Goal: Task Accomplishment & Management: Use online tool/utility

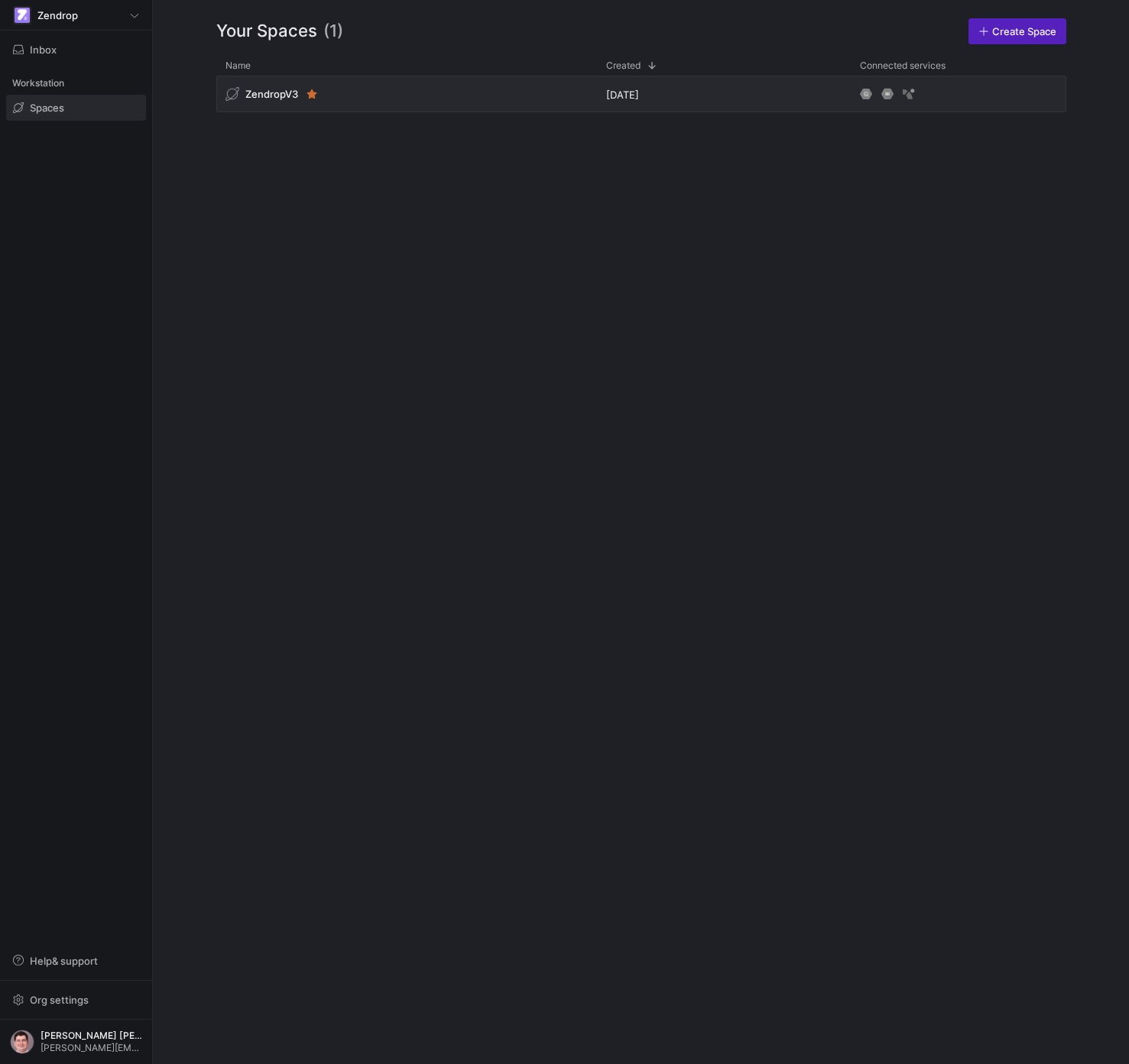
drag, startPoint x: 416, startPoint y: 199, endPoint x: 403, endPoint y: 132, distance: 68.2
click at [416, 195] on div "ZendropV3 [DATE]" at bounding box center [641, 558] width 850 height 964
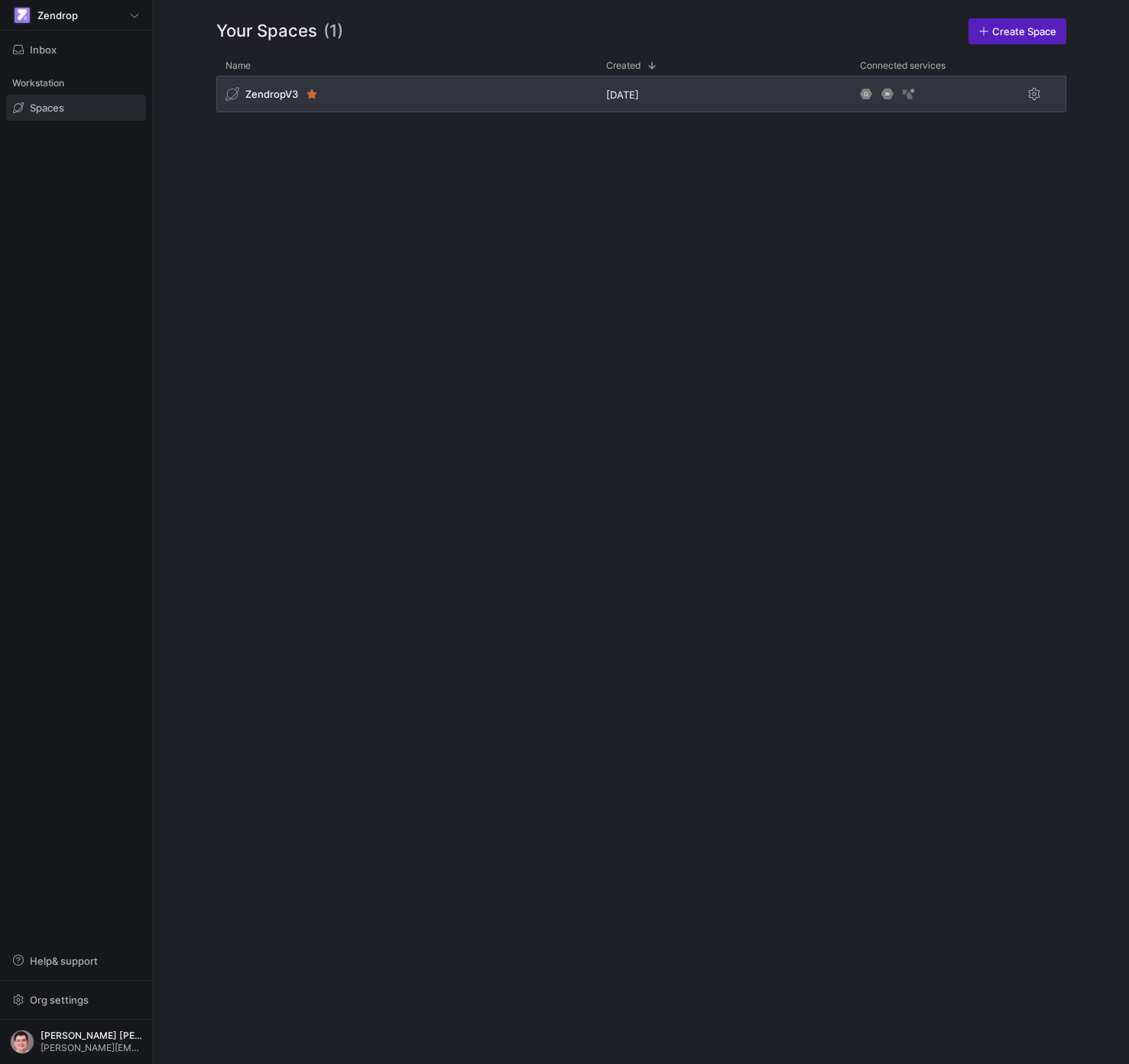
click at [392, 91] on div "ZendropV3" at bounding box center [406, 94] width 380 height 37
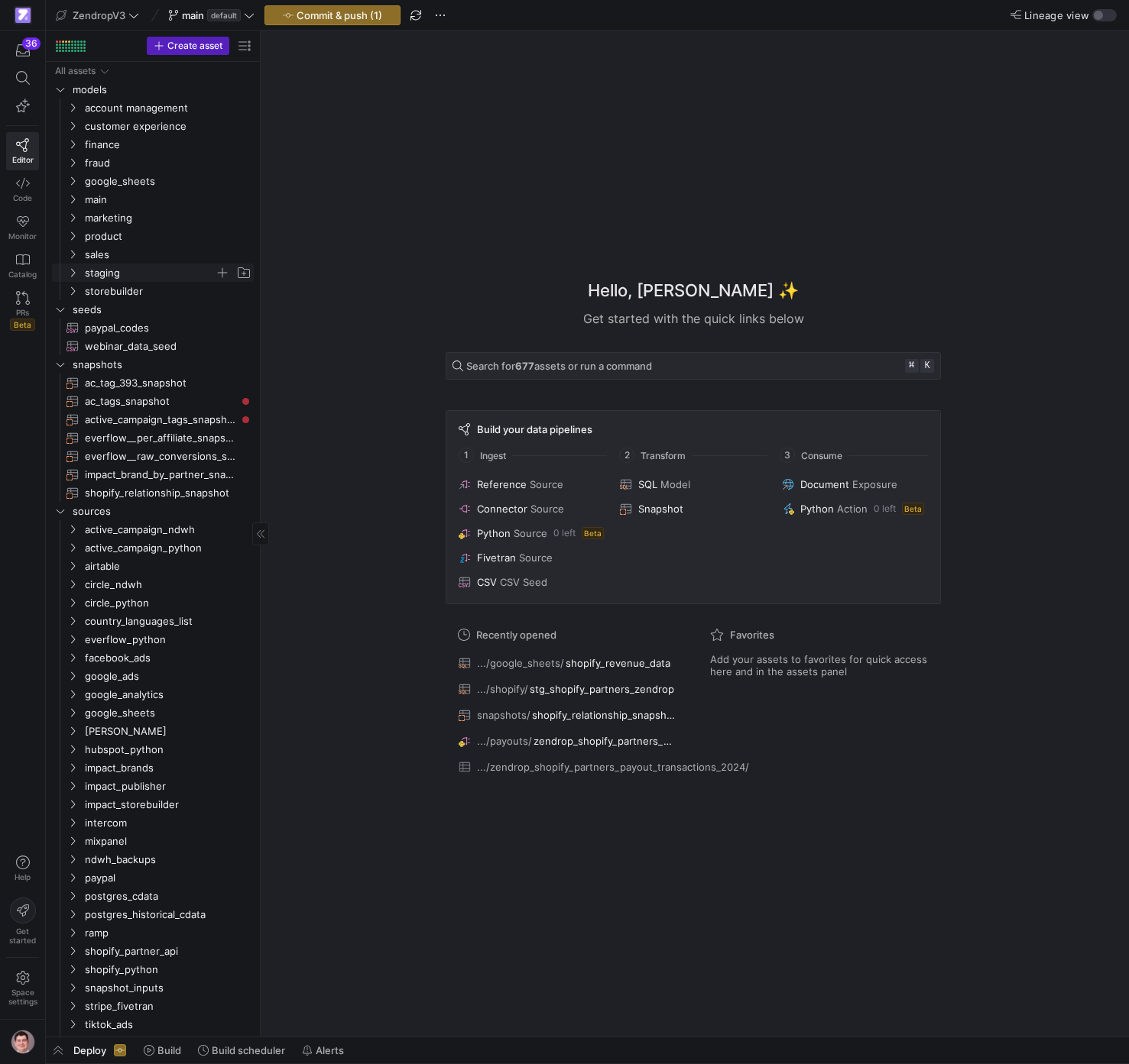
click at [180, 279] on span "staging" at bounding box center [149, 273] width 130 height 18
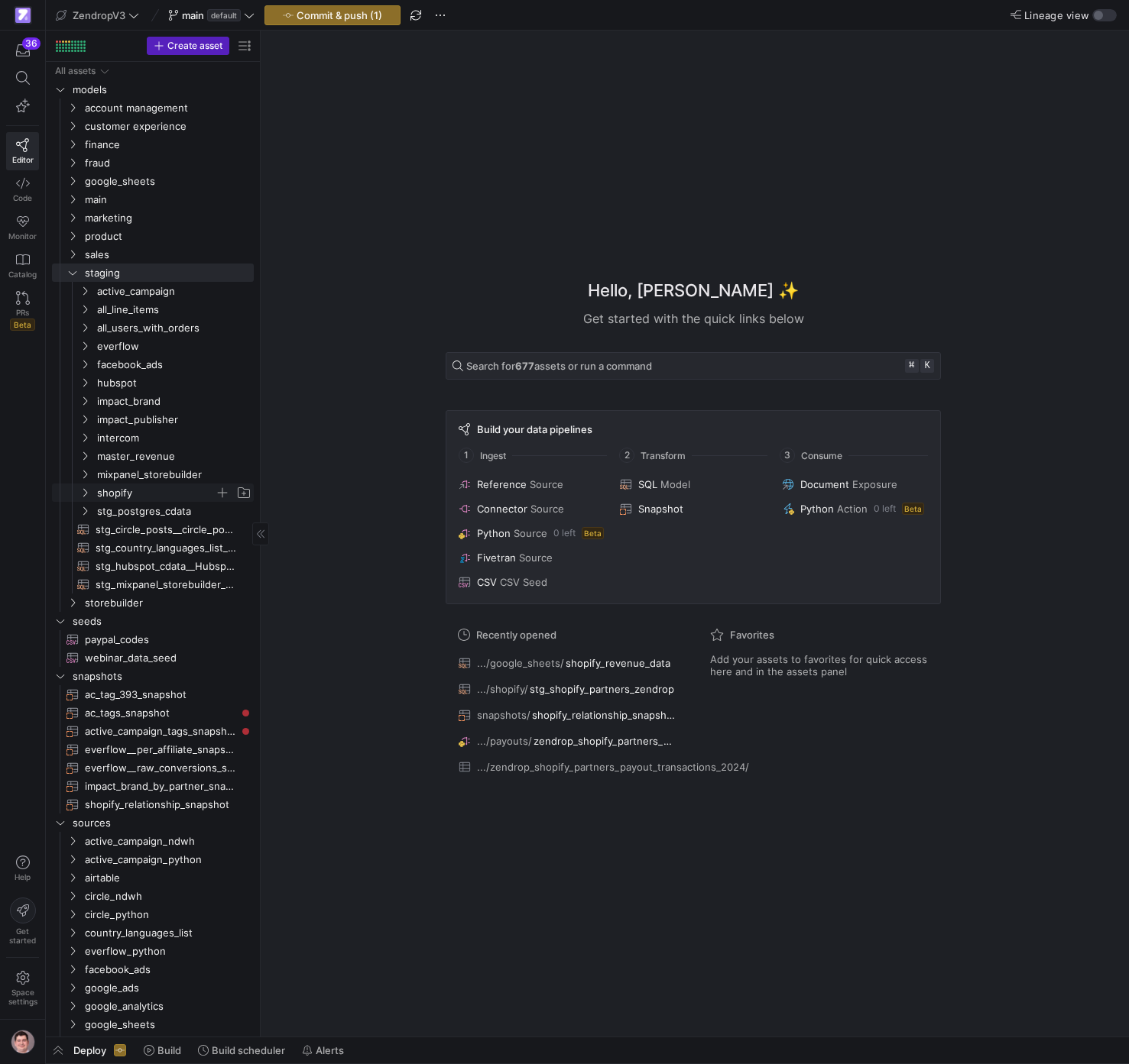
click at [159, 491] on span "shopify" at bounding box center [156, 493] width 118 height 18
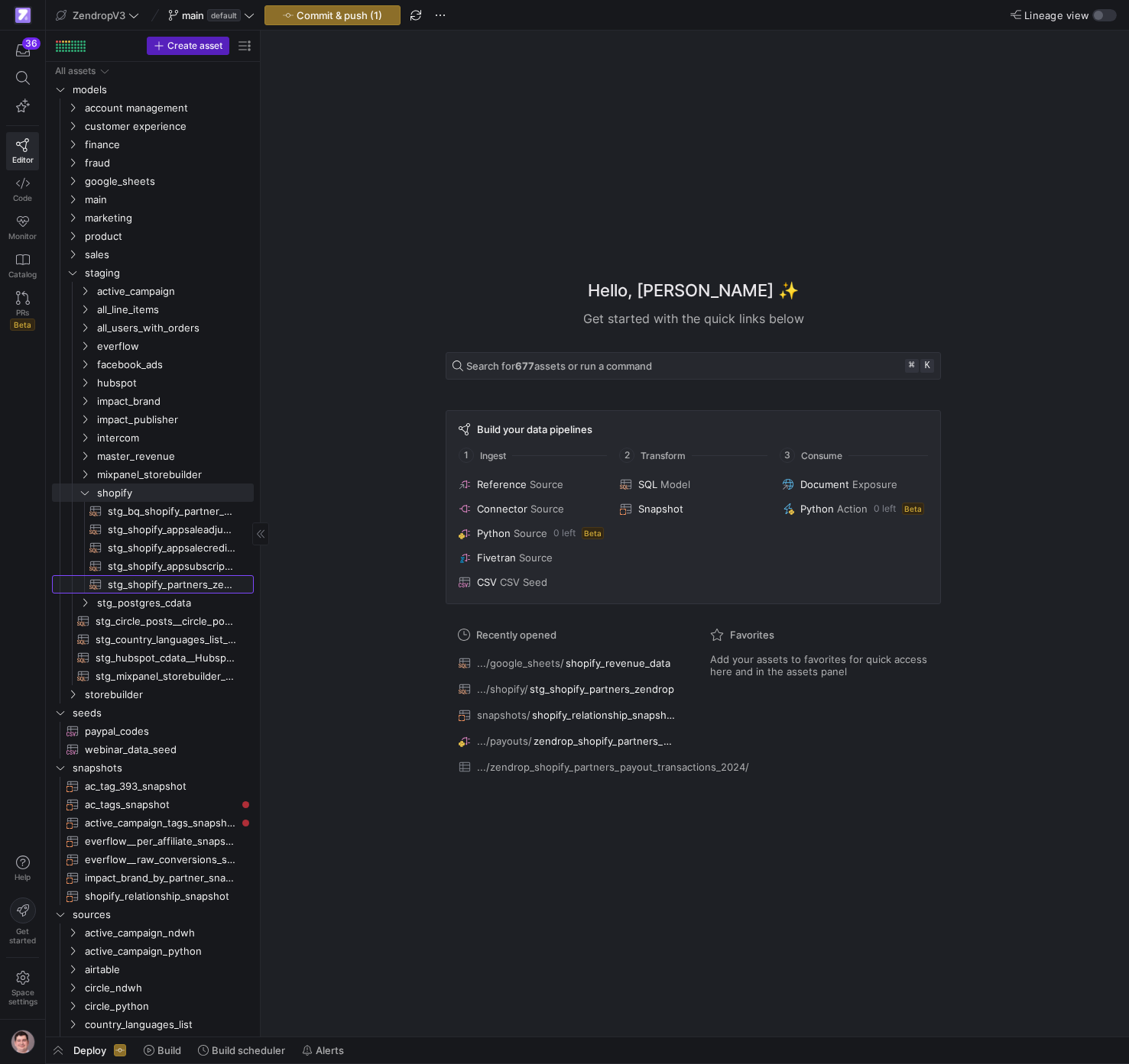
click at [194, 586] on span "stg_shopify_partners_zendrop​​​​​​​​​​" at bounding box center [172, 585] width 128 height 18
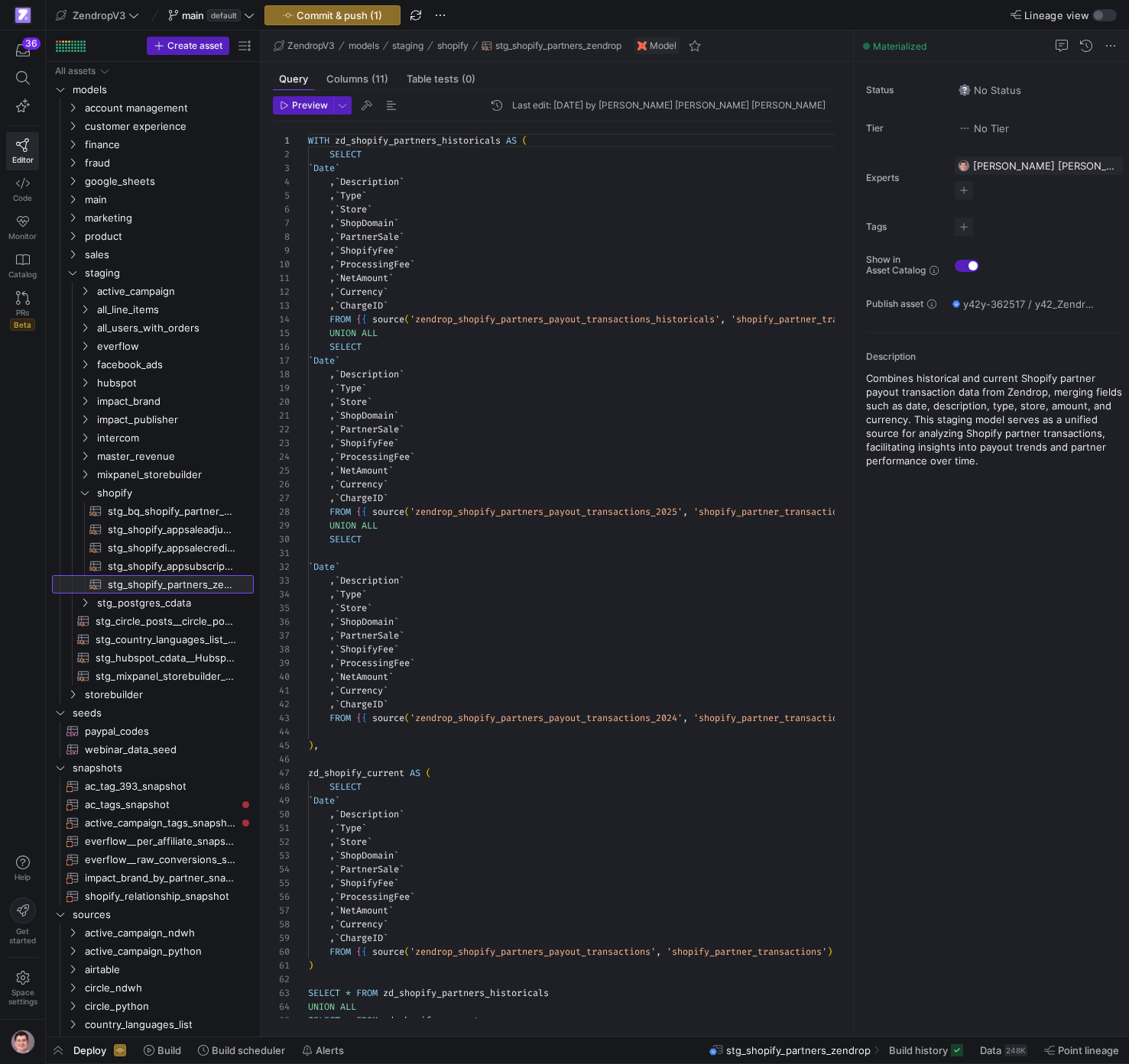
scroll to position [138, 0]
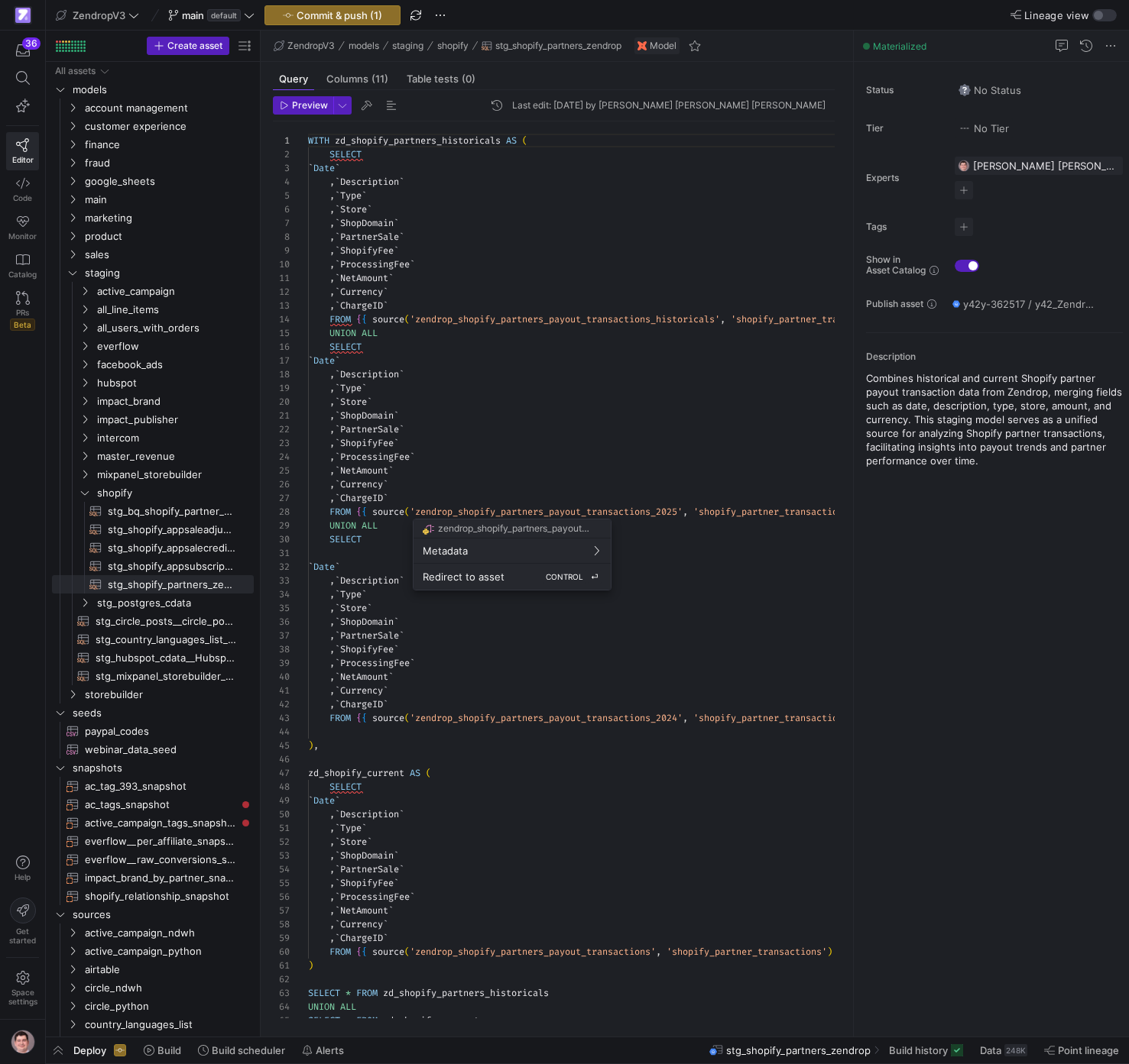
click at [531, 573] on div "Redirect to asset CONTROL ⏎" at bounding box center [512, 577] width 179 height 14
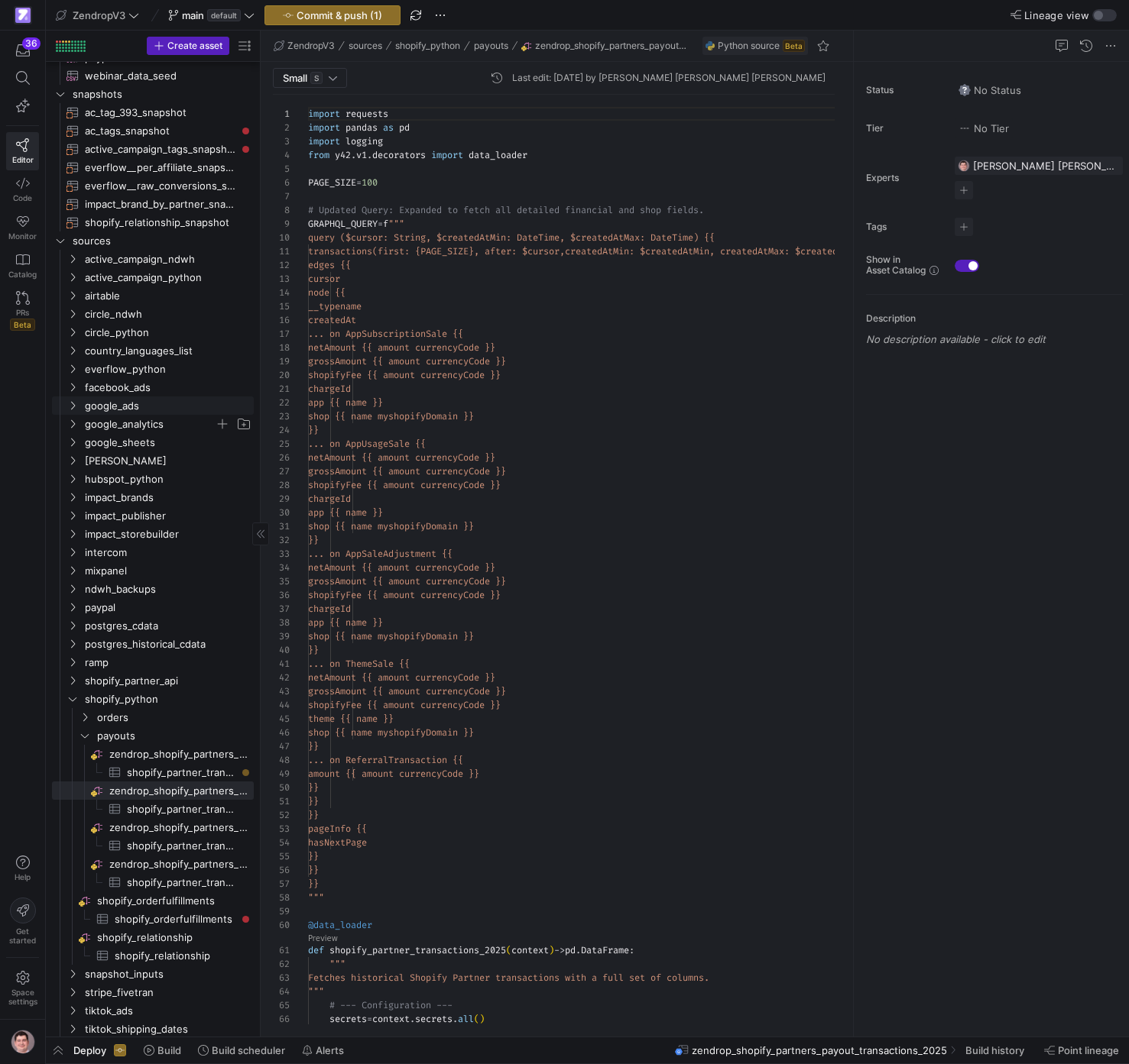
scroll to position [682, 0]
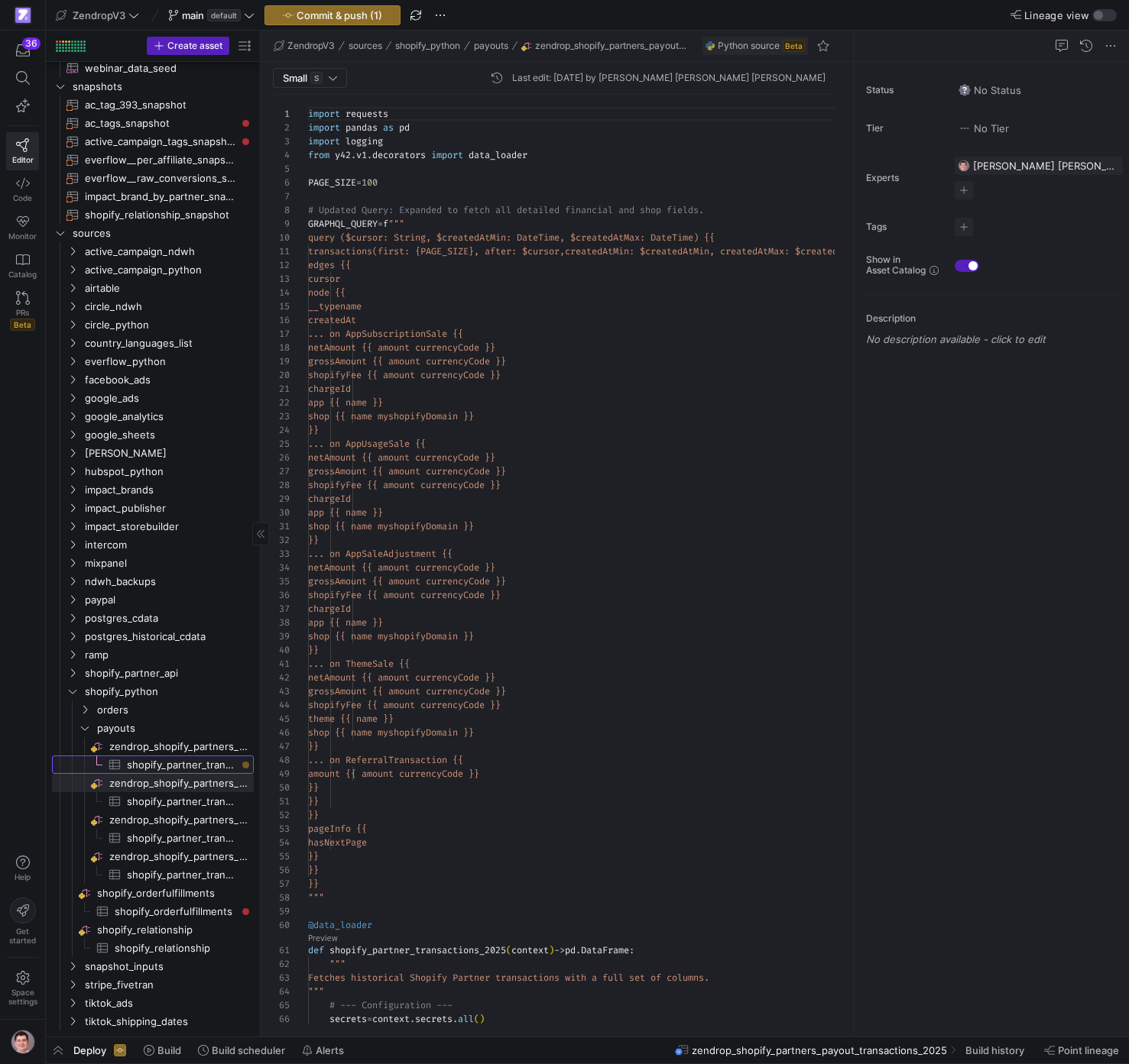
click at [183, 767] on span "shopify_partner_transactions_2024​​​​​​​​​" at bounding box center [181, 765] width 109 height 18
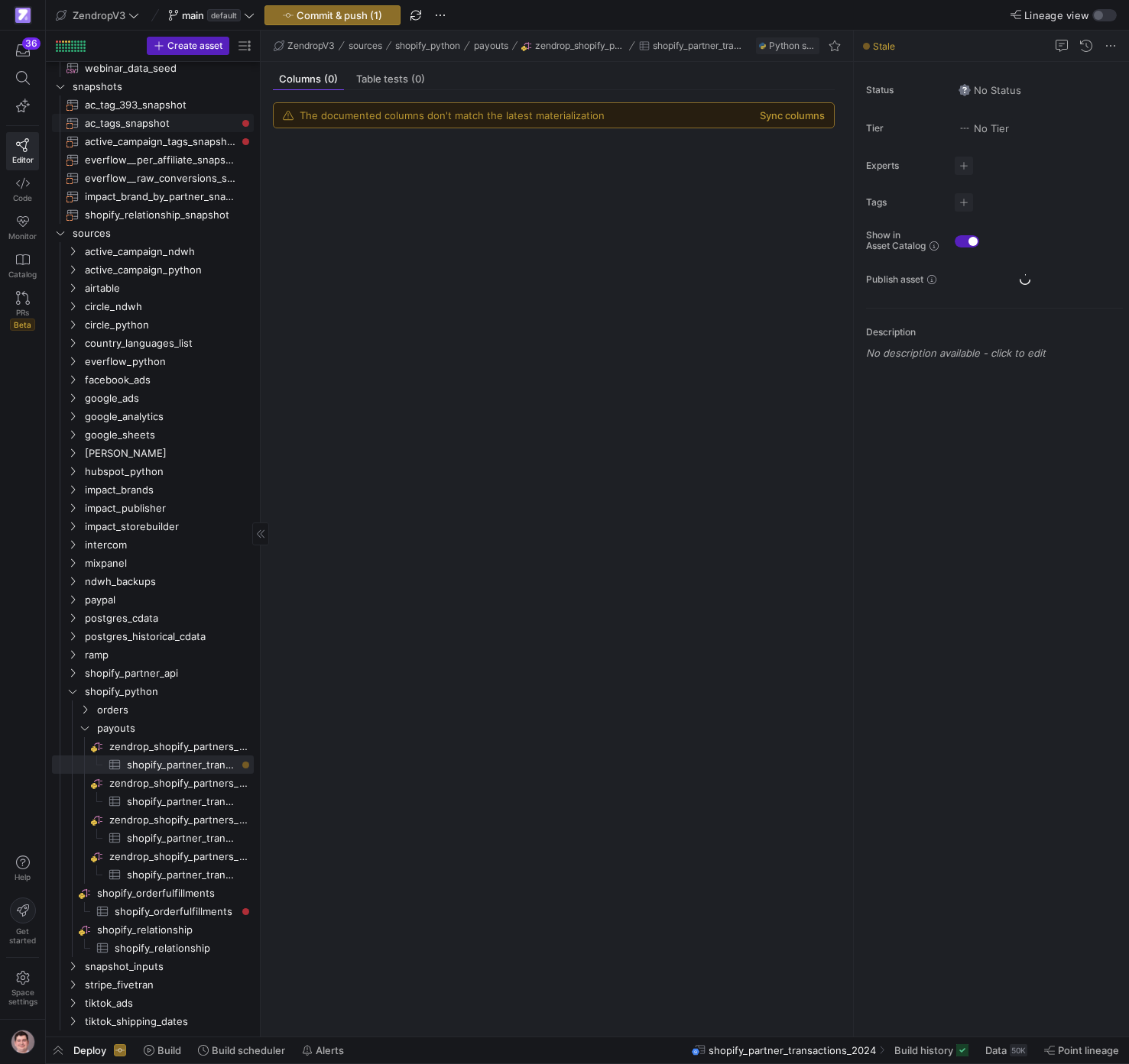
scroll to position [419, 0]
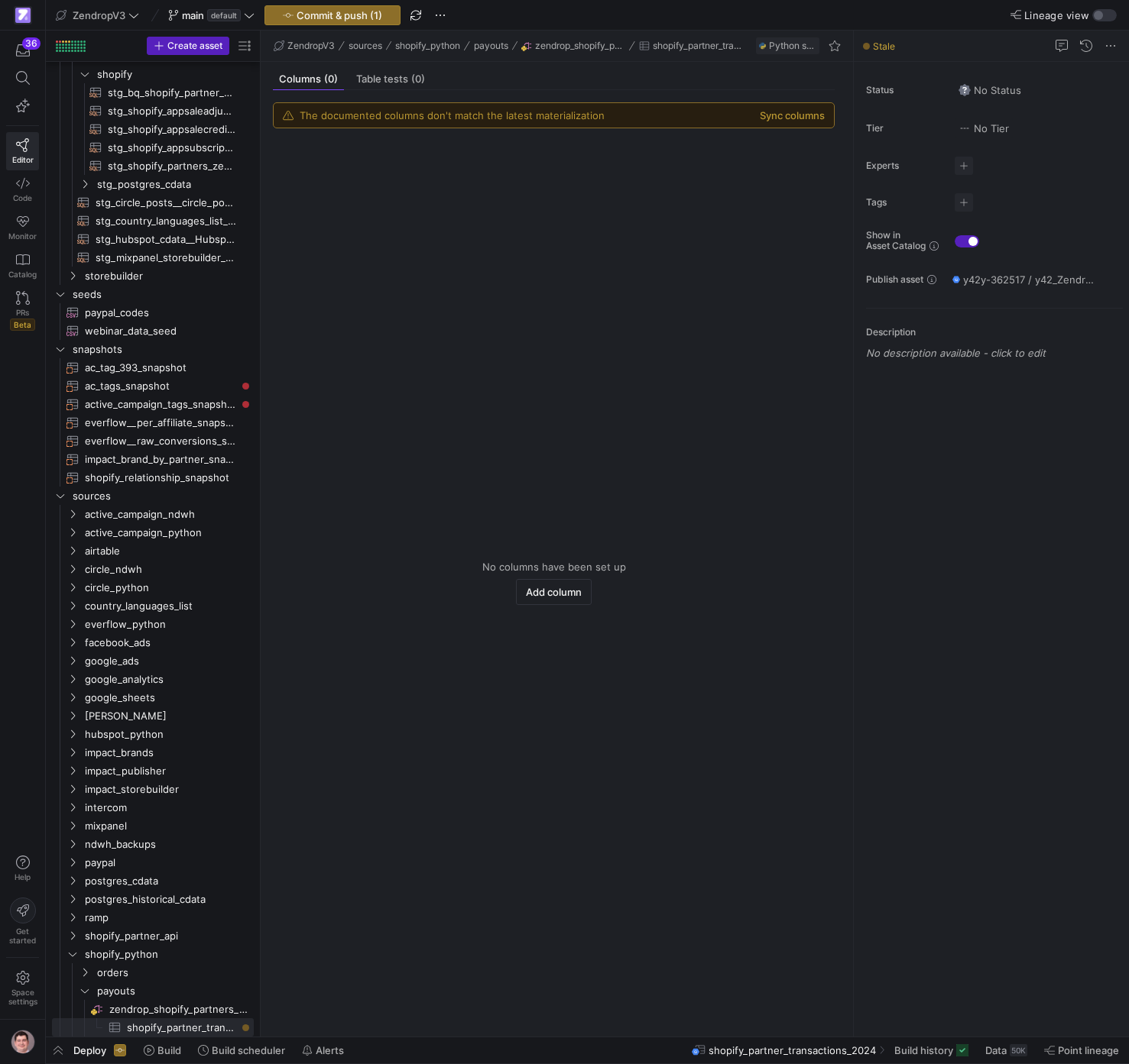
click at [794, 123] on div "The documented columns don't match the latest materialization Sync columns" at bounding box center [553, 116] width 561 height 25
click at [796, 119] on button "Sync columns" at bounding box center [792, 115] width 65 height 12
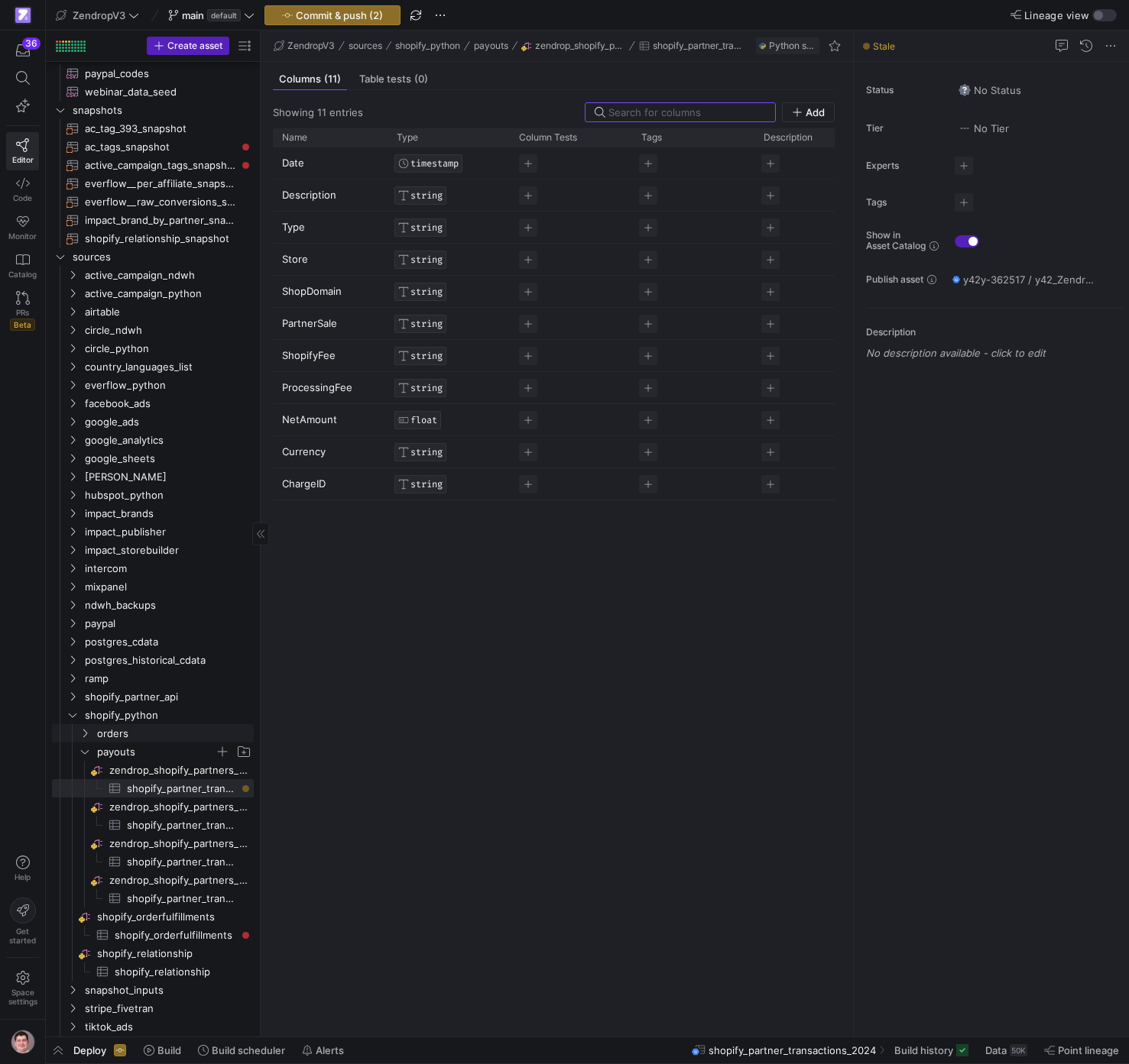
scroll to position [0, 0]
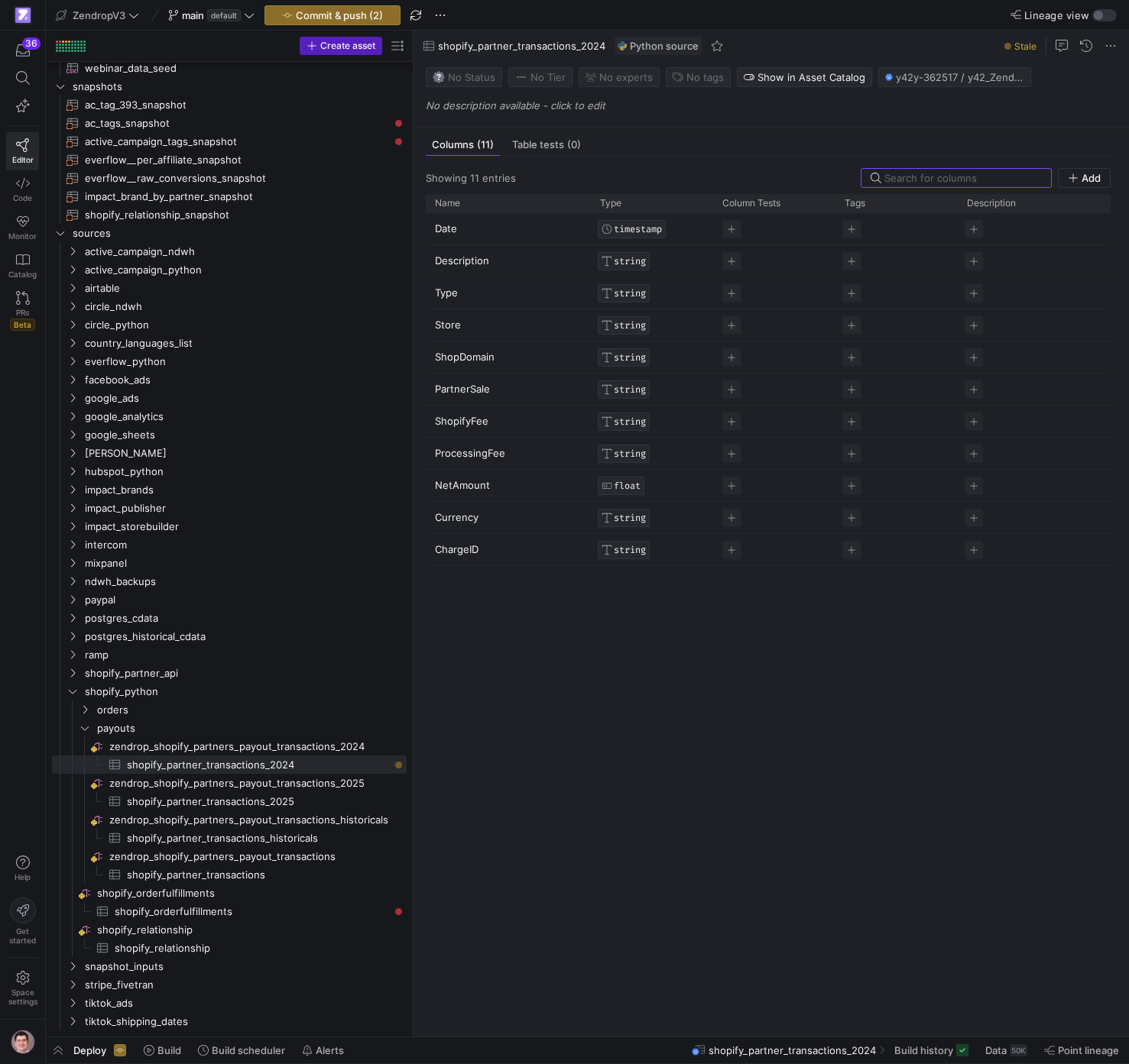
drag, startPoint x: 259, startPoint y: 726, endPoint x: 587, endPoint y: 729, distance: 328.0
click at [588, 729] on as-split "Create asset Drag here to set row groups Drag here to set column labels Group 1…" at bounding box center [587, 533] width 1083 height 1006
click at [251, 769] on span "shopify_partner_transactions_2024​​​​​​​​​" at bounding box center [258, 765] width 262 height 18
click at [926, 1055] on span "Build history" at bounding box center [924, 1050] width 59 height 12
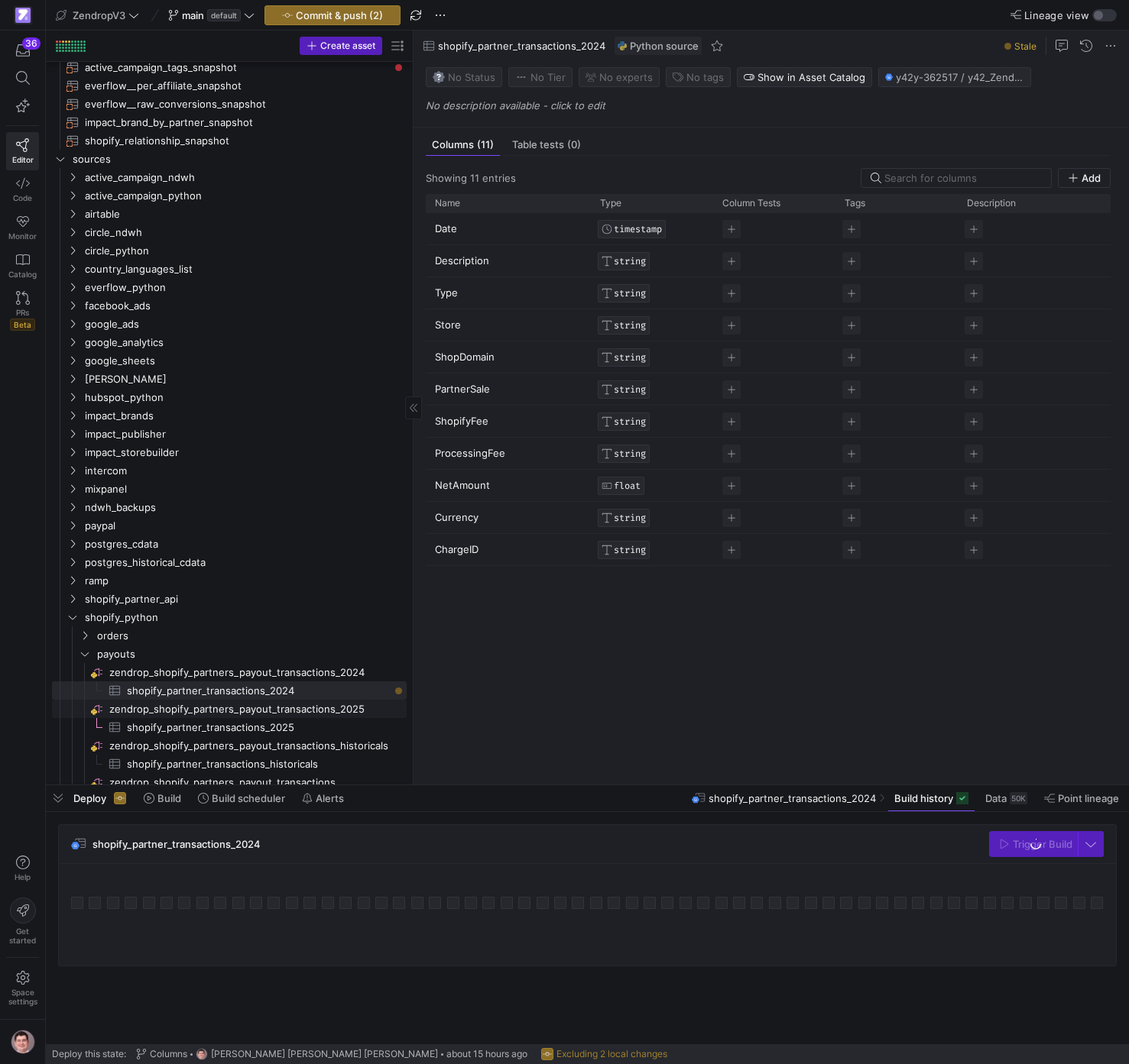
scroll to position [821, 0]
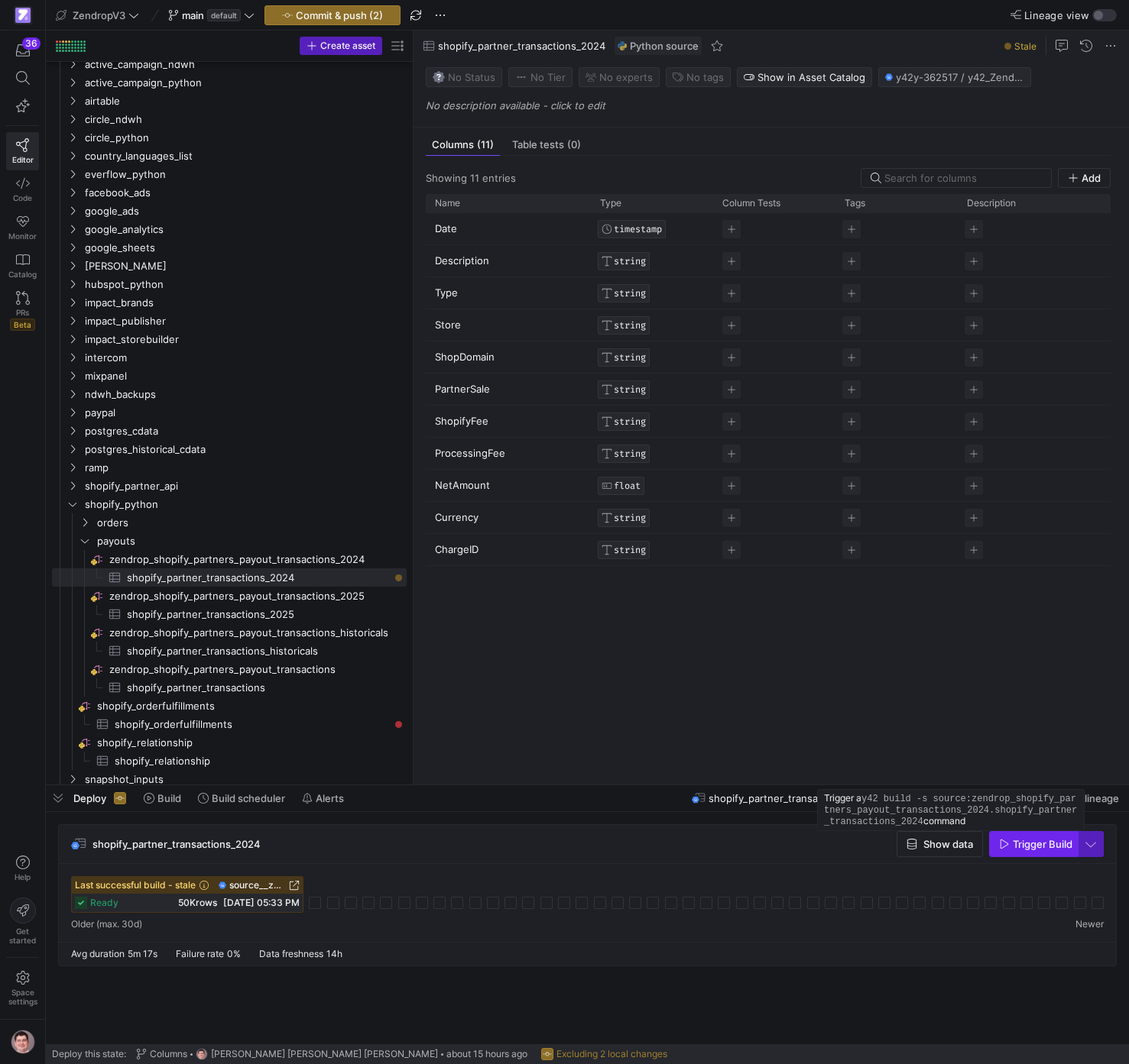
click at [1029, 844] on span "Trigger Build" at bounding box center [1043, 844] width 60 height 12
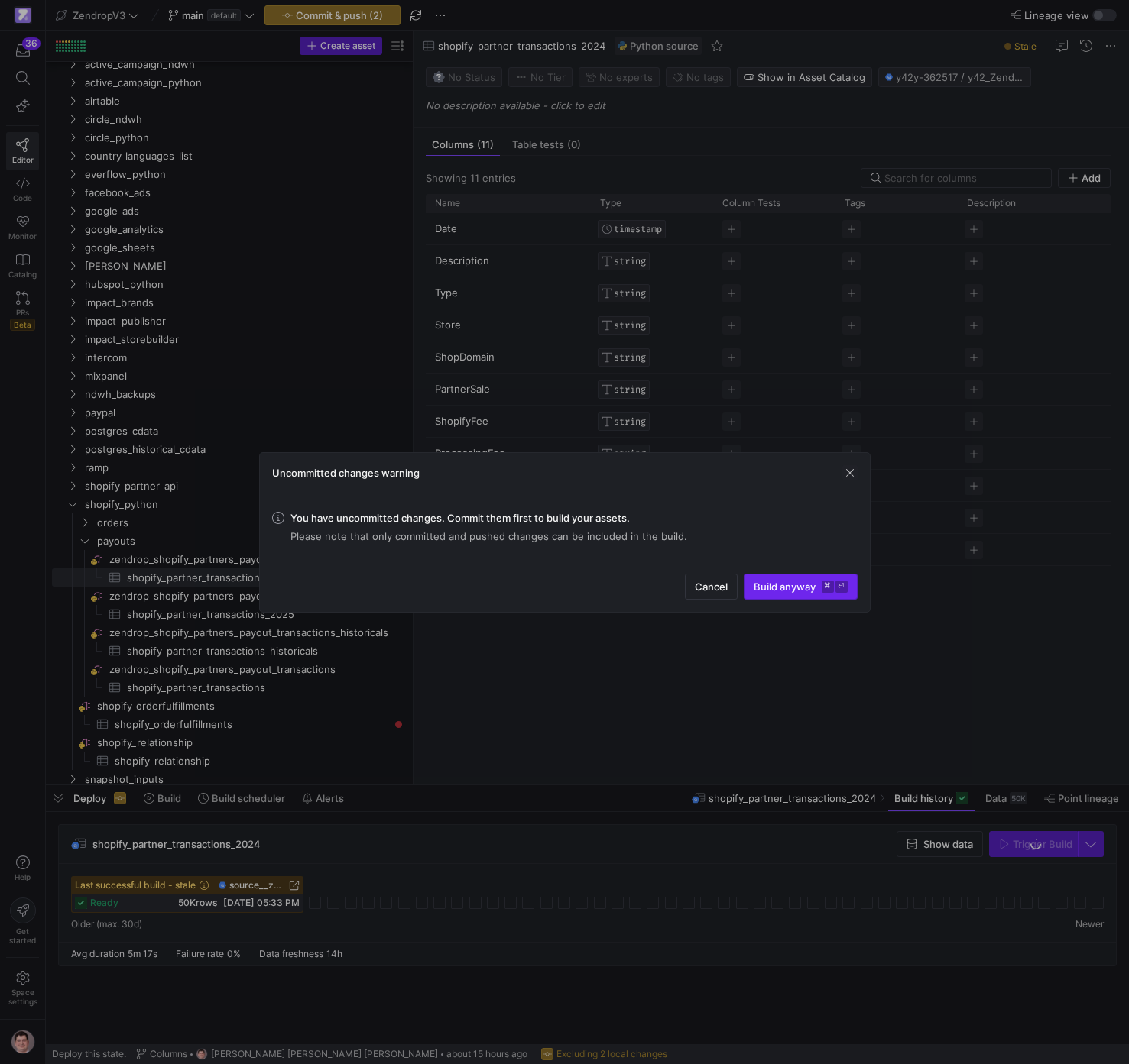
click at [816, 592] on span "Build anyway ⌘ ⏎" at bounding box center [800, 586] width 94 height 12
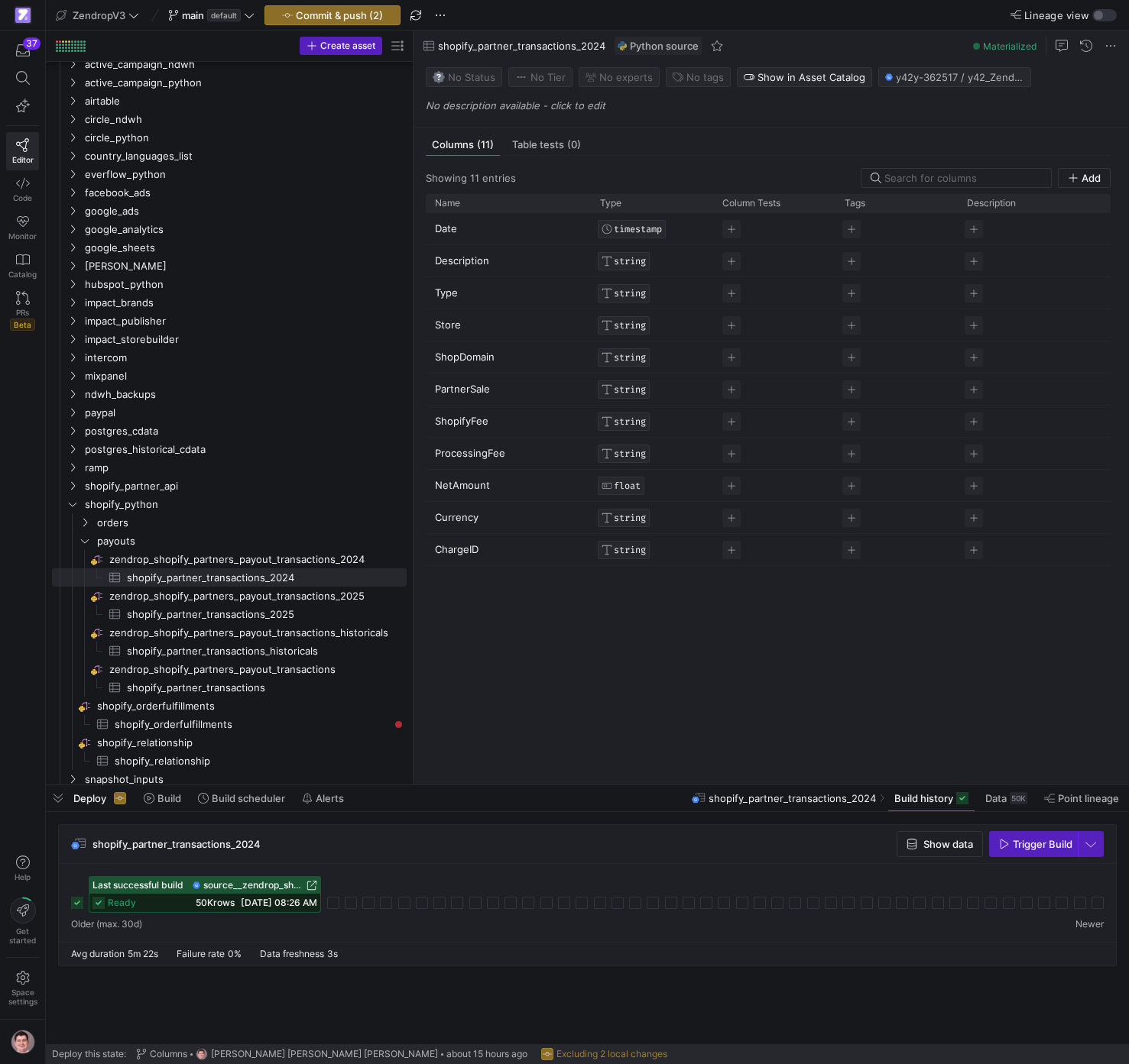
click at [278, 902] on span "09/11/25, 08:26 AM" at bounding box center [279, 903] width 77 height 11
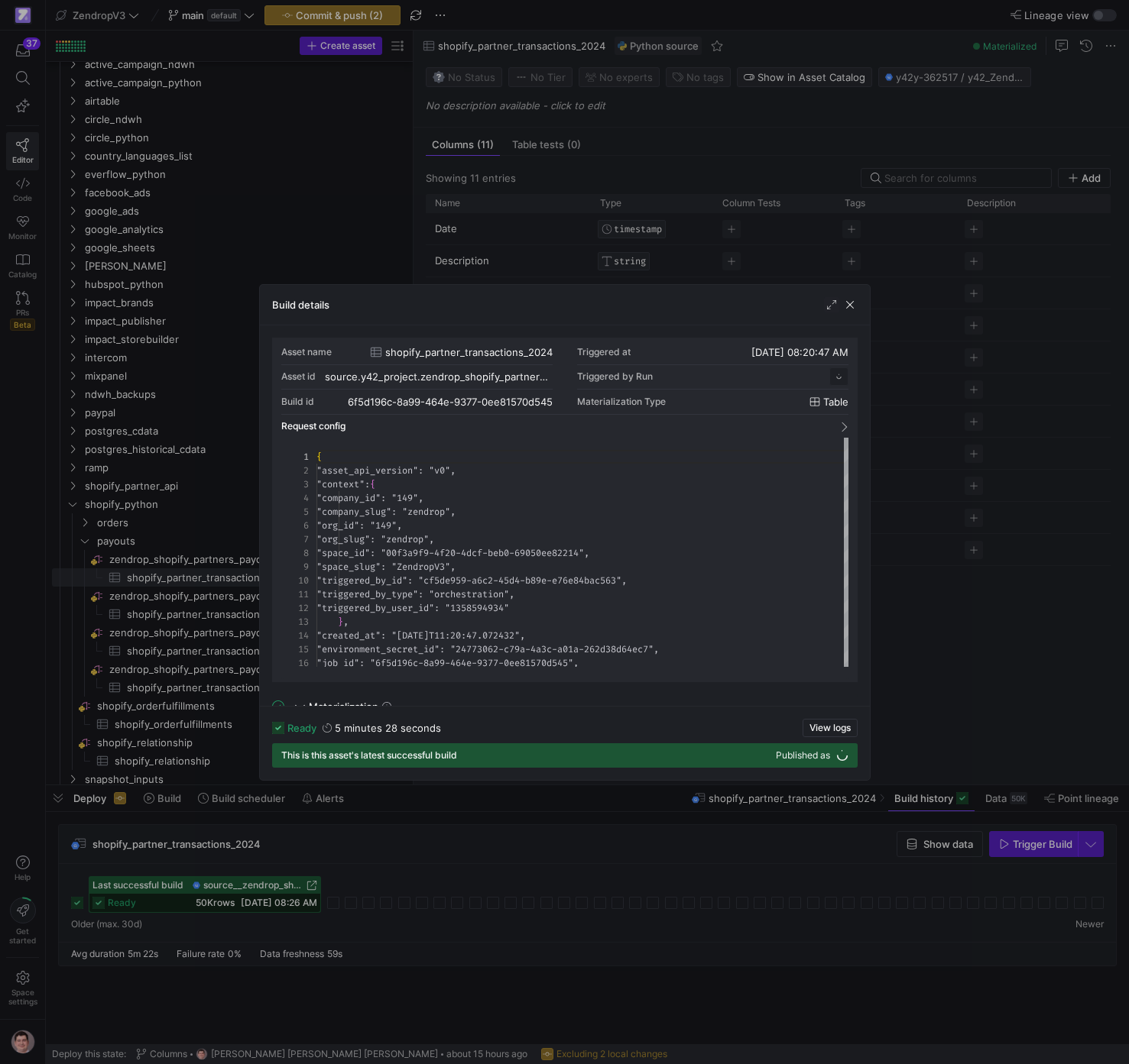
scroll to position [138, 0]
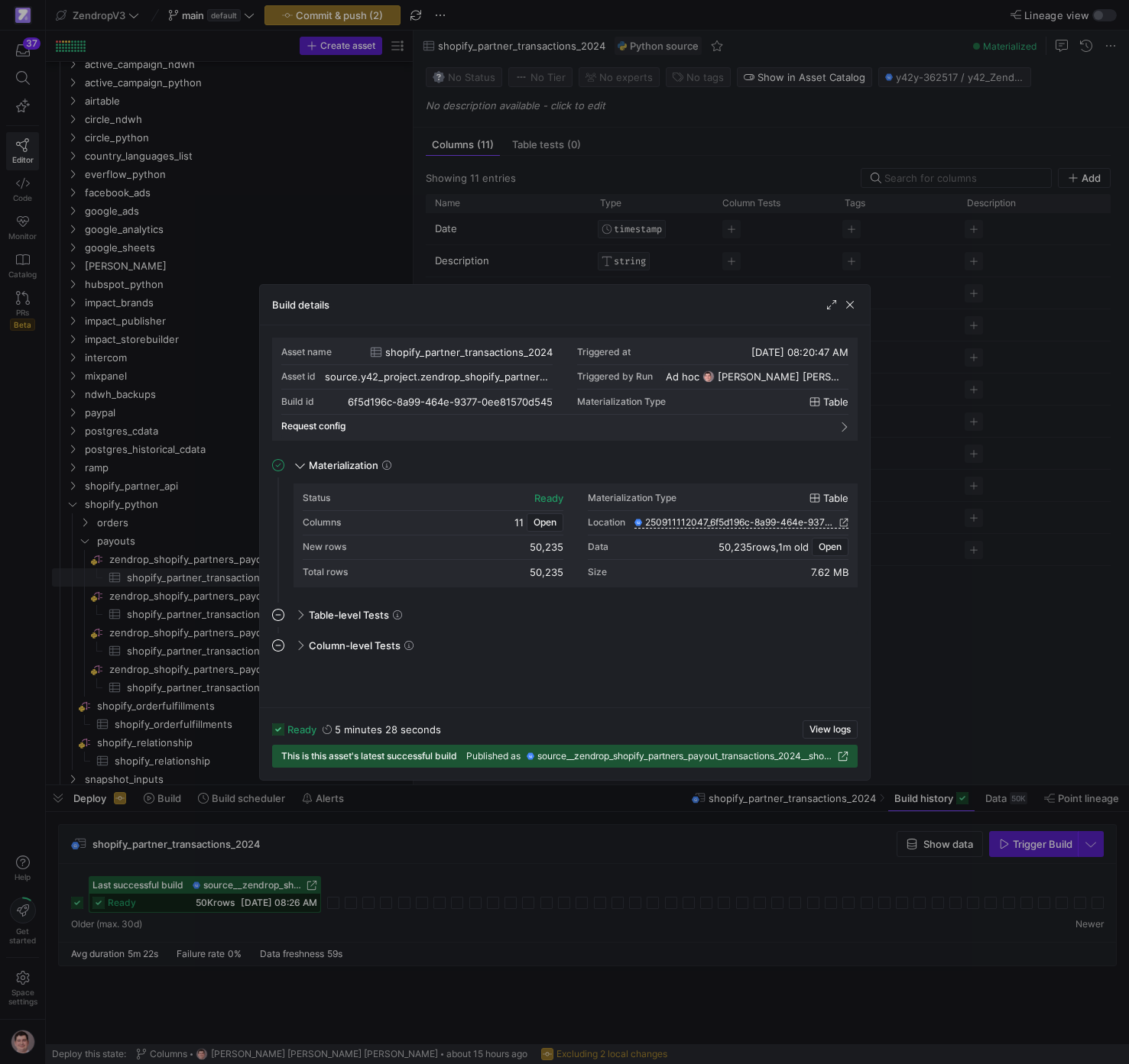
click at [938, 642] on div at bounding box center [564, 532] width 1129 height 1064
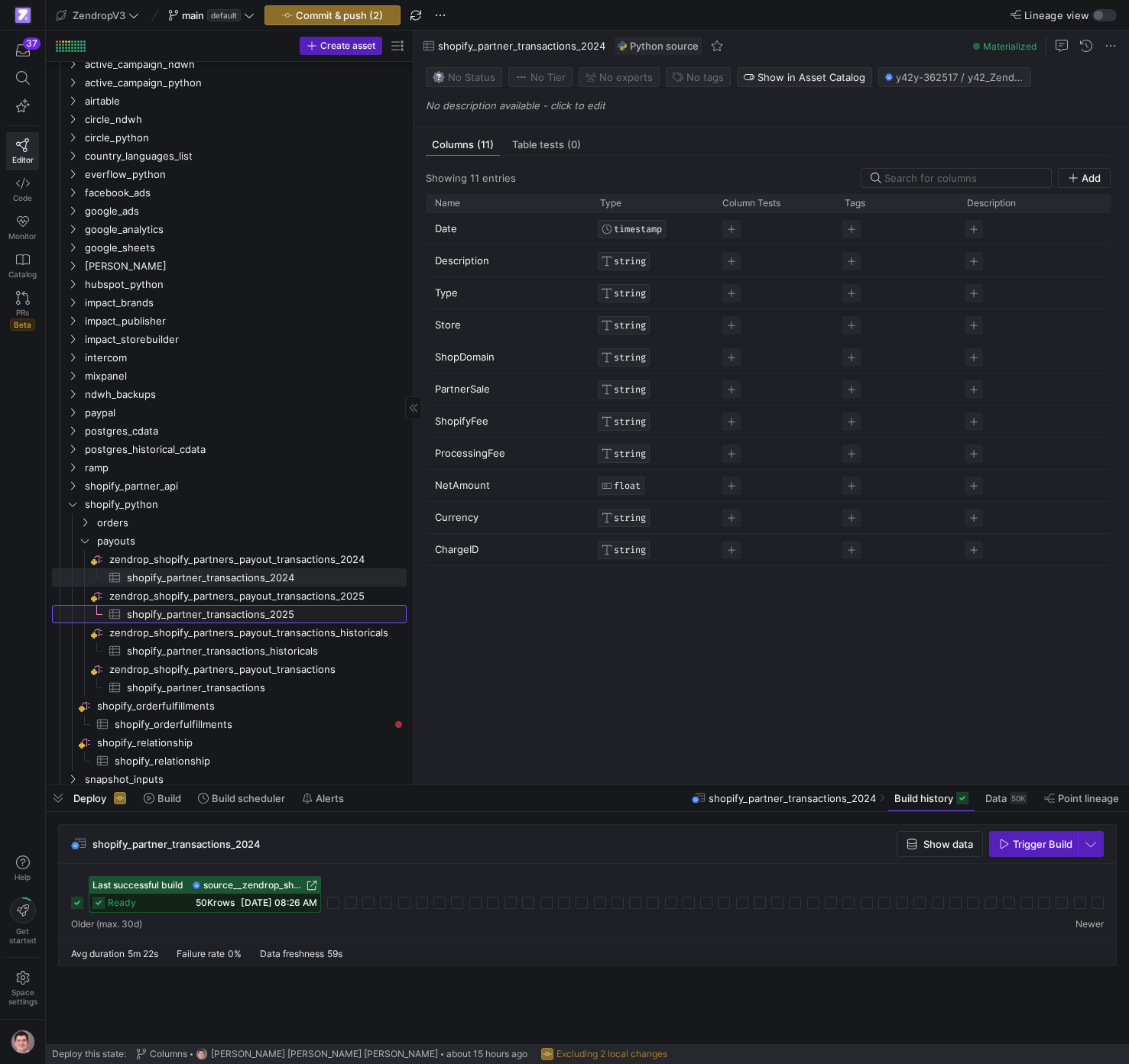
click at [296, 605] on link "shopify_partner_transactions_2025​​​​​​​​​" at bounding box center [230, 614] width 355 height 18
click at [1025, 843] on span "Trigger Build" at bounding box center [1043, 844] width 60 height 12
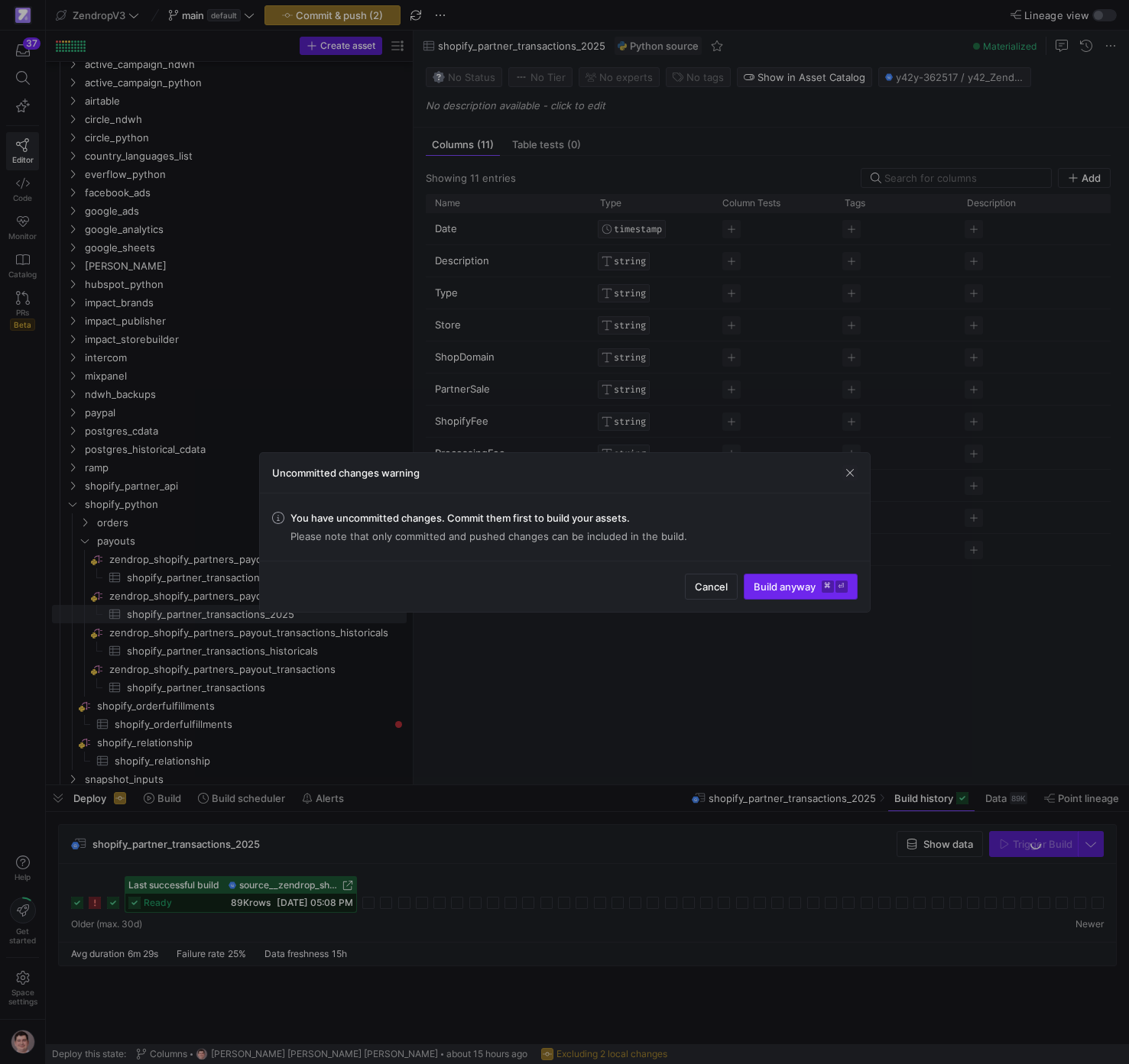
click at [790, 586] on span "Build anyway ⌘ ⏎" at bounding box center [800, 586] width 94 height 12
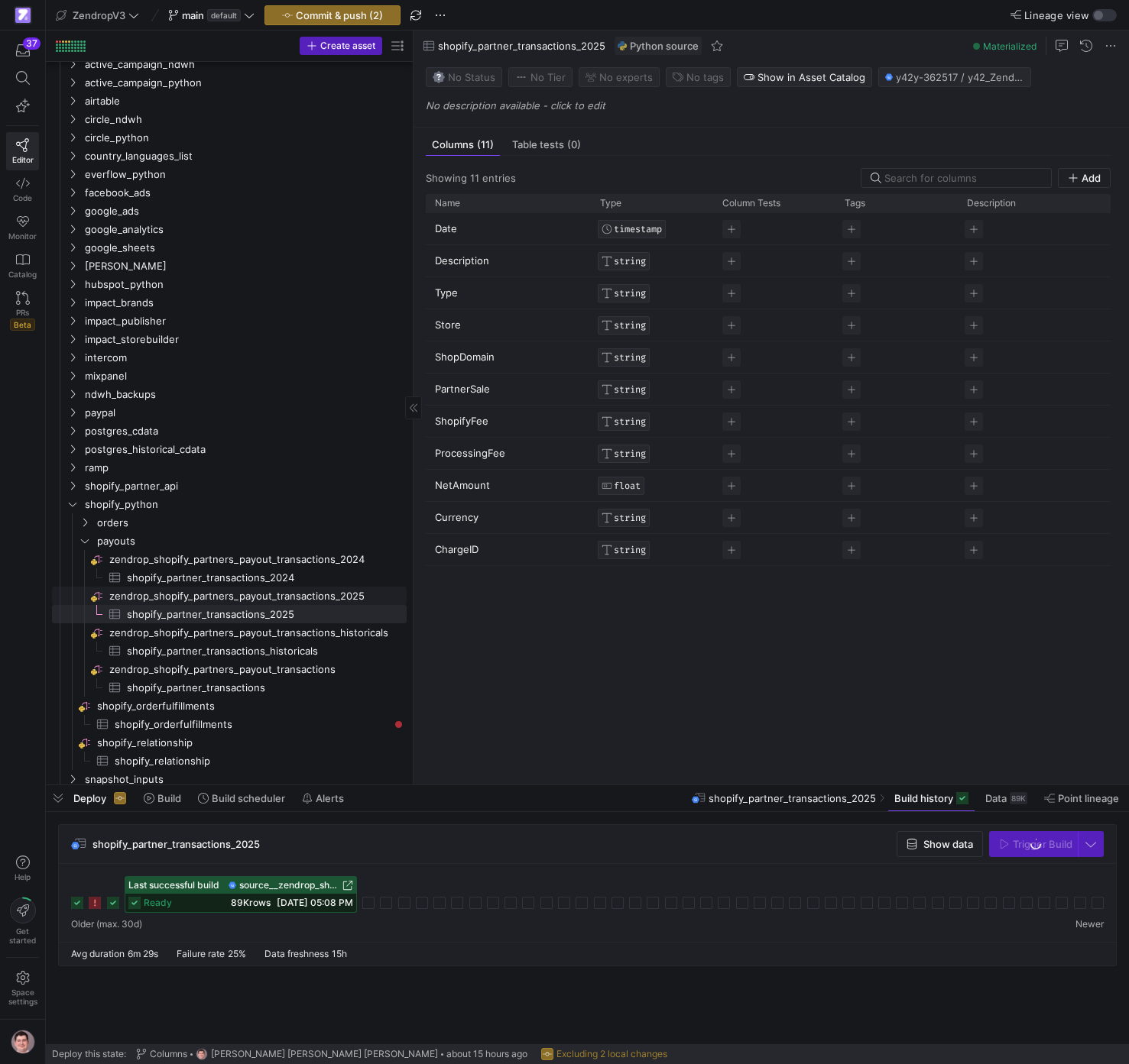
click at [325, 591] on span "zendrop_shopify_partners_payout_transactions_2025​​​​​​​​" at bounding box center [256, 596] width 295 height 18
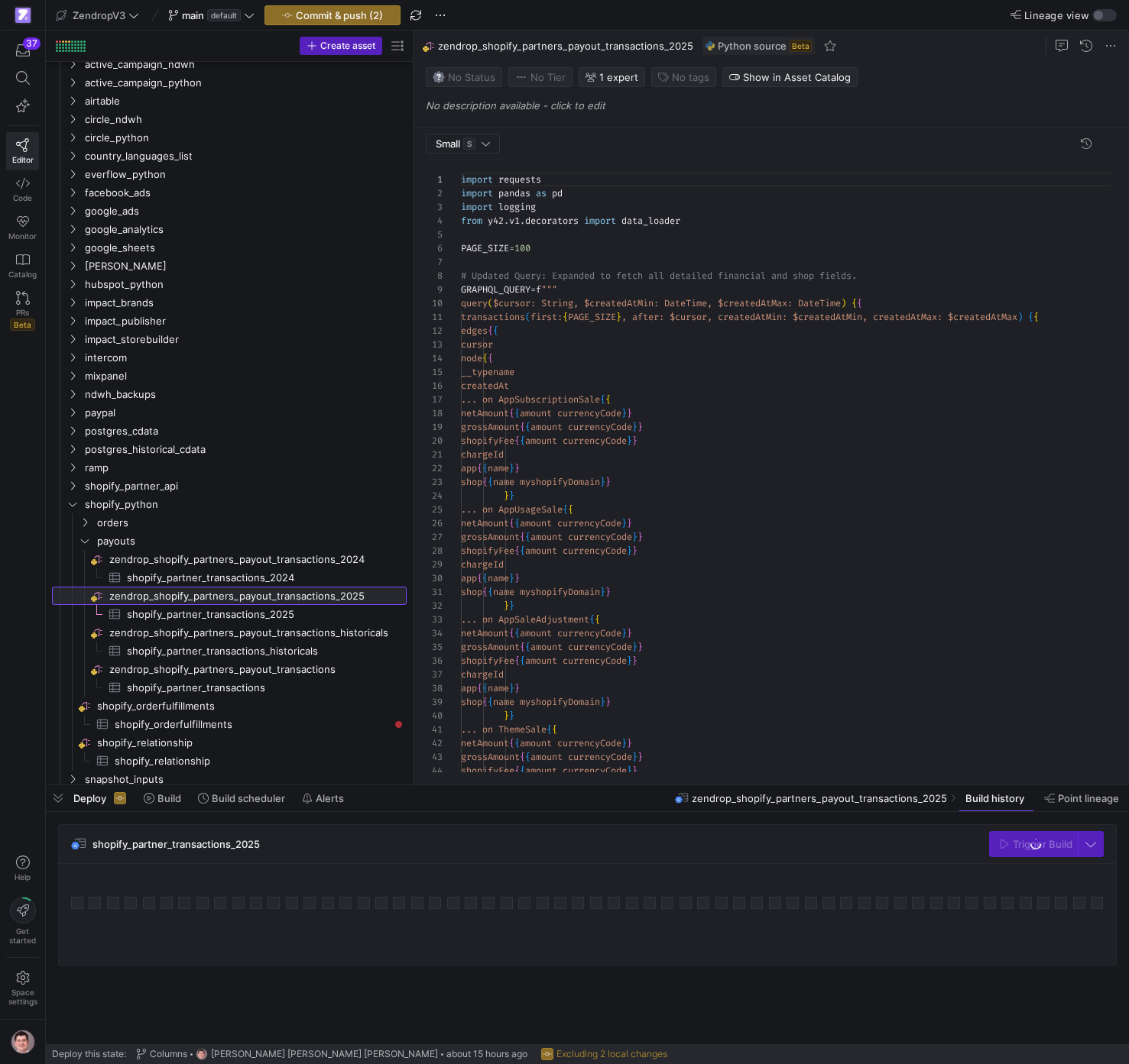
scroll to position [138, 0]
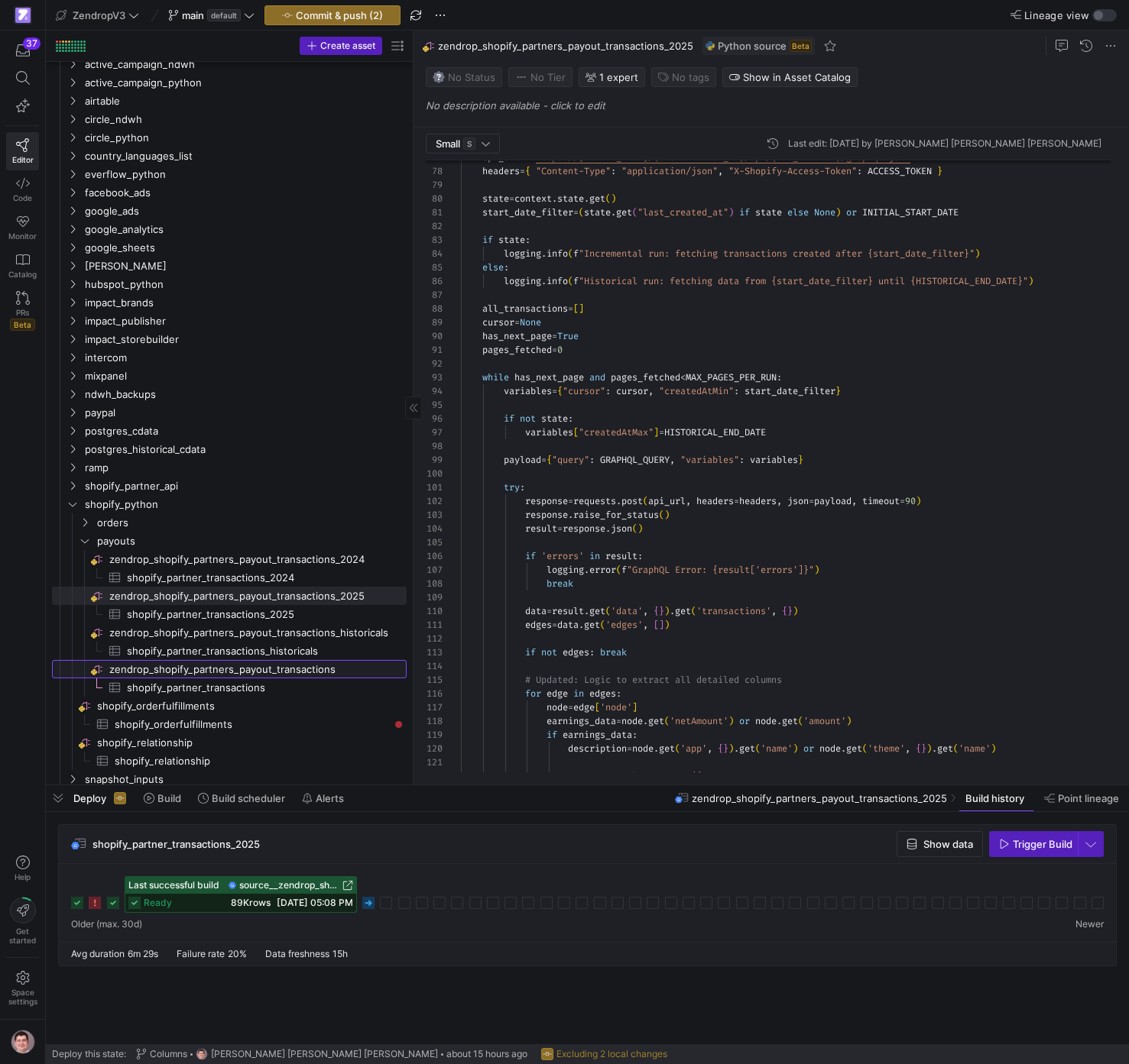
click at [297, 667] on span "zendrop_shopify_partners_payout_transactions​​​​​​​​" at bounding box center [256, 670] width 295 height 18
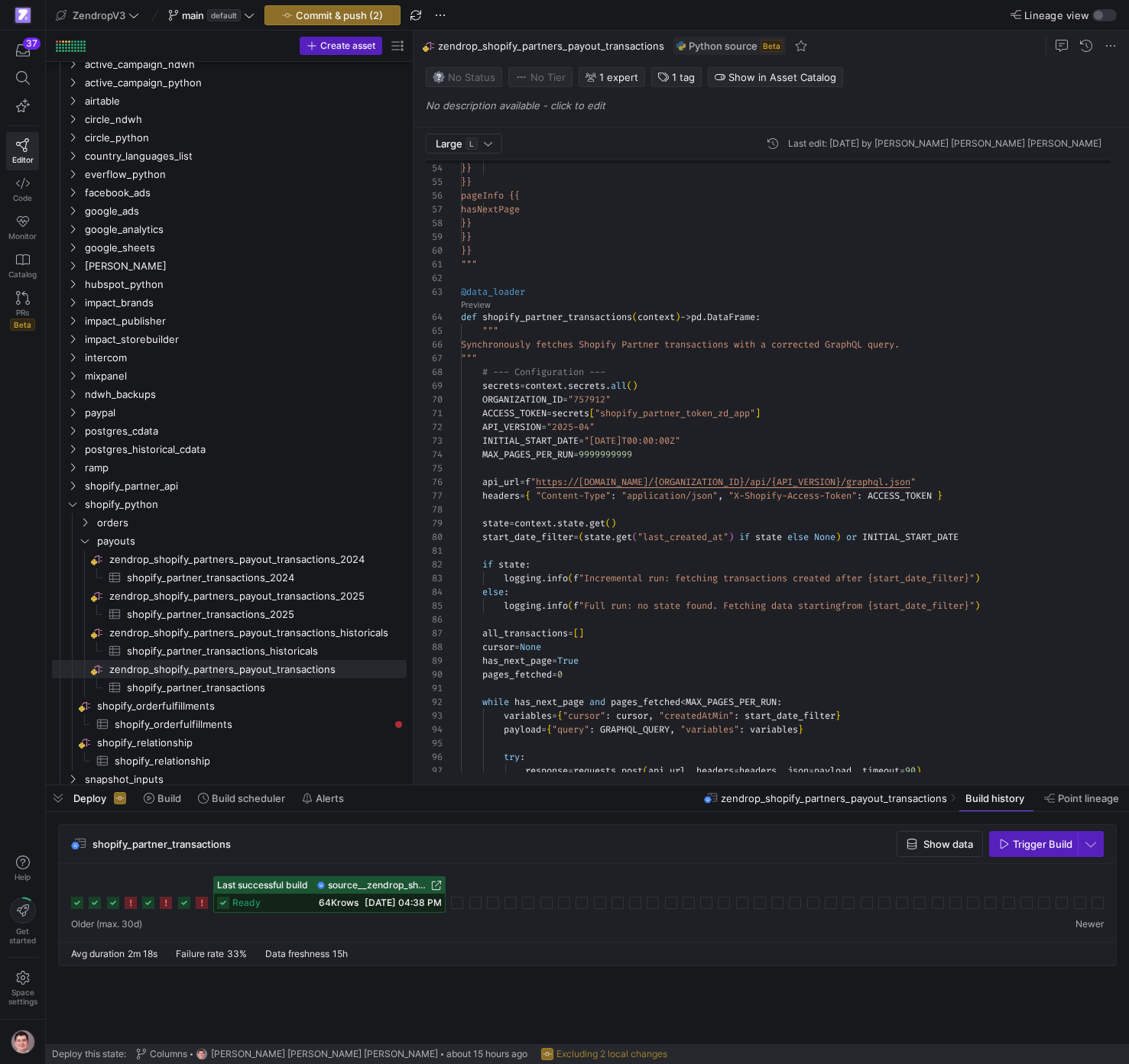
click at [641, 640] on div "has_next_page = True pages_fetched = 0 while has_next_page and pages_fetched < …" at bounding box center [792, 477] width 662 height 2115
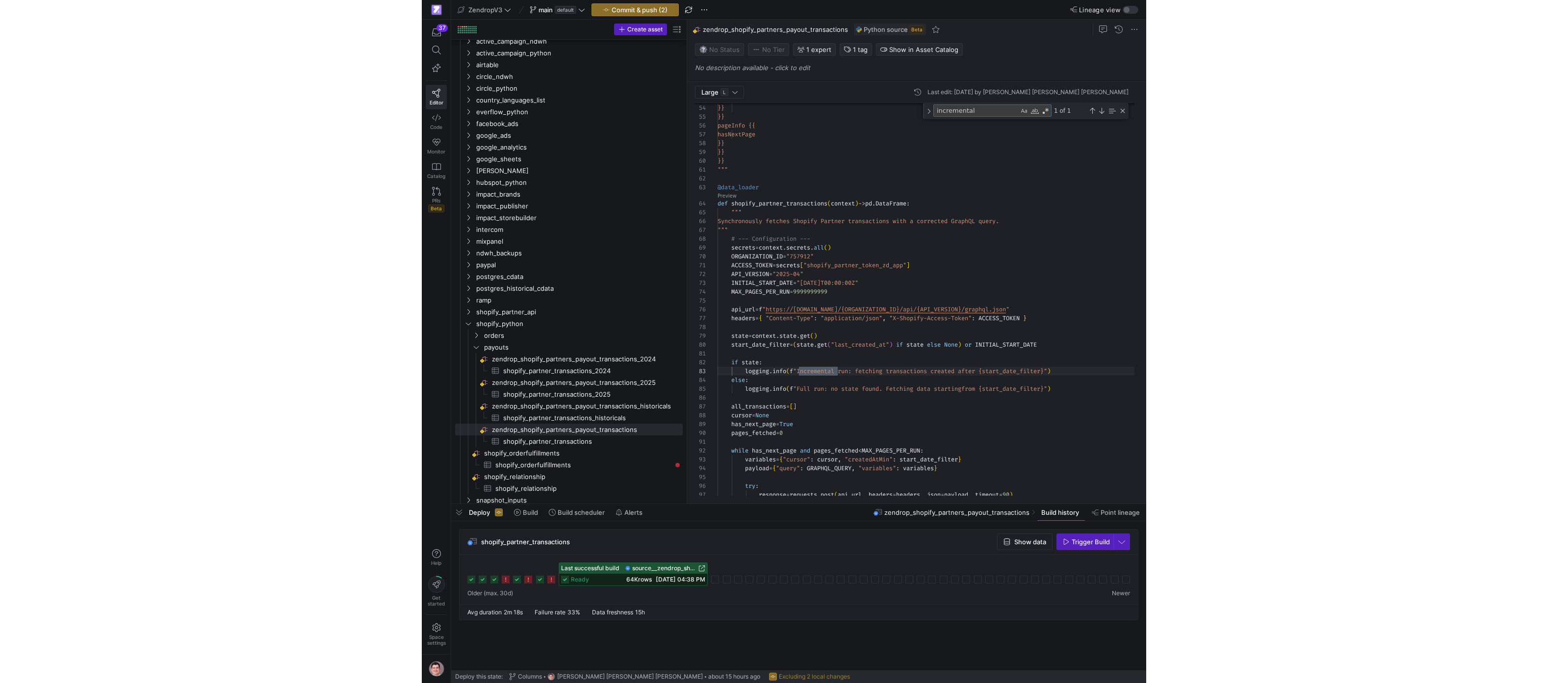
scroll to position [88, 120]
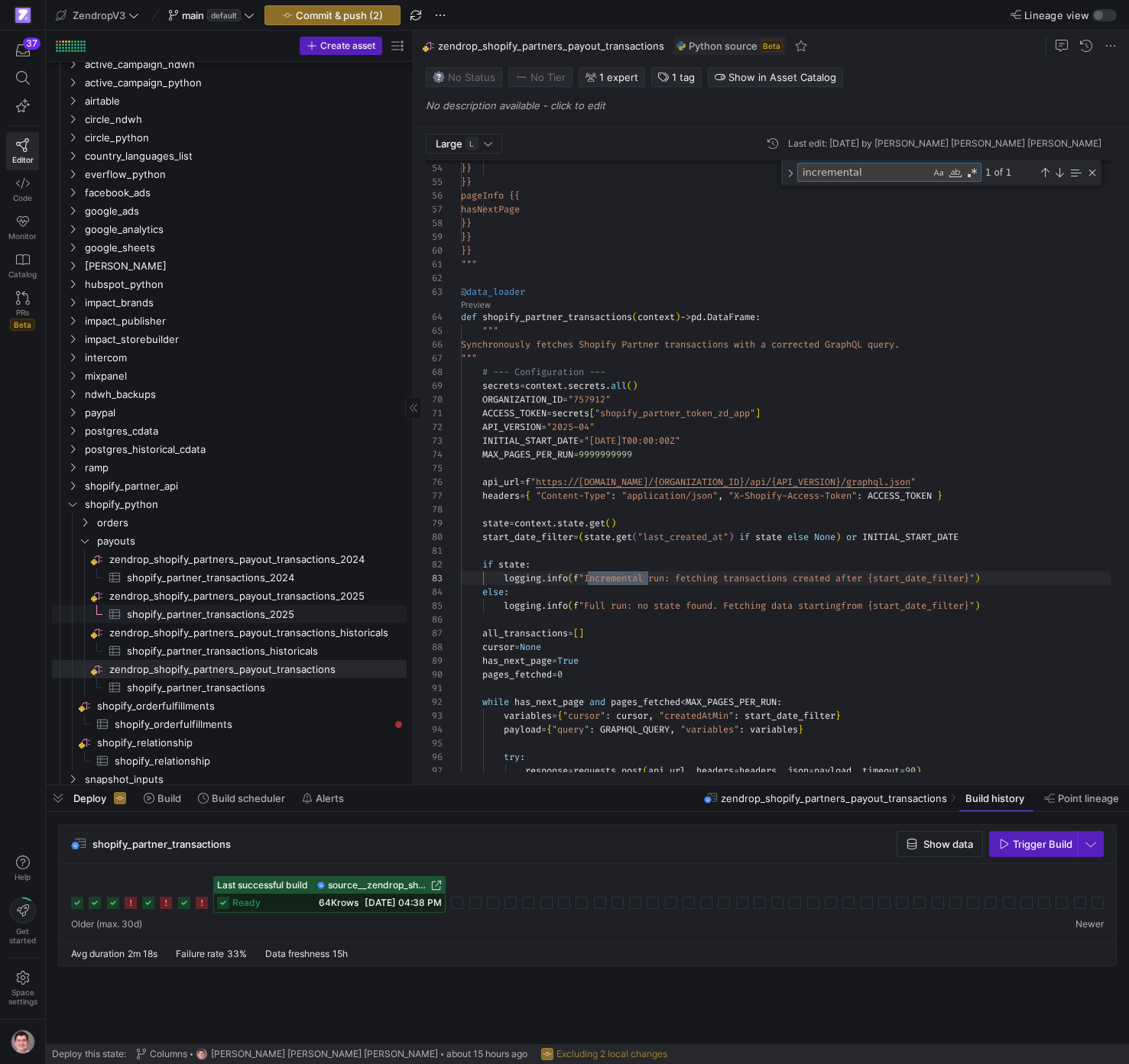
type textarea "incremental"
click at [254, 616] on span "shopify_partner_transactions_2025​​​​​​​​​" at bounding box center [258, 615] width 262 height 18
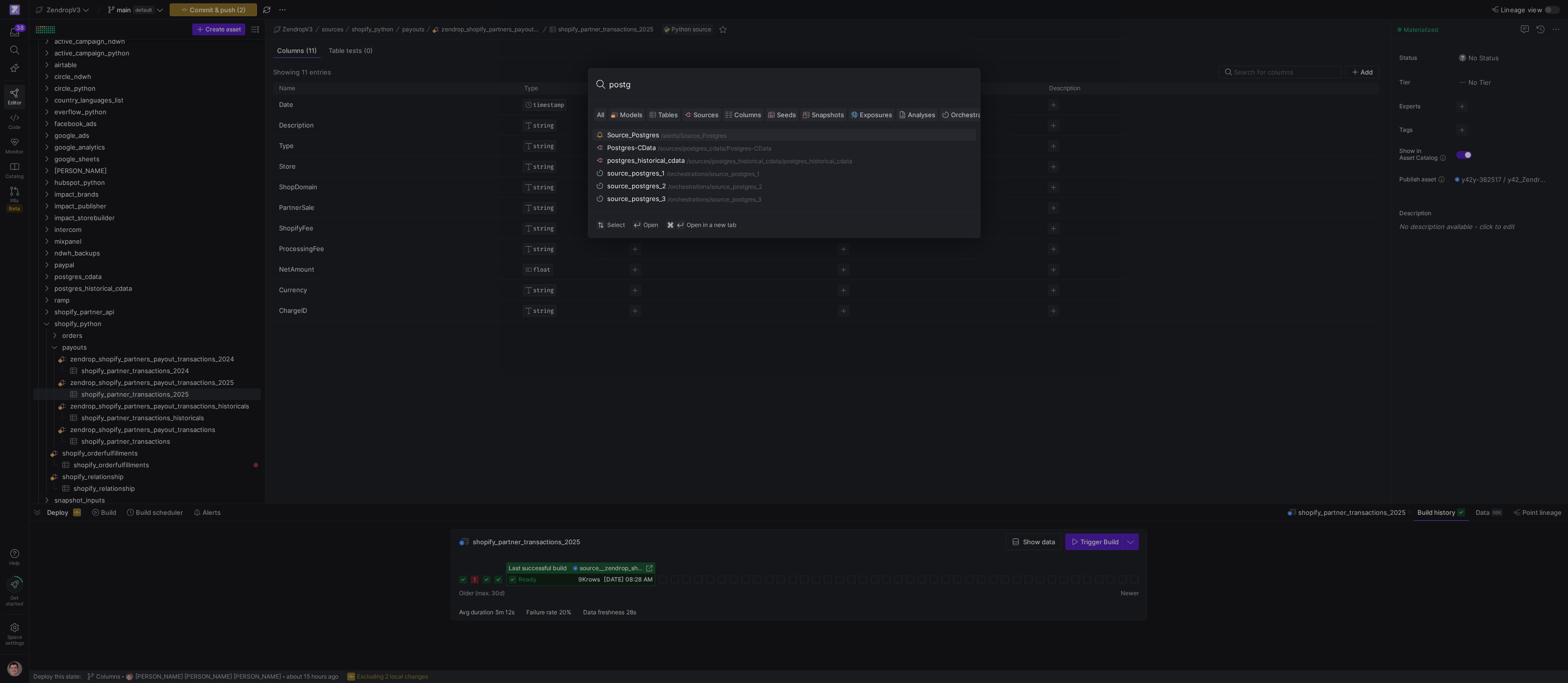
type input "postgr"
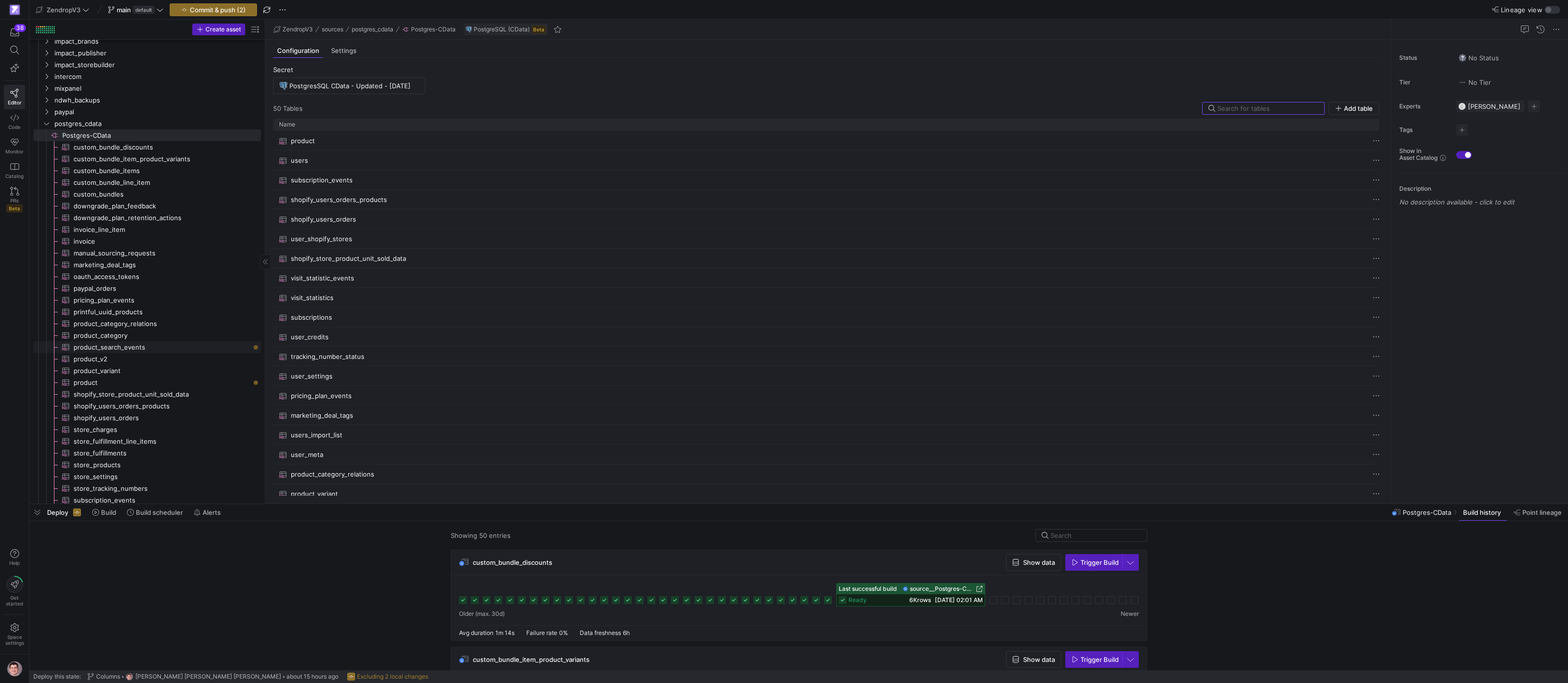
scroll to position [711, 0]
click at [142, 377] on span "product​​​​​​​​​" at bounding box center [161, 382] width 176 height 12
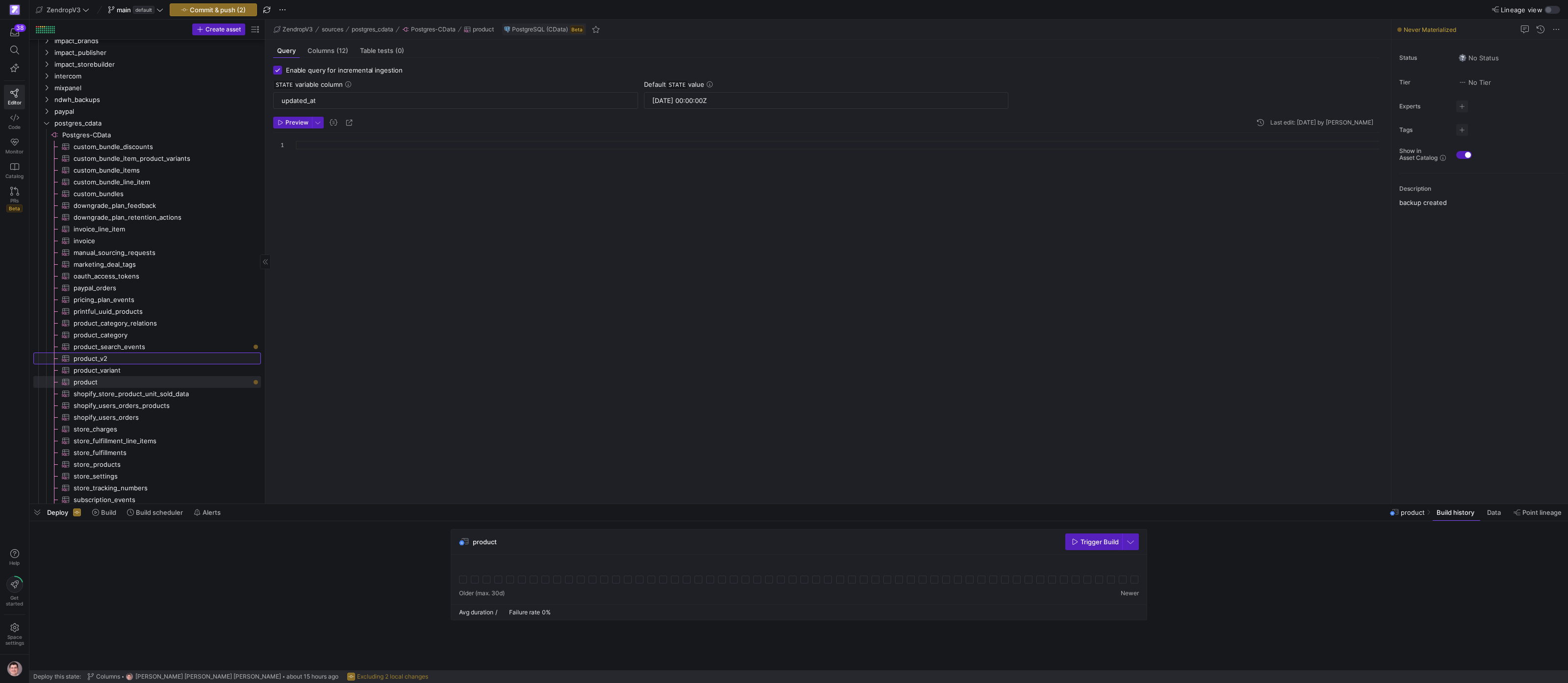
click at [169, 360] on span "product_v2​​​​​​​​​" at bounding box center [161, 359] width 176 height 12
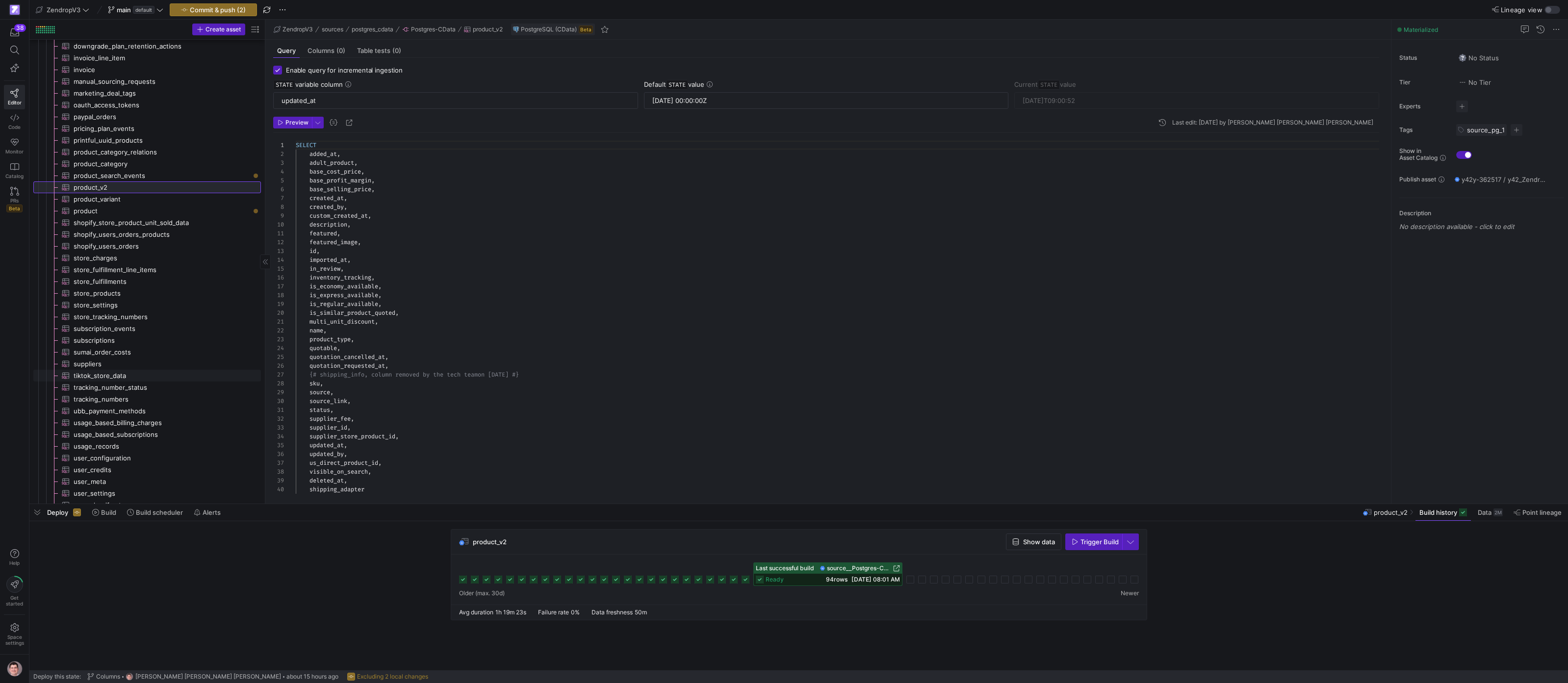
scroll to position [968, 0]
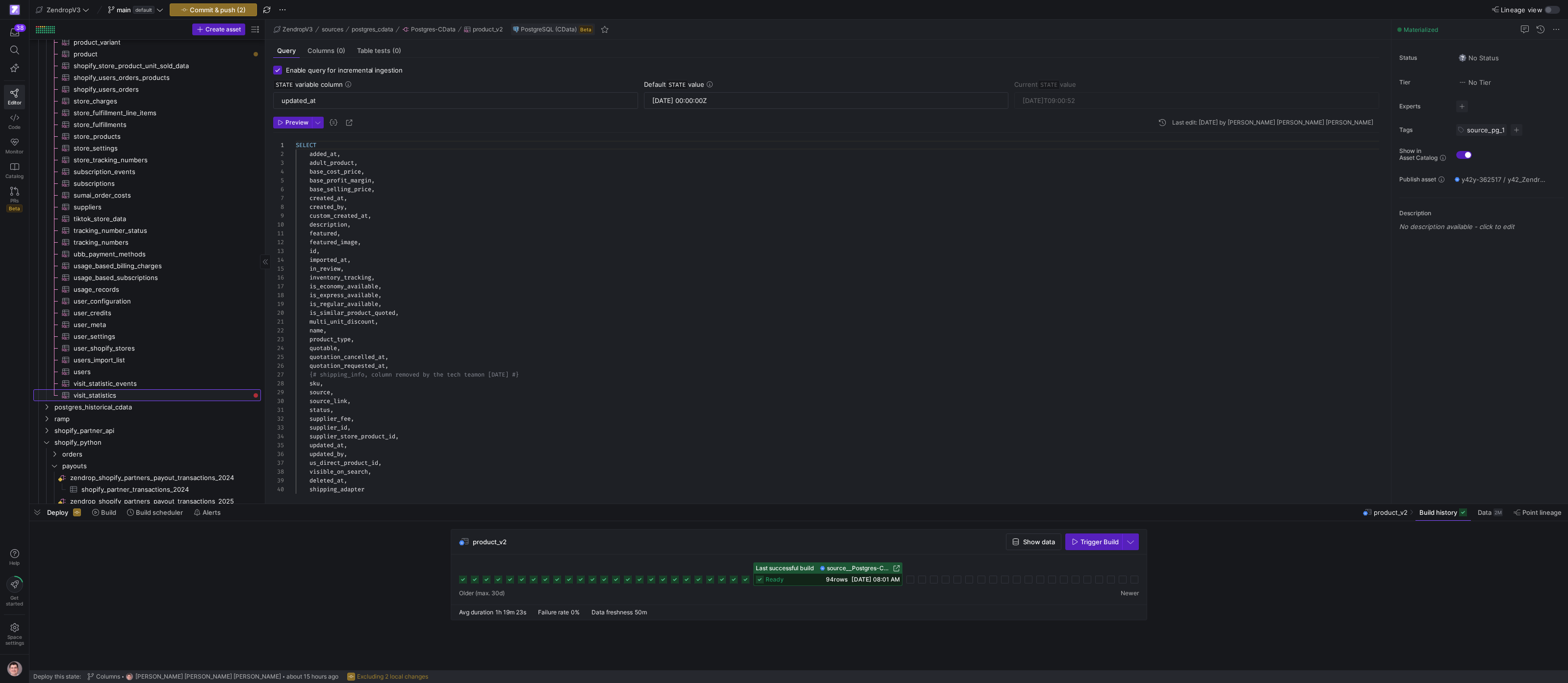
click at [193, 397] on span "visit_statistics​​​​​​​​​" at bounding box center [161, 396] width 176 height 12
type input "2025-03-12 00:00:00Z"
type input "2025-09-09T10:52:06"
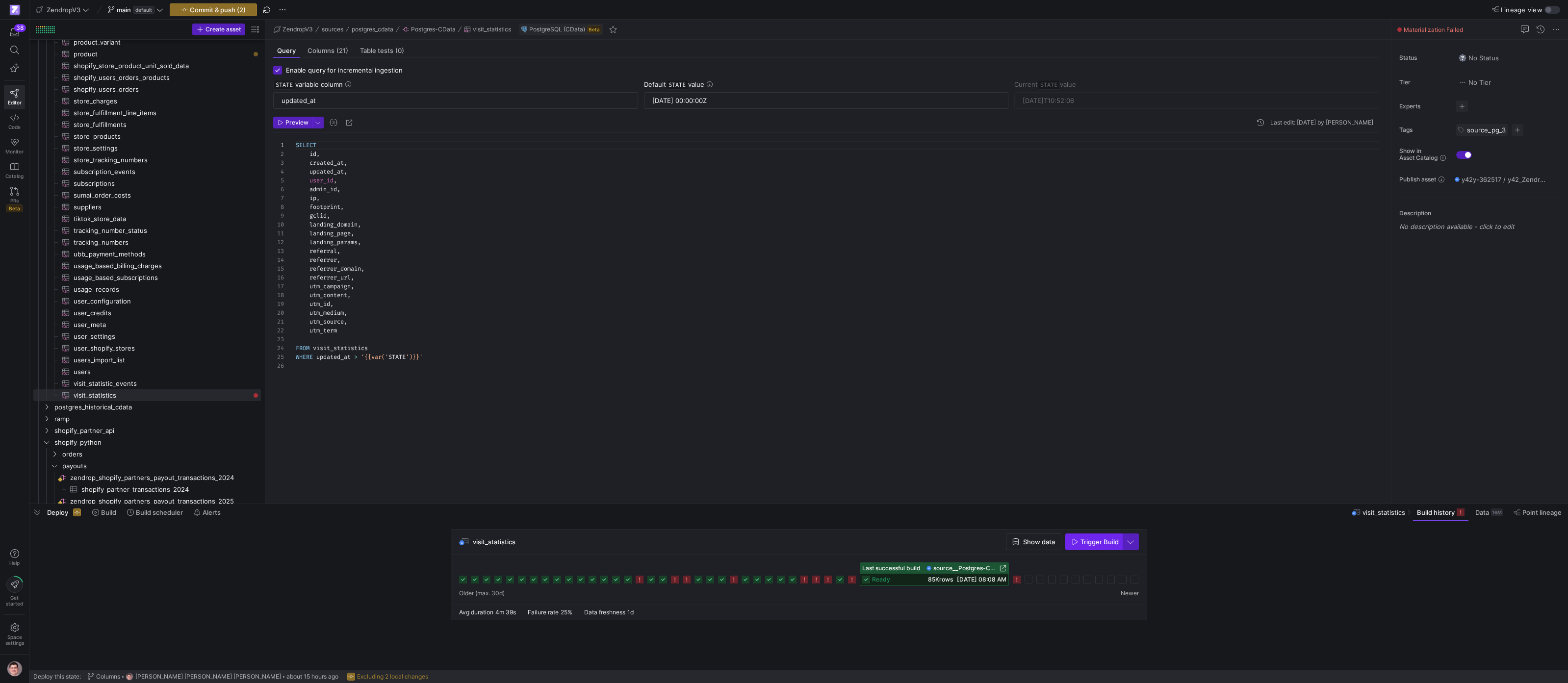
click at [724, 544] on span "Trigger Build" at bounding box center [1099, 542] width 38 height 8
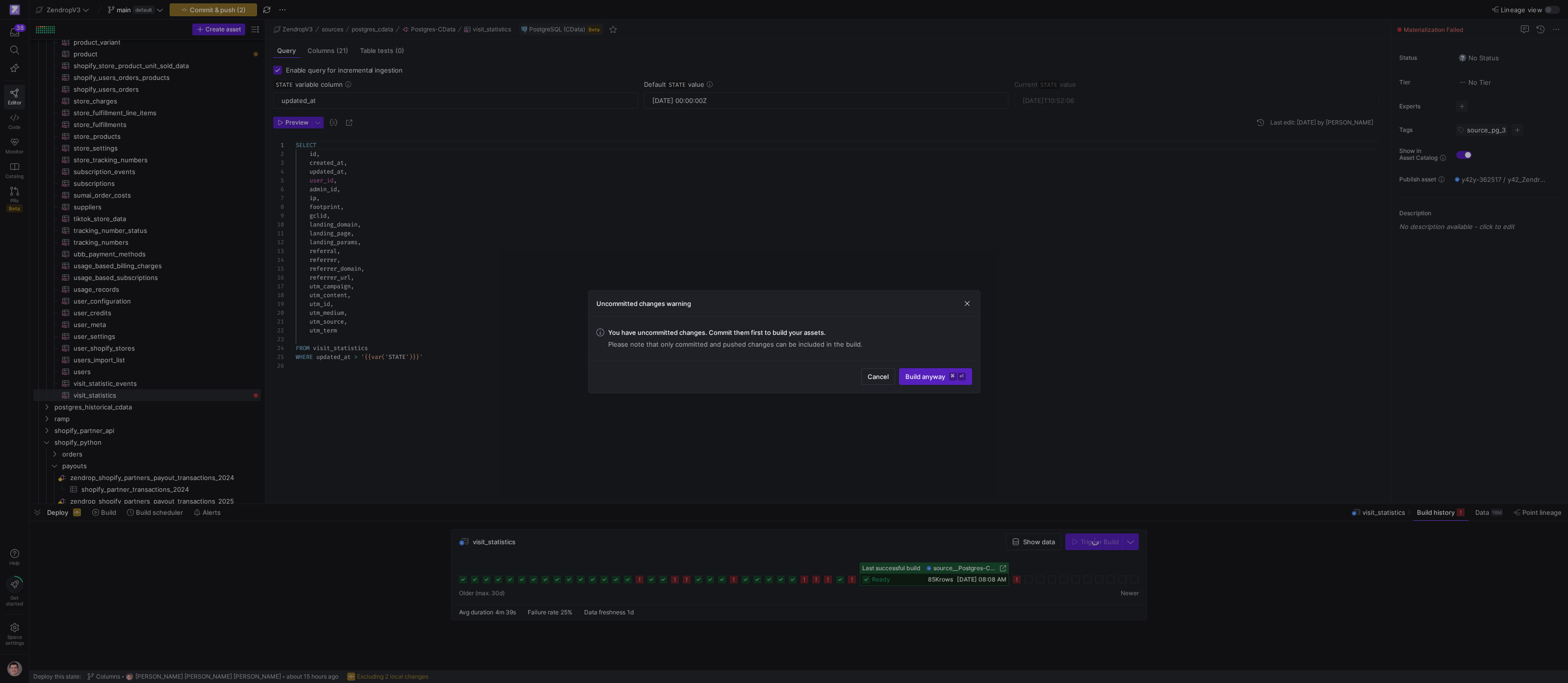
click at [724, 380] on span "Build anyway ⌘ ⏎" at bounding box center [935, 376] width 60 height 8
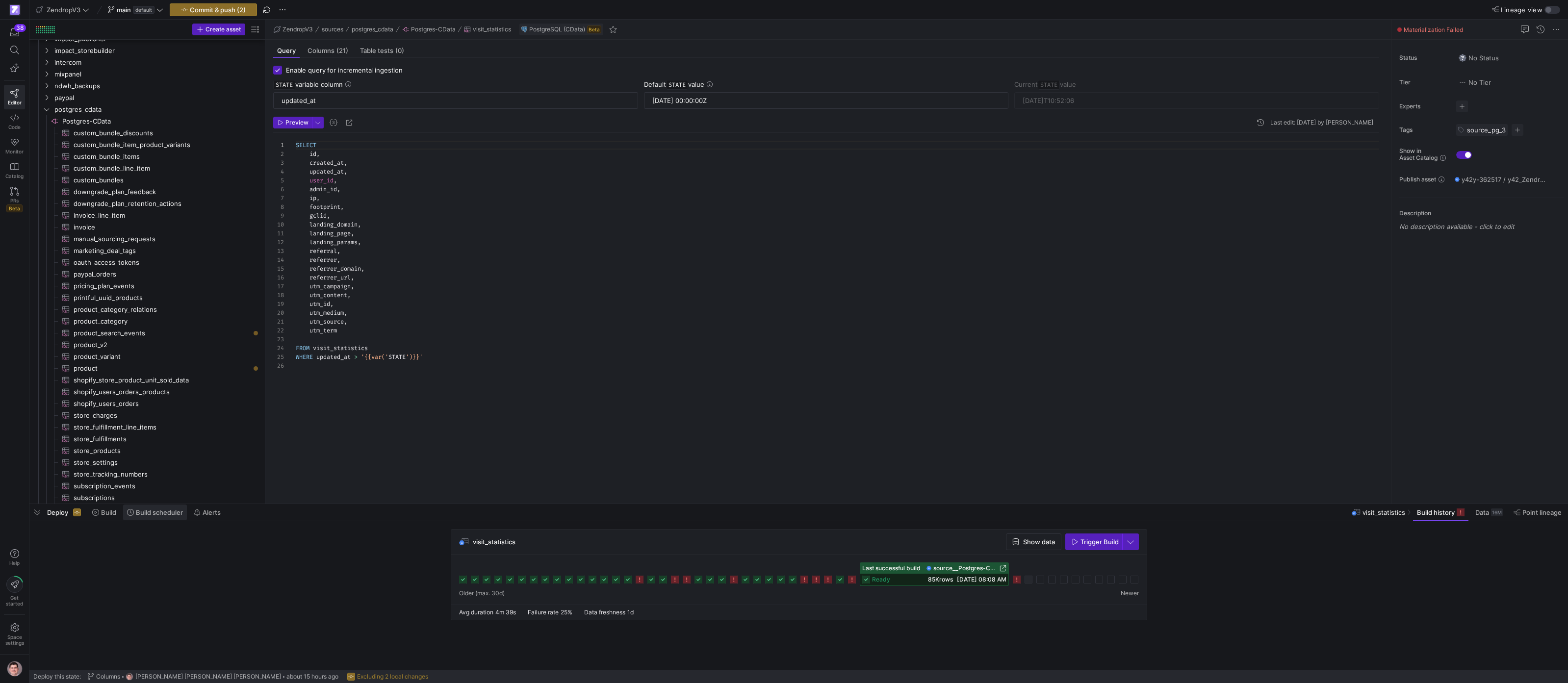
click at [152, 511] on span "Build scheduler" at bounding box center [159, 513] width 47 height 8
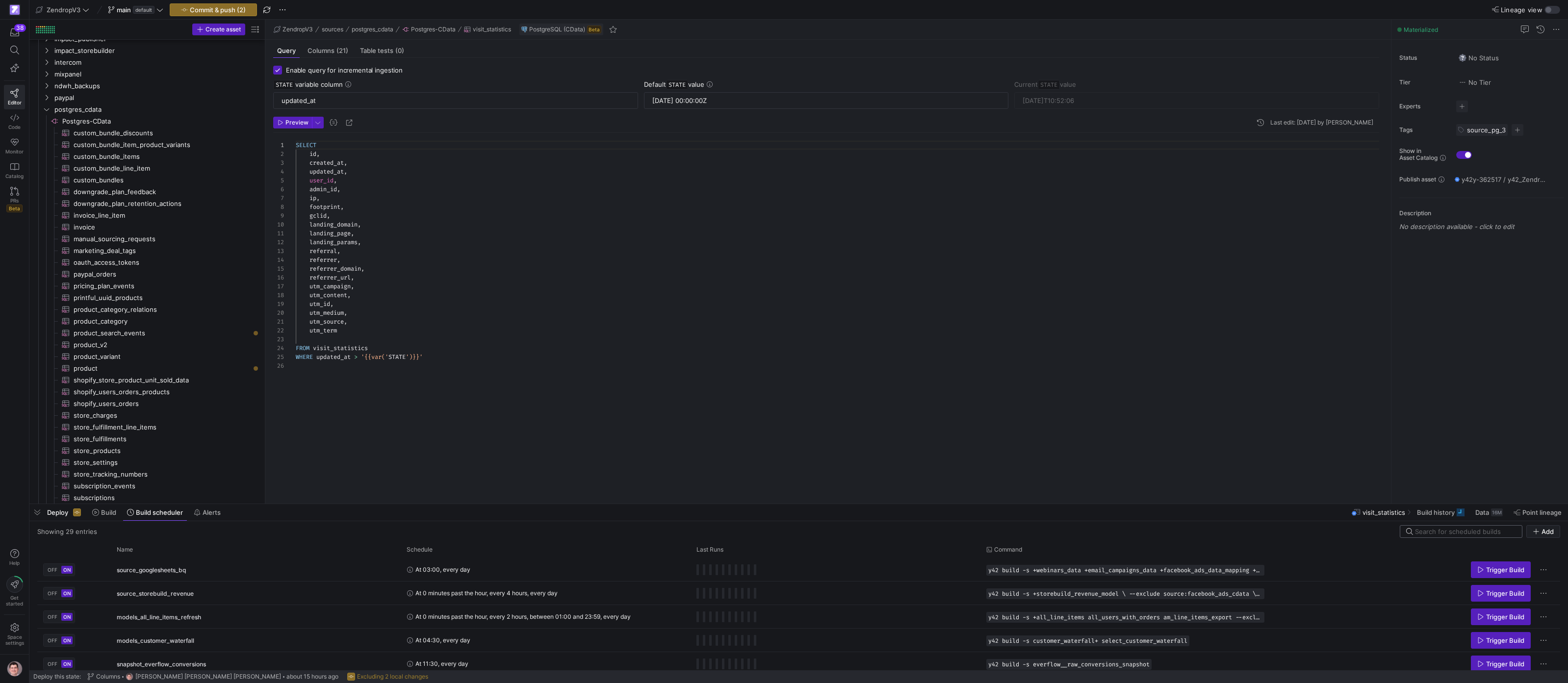
click at [724, 533] on input at bounding box center [1466, 531] width 101 height 8
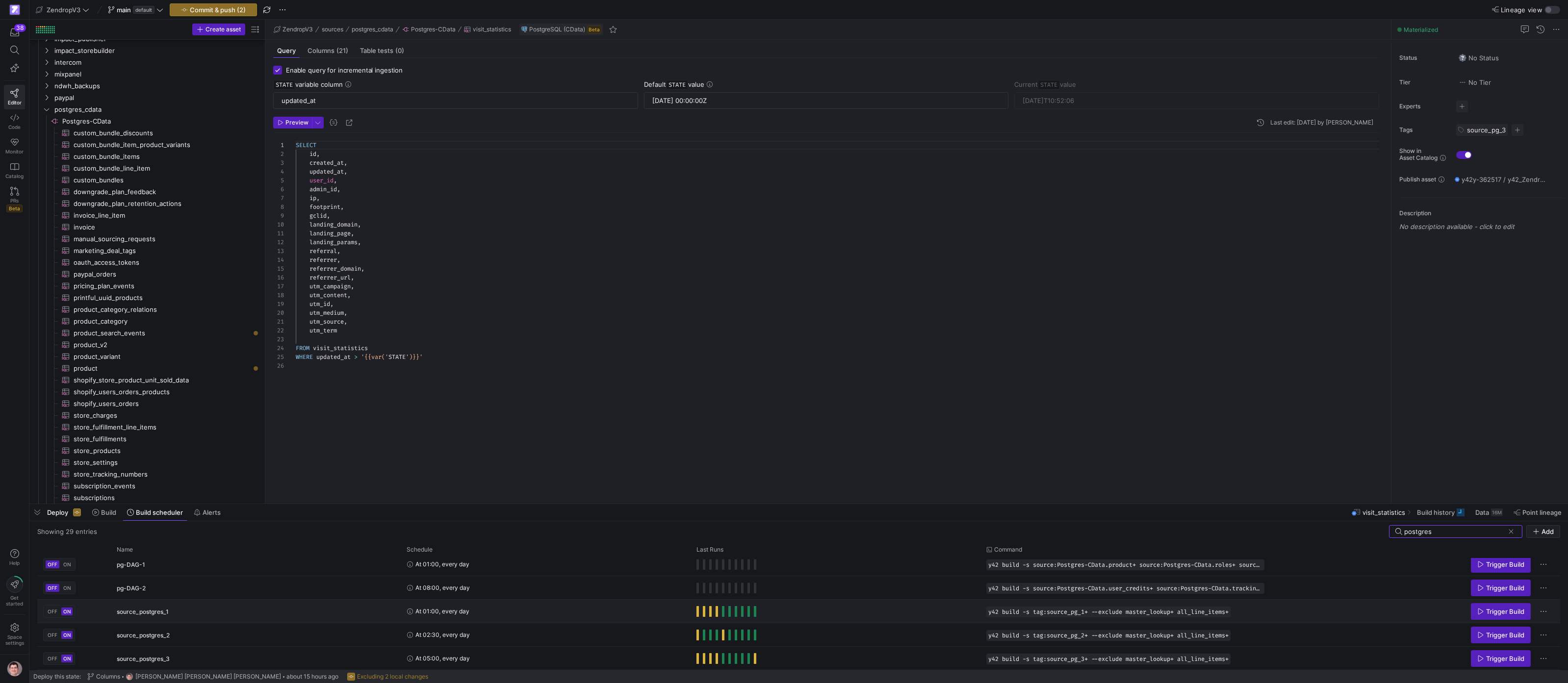
type input "postgres"
click at [508, 608] on div "At 01:00, every day" at bounding box center [545, 611] width 278 height 22
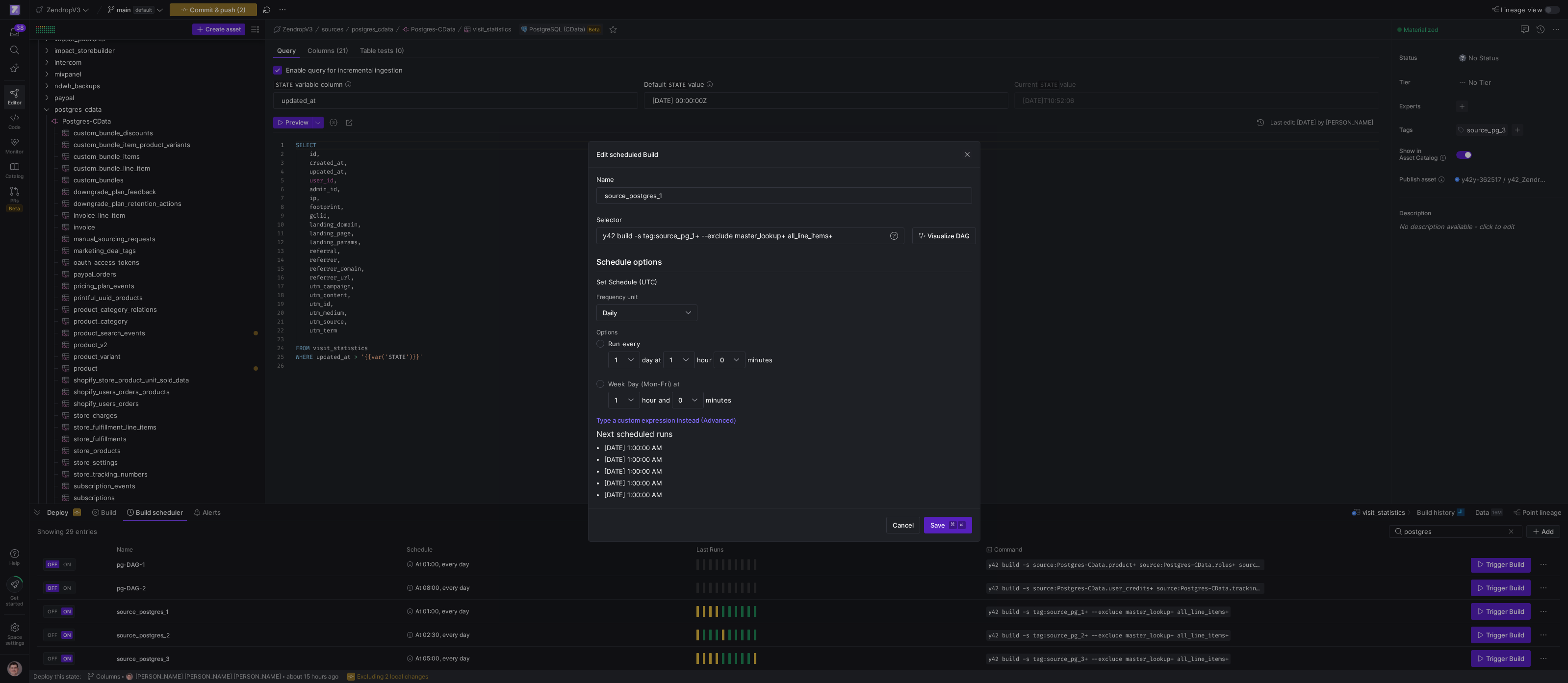
drag, startPoint x: 520, startPoint y: 609, endPoint x: 535, endPoint y: 608, distance: 15.0
click at [520, 609] on div at bounding box center [784, 342] width 1568 height 683
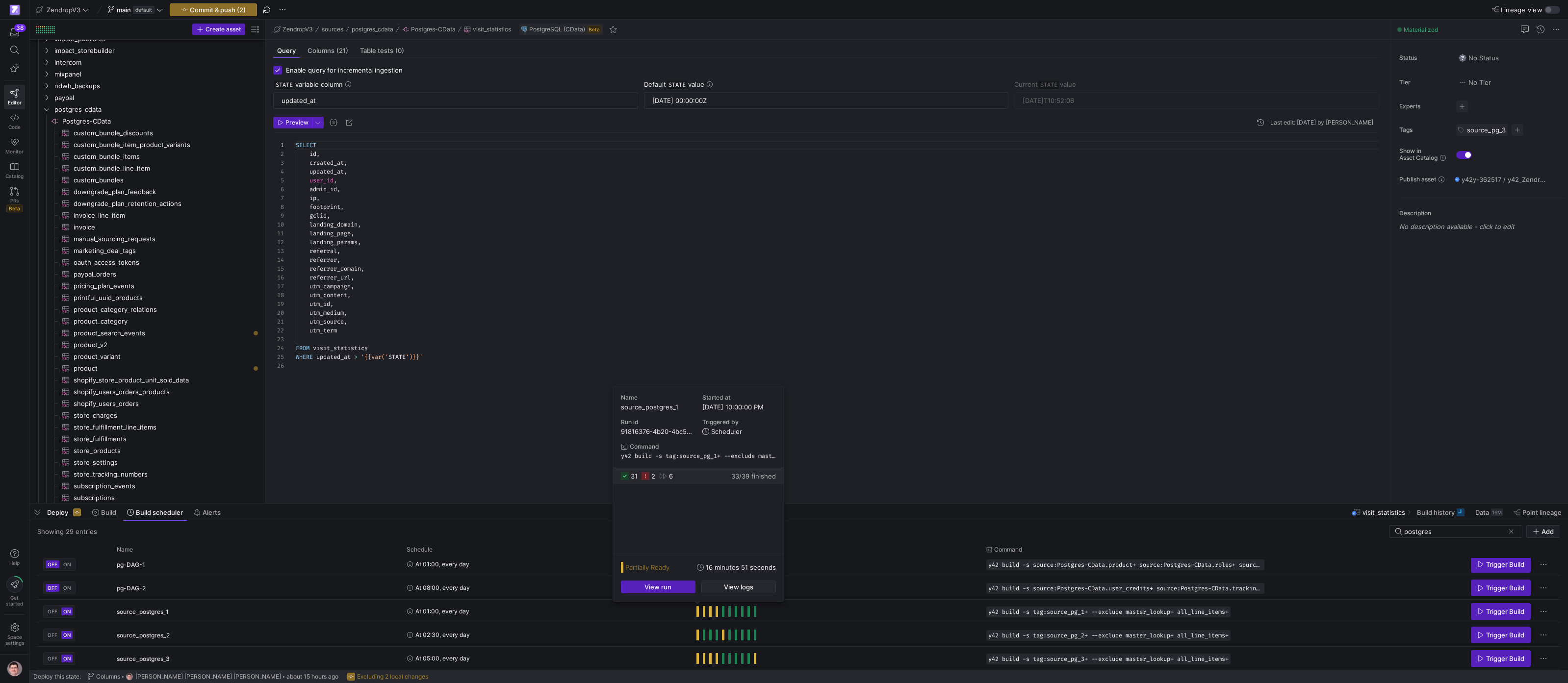
click at [723, 583] on span "button" at bounding box center [738, 587] width 74 height 12
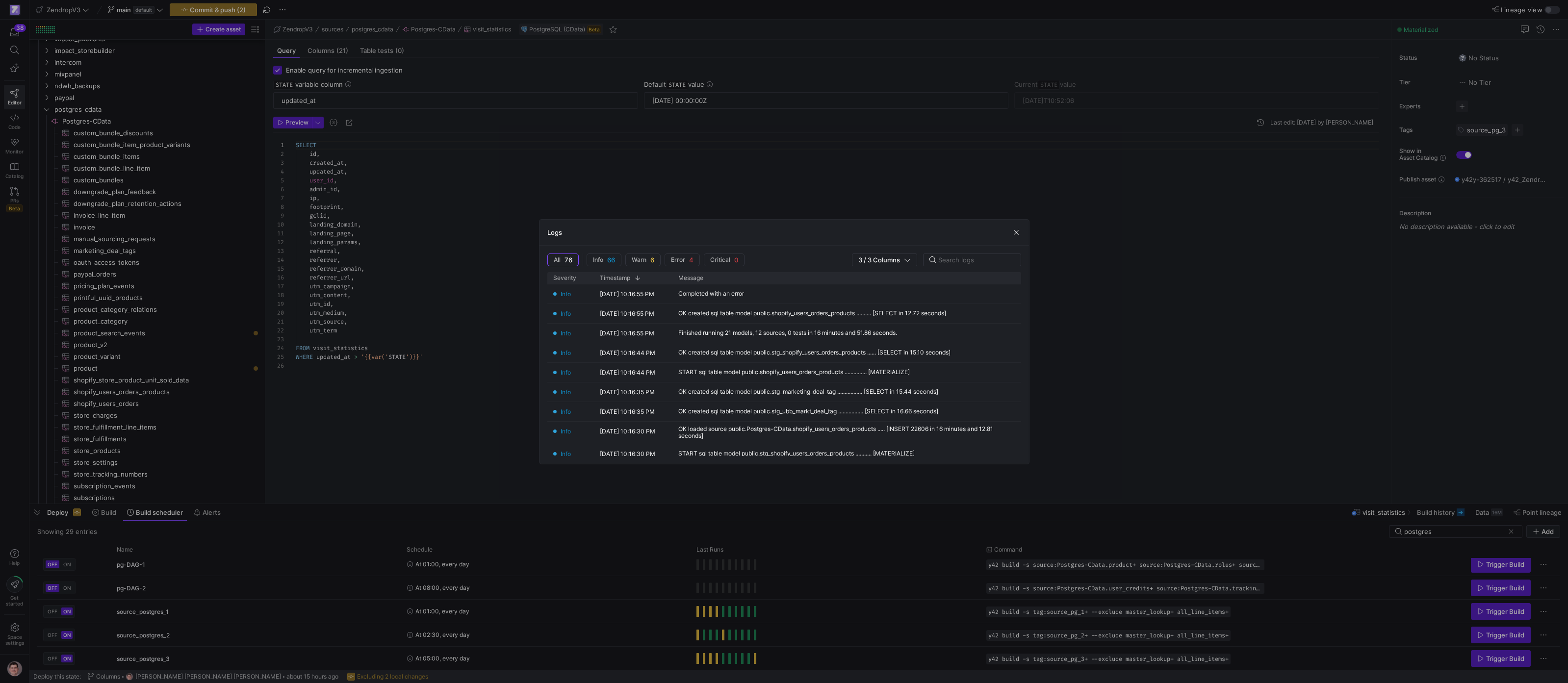
click at [367, 440] on div at bounding box center [784, 342] width 1568 height 683
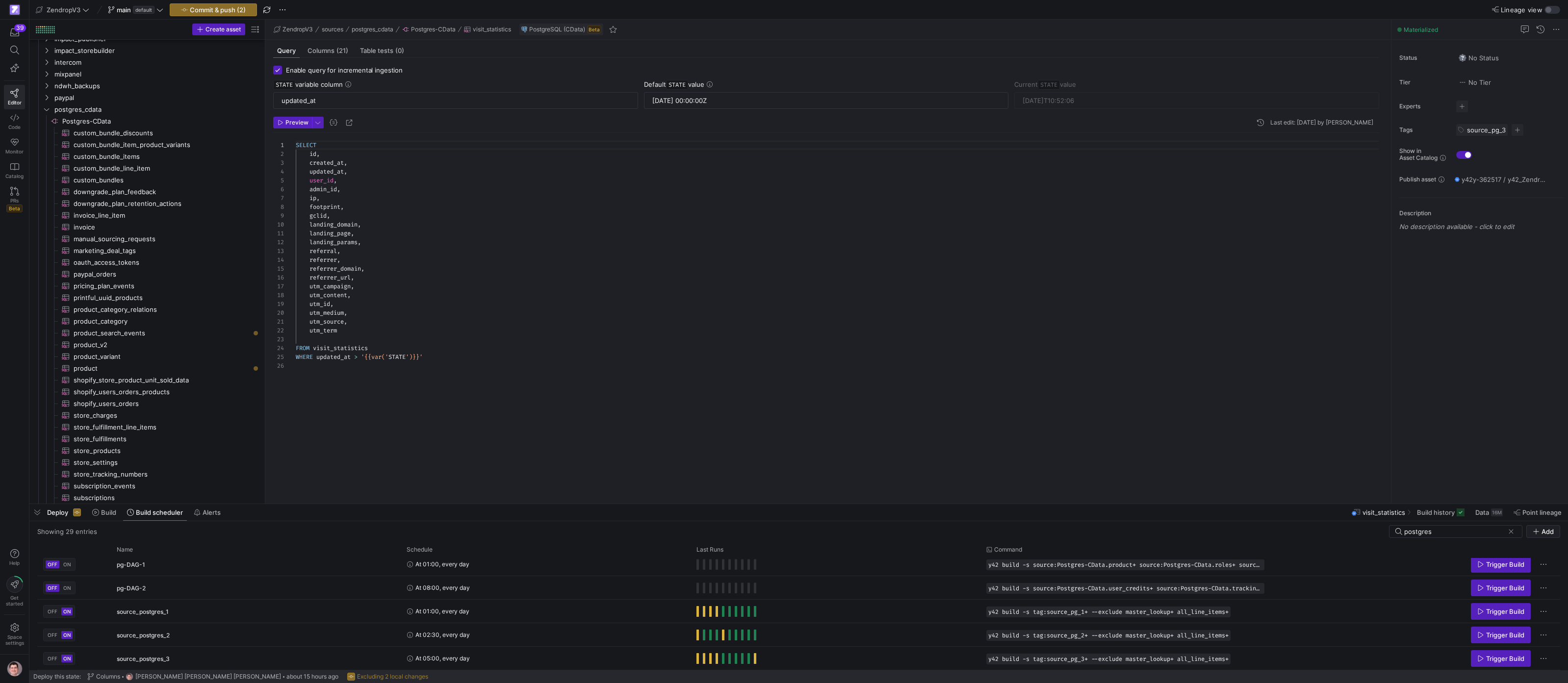
type input "2025-09-10T11:05:16"
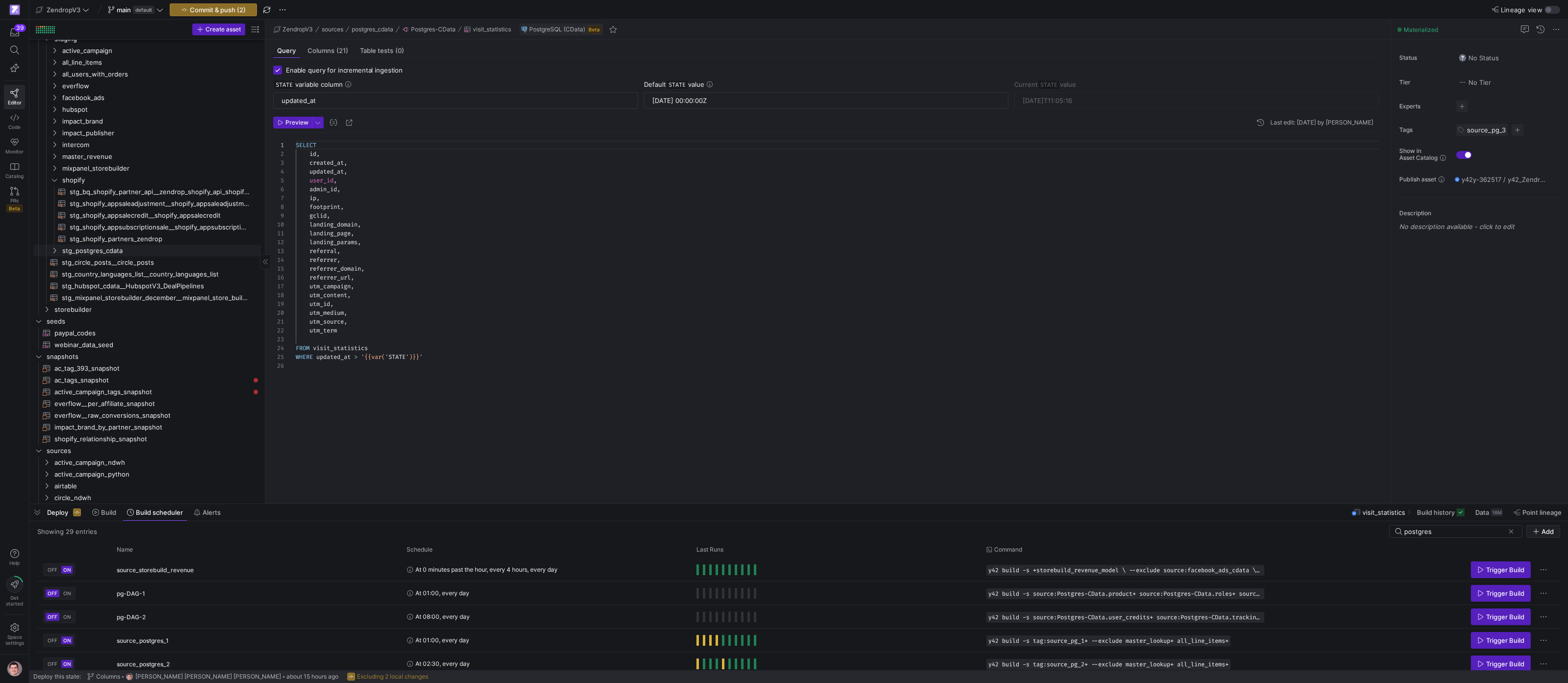
scroll to position [135, 0]
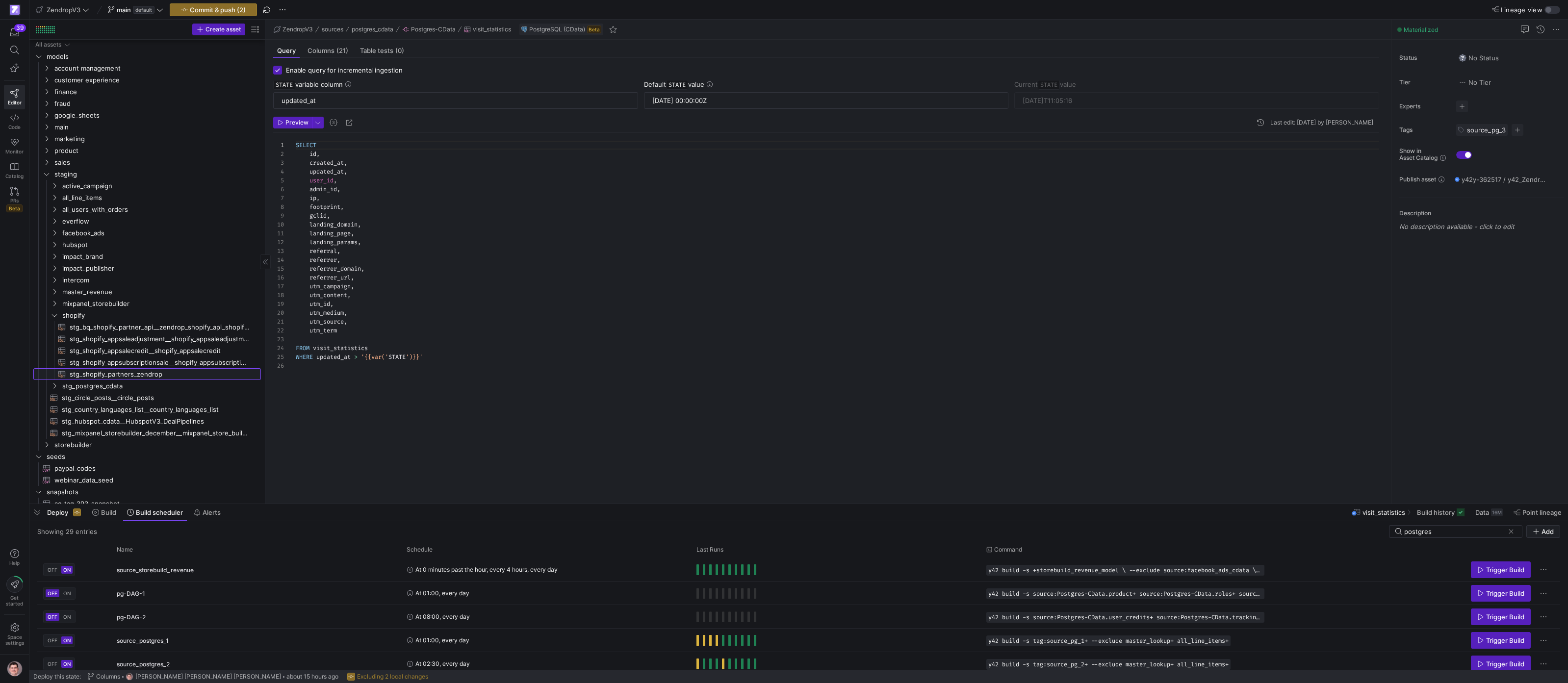
click at [141, 373] on span "stg_shopify_partners_zendrop​​​​​​​​​​" at bounding box center [159, 374] width 180 height 12
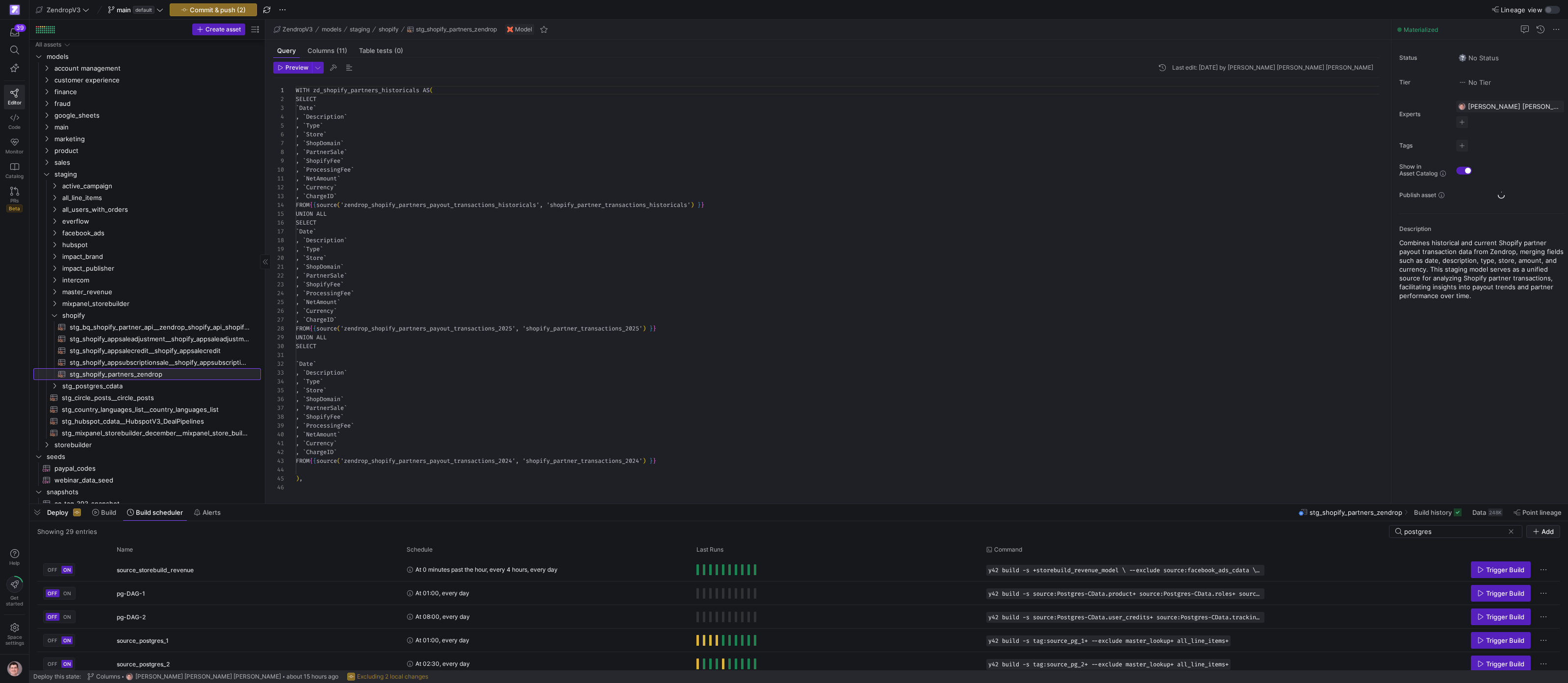
scroll to position [88, 0]
click at [724, 513] on span "Build history" at bounding box center [1433, 513] width 38 height 8
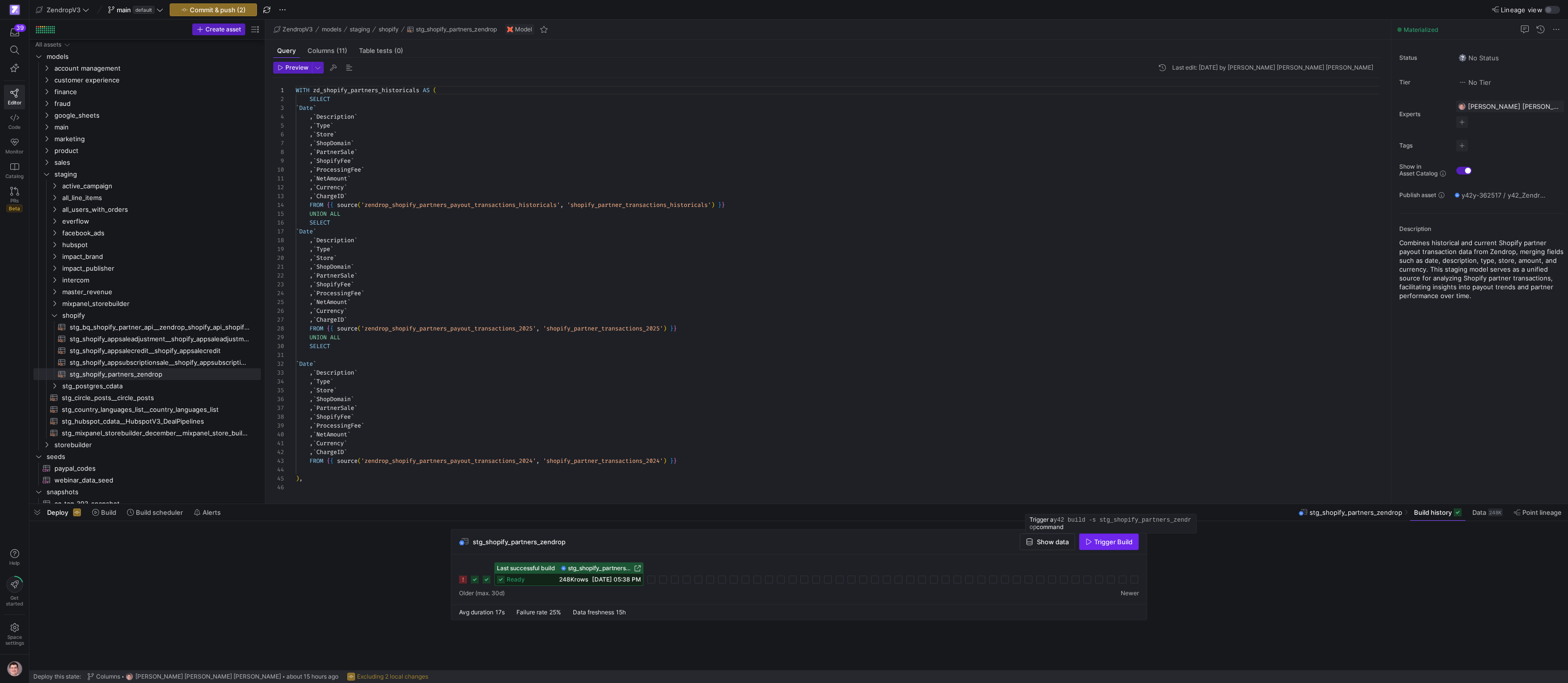
click at [724, 545] on span "Trigger Build" at bounding box center [1113, 542] width 38 height 8
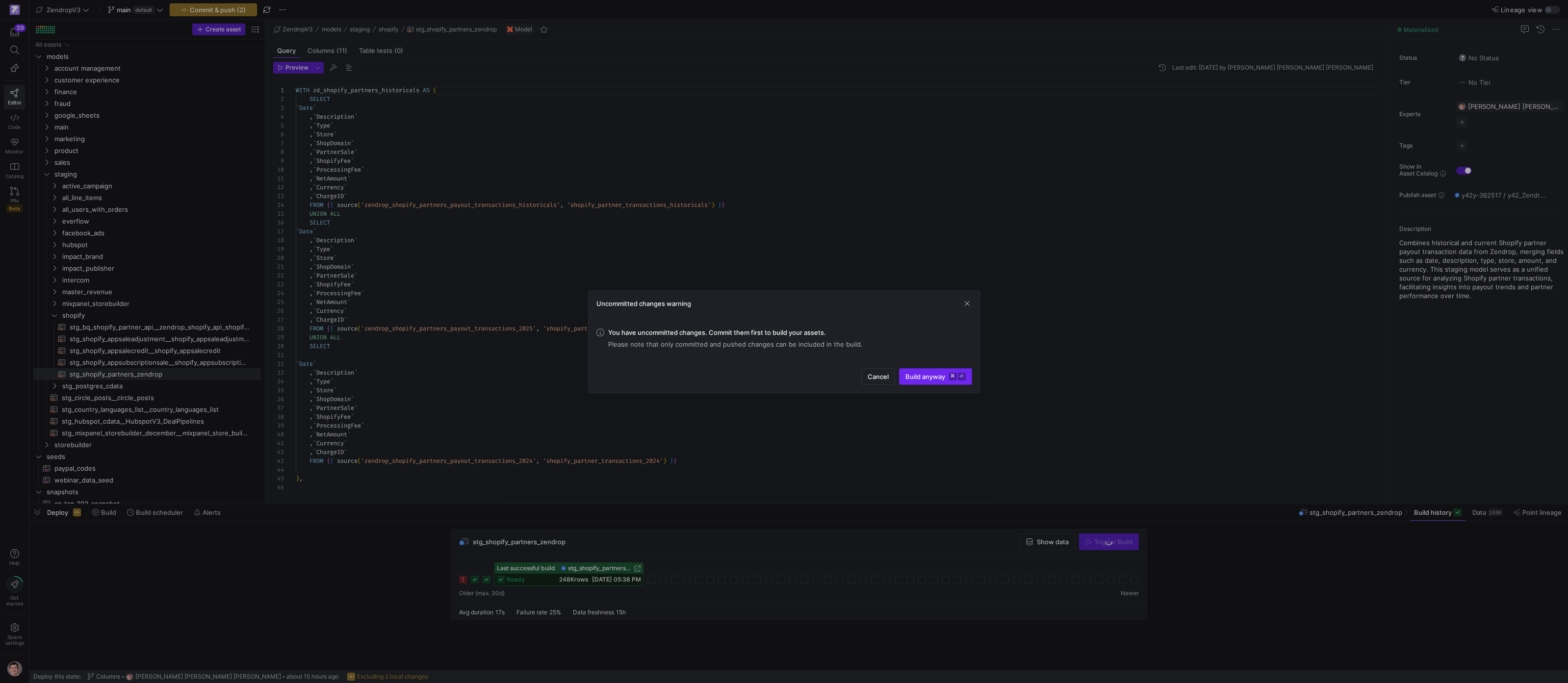
click at [724, 375] on kbd "⌘" at bounding box center [953, 376] width 8 height 8
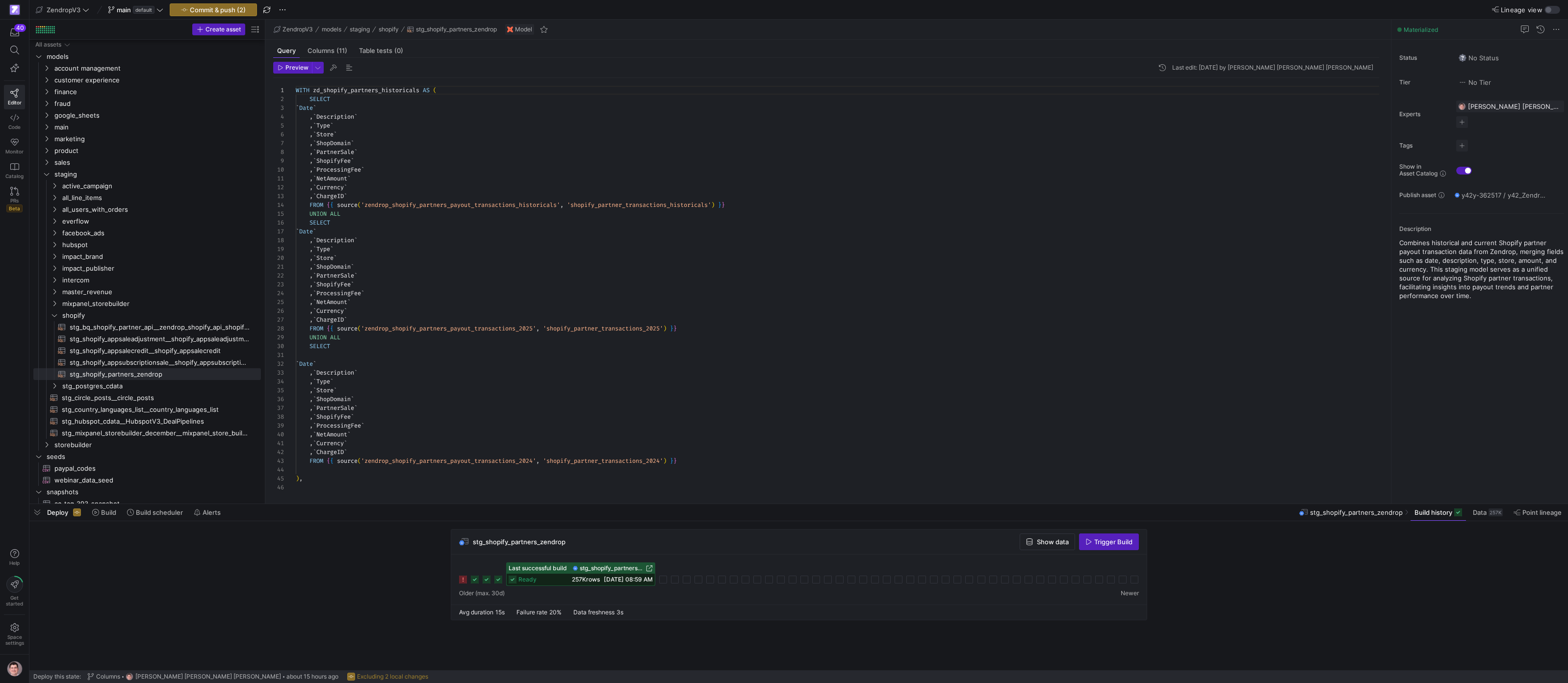
click at [501, 584] on div "Last successful build stg_shopify_partners_zendrop ready 257K rows 09/11/25, 08…" at bounding box center [799, 574] width 680 height 24
click at [501, 582] on icon at bounding box center [498, 580] width 8 height 8
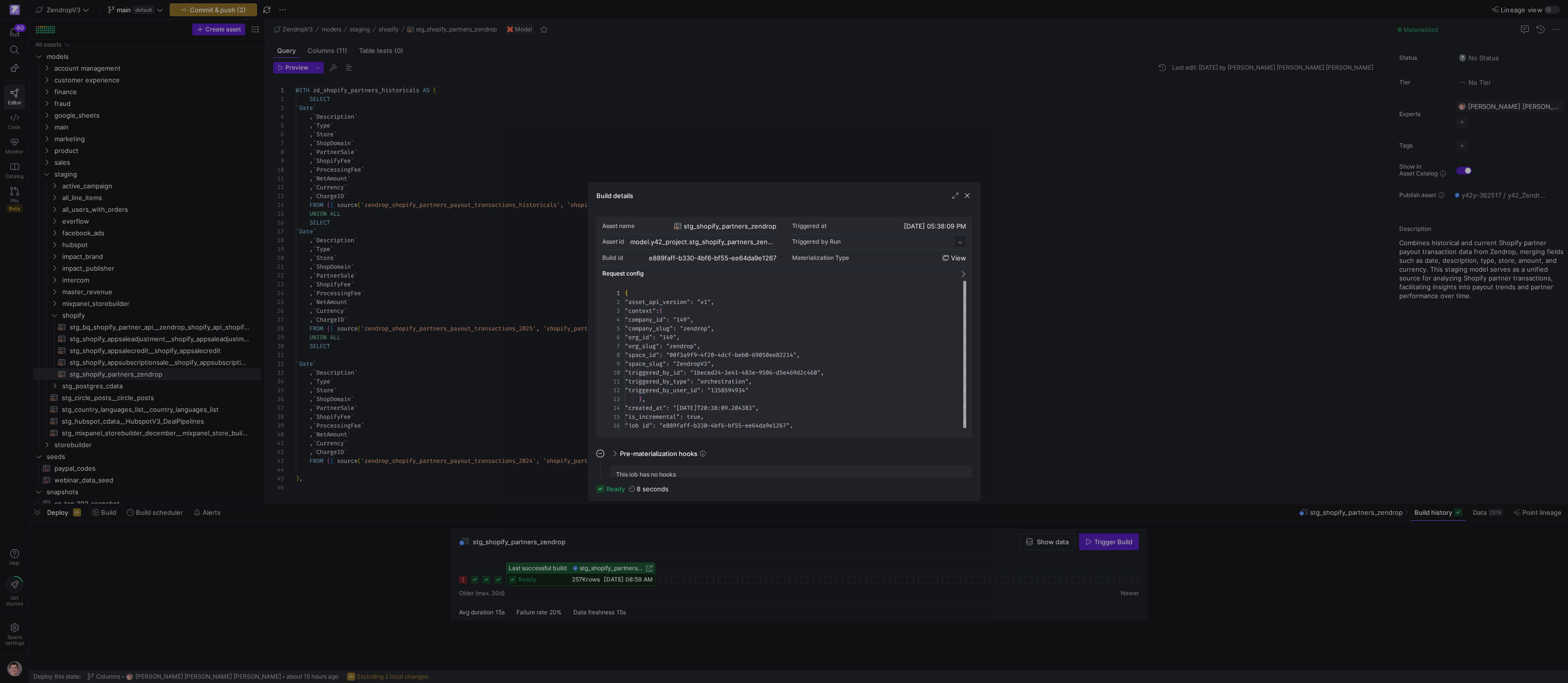
scroll to position [88, 0]
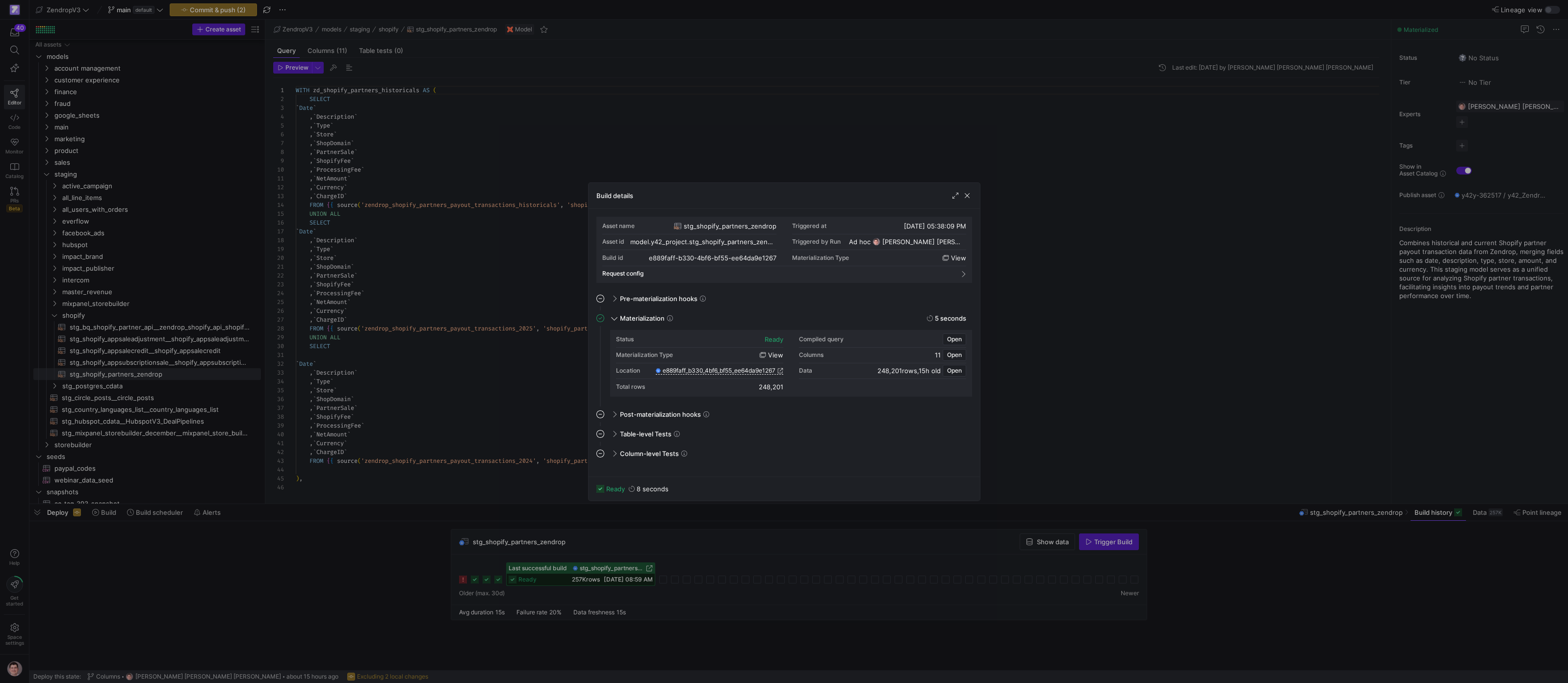
click at [573, 550] on div at bounding box center [784, 342] width 1568 height 683
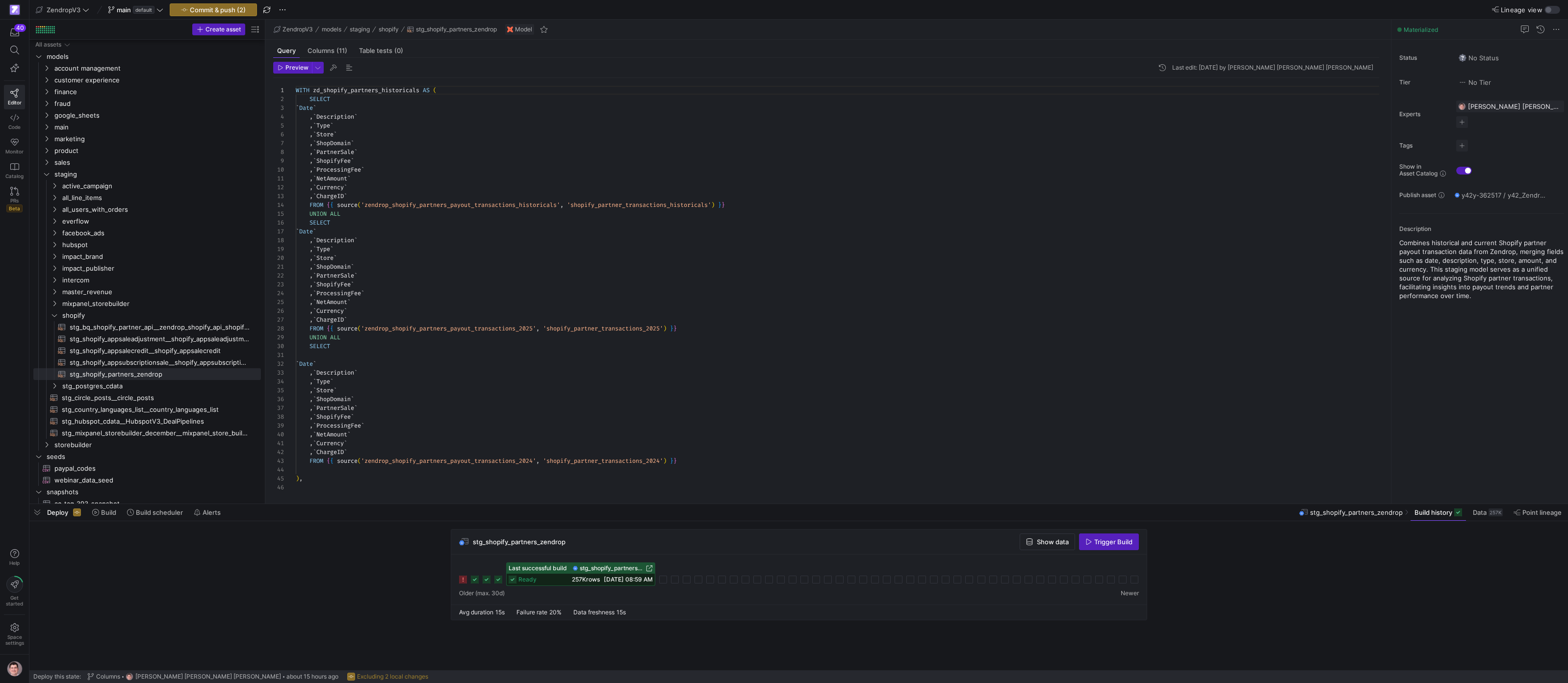
click at [635, 568] on span "stg_shopify_partners_zendrop" at bounding box center [612, 568] width 65 height 7
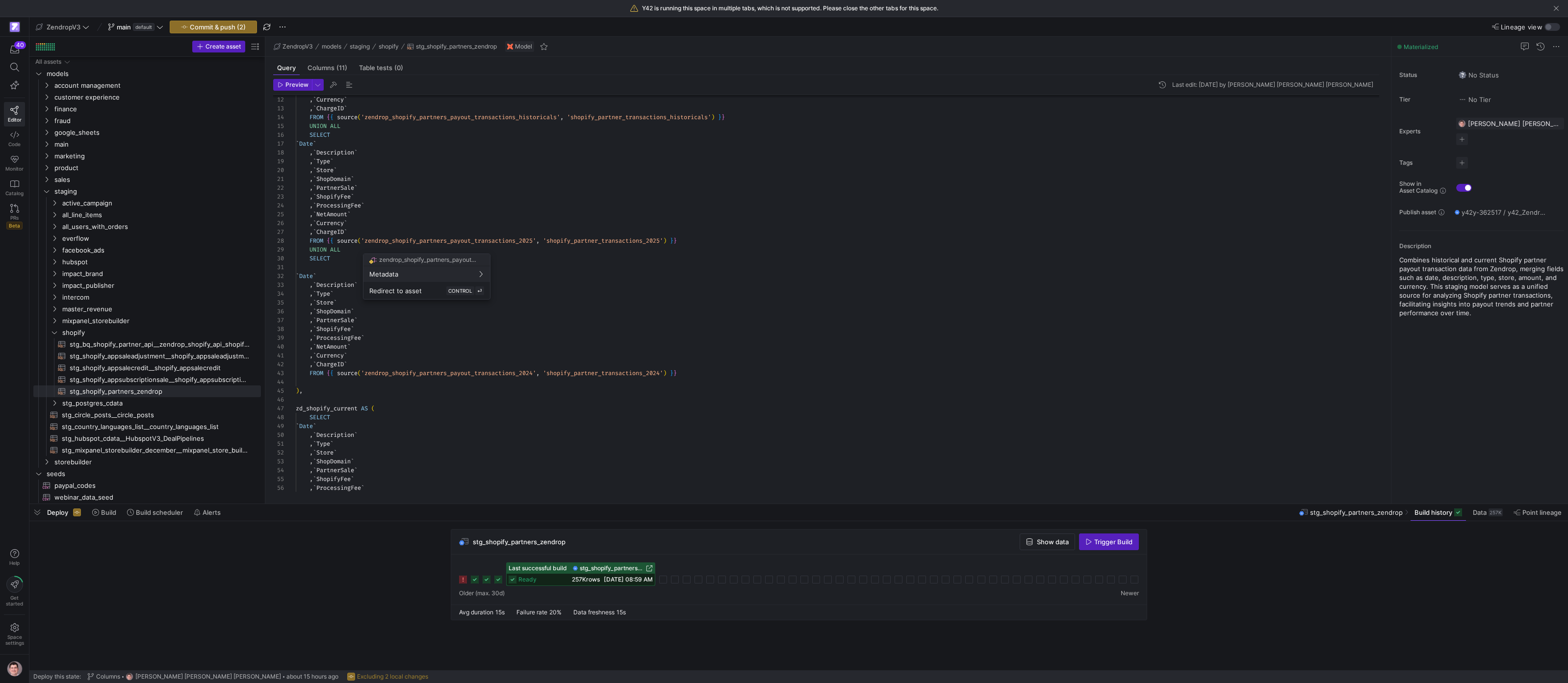
click at [527, 373] on div at bounding box center [784, 342] width 1568 height 683
click at [438, 412] on div "Redirect to asset CONTROL ⏎" at bounding box center [427, 415] width 115 height 9
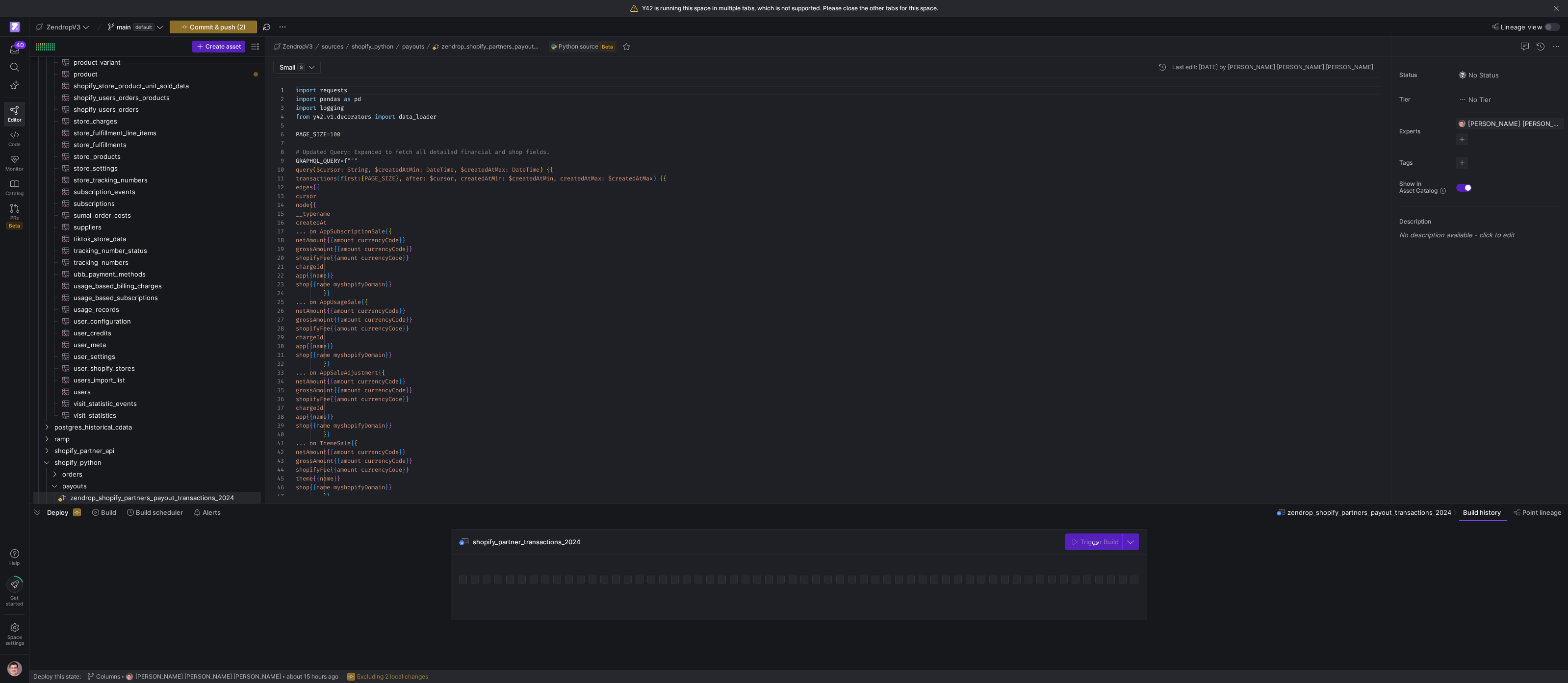
scroll to position [1037, 0]
click at [569, 577] on span "09/11/25, 08:26 AM" at bounding box center [593, 580] width 49 height 7
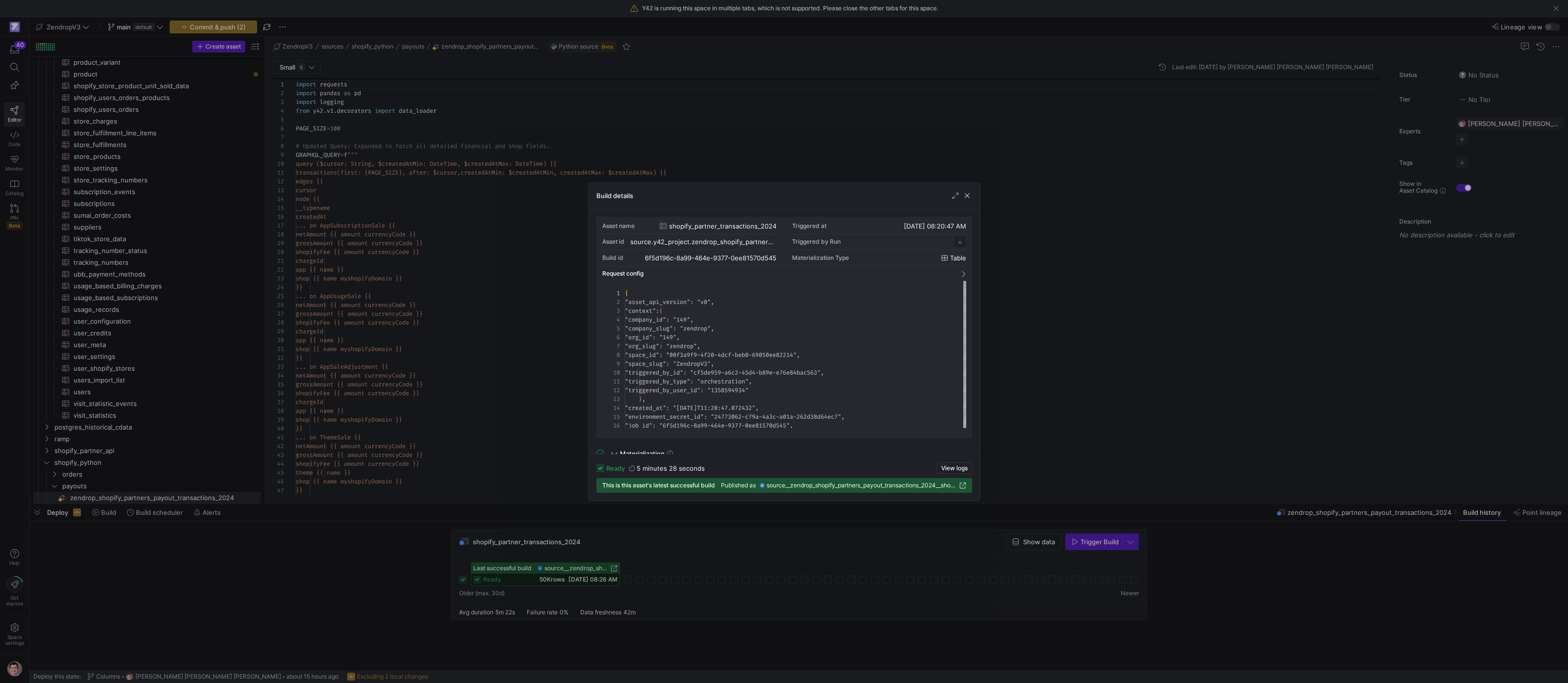
scroll to position [88, 0]
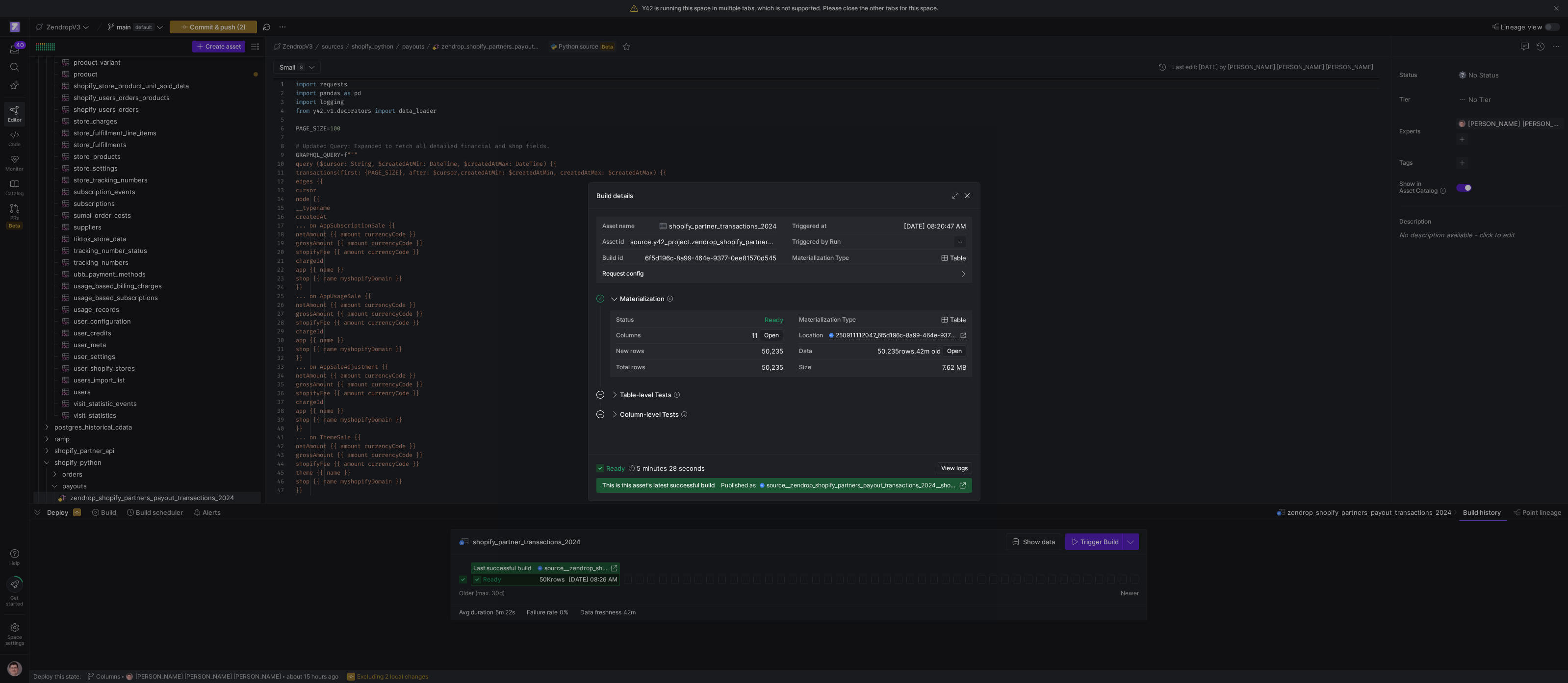
click at [508, 390] on div at bounding box center [784, 342] width 1568 height 683
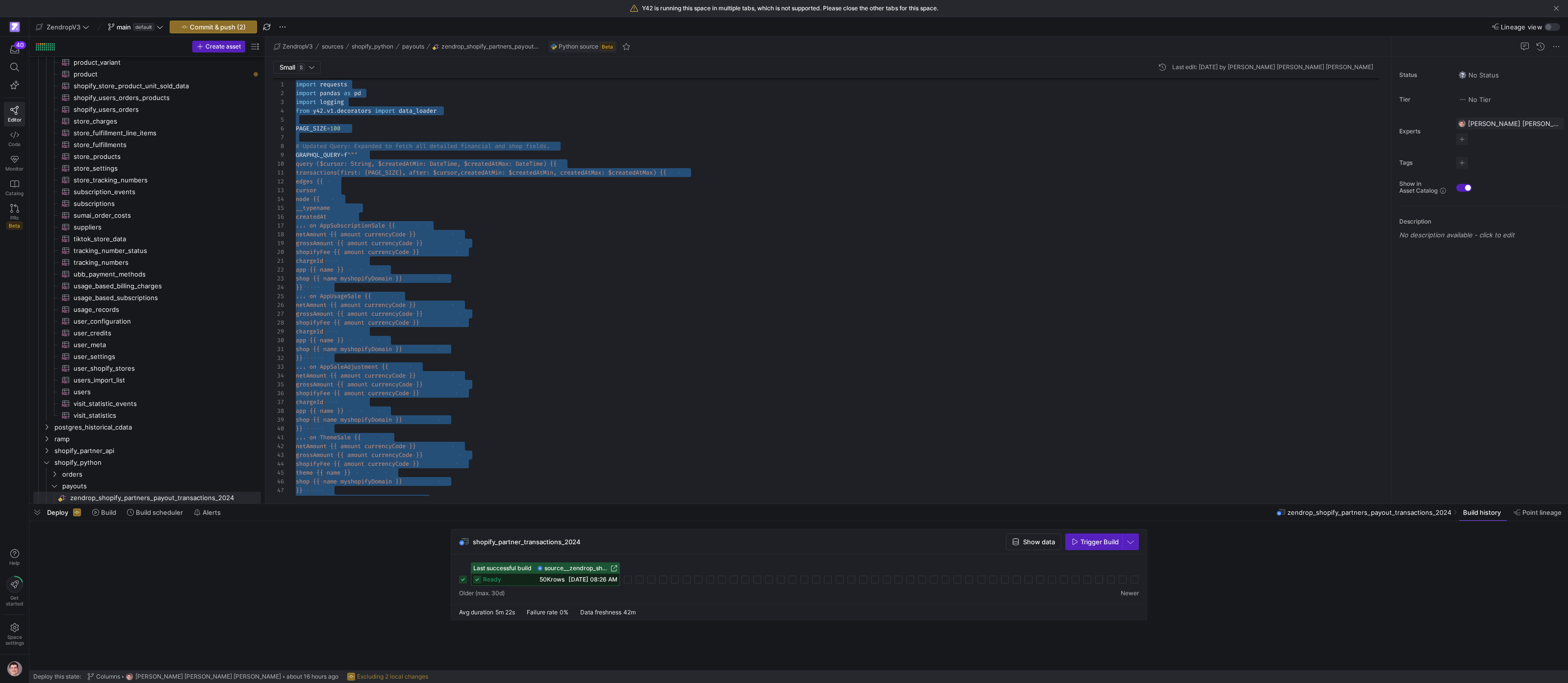
click at [164, 329] on span "user_credits​​​​​​​​​" at bounding box center [161, 333] width 176 height 12
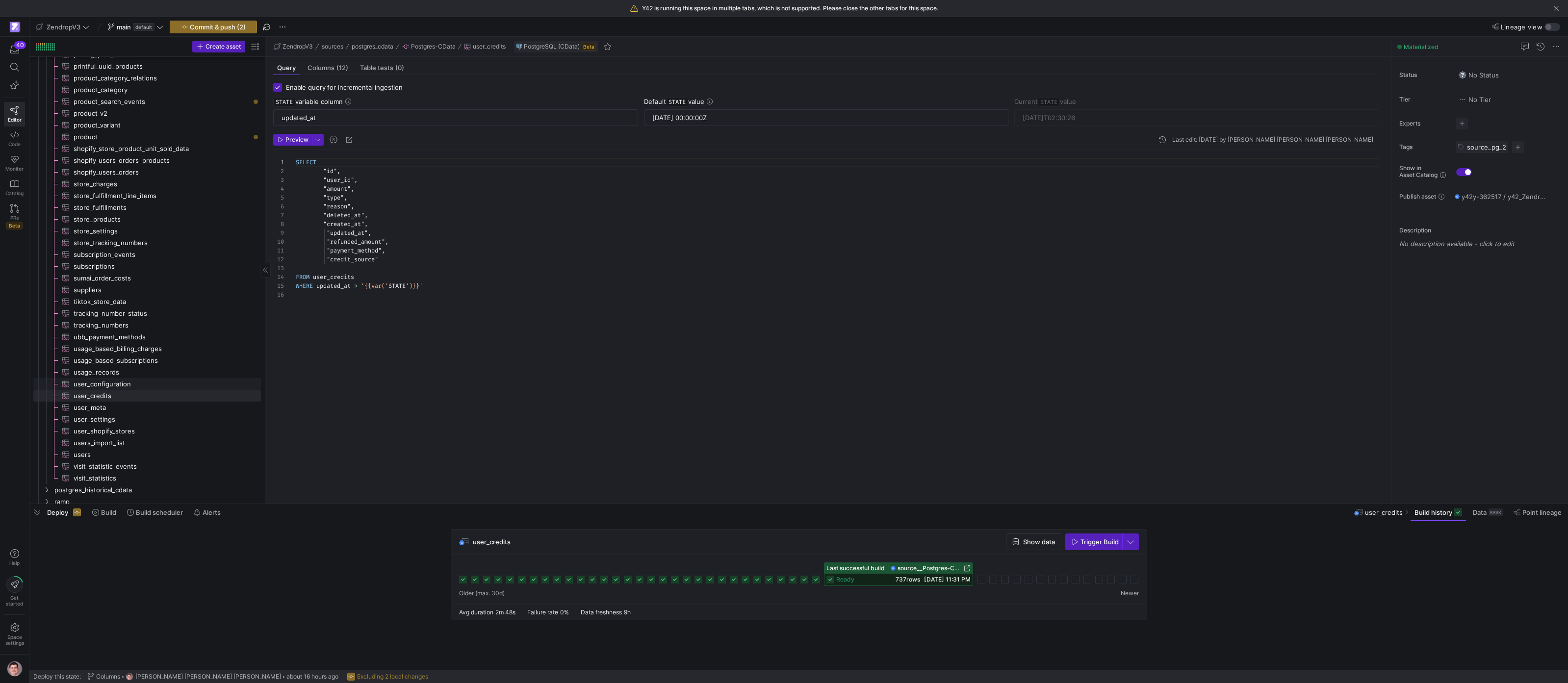
scroll to position [954, 0]
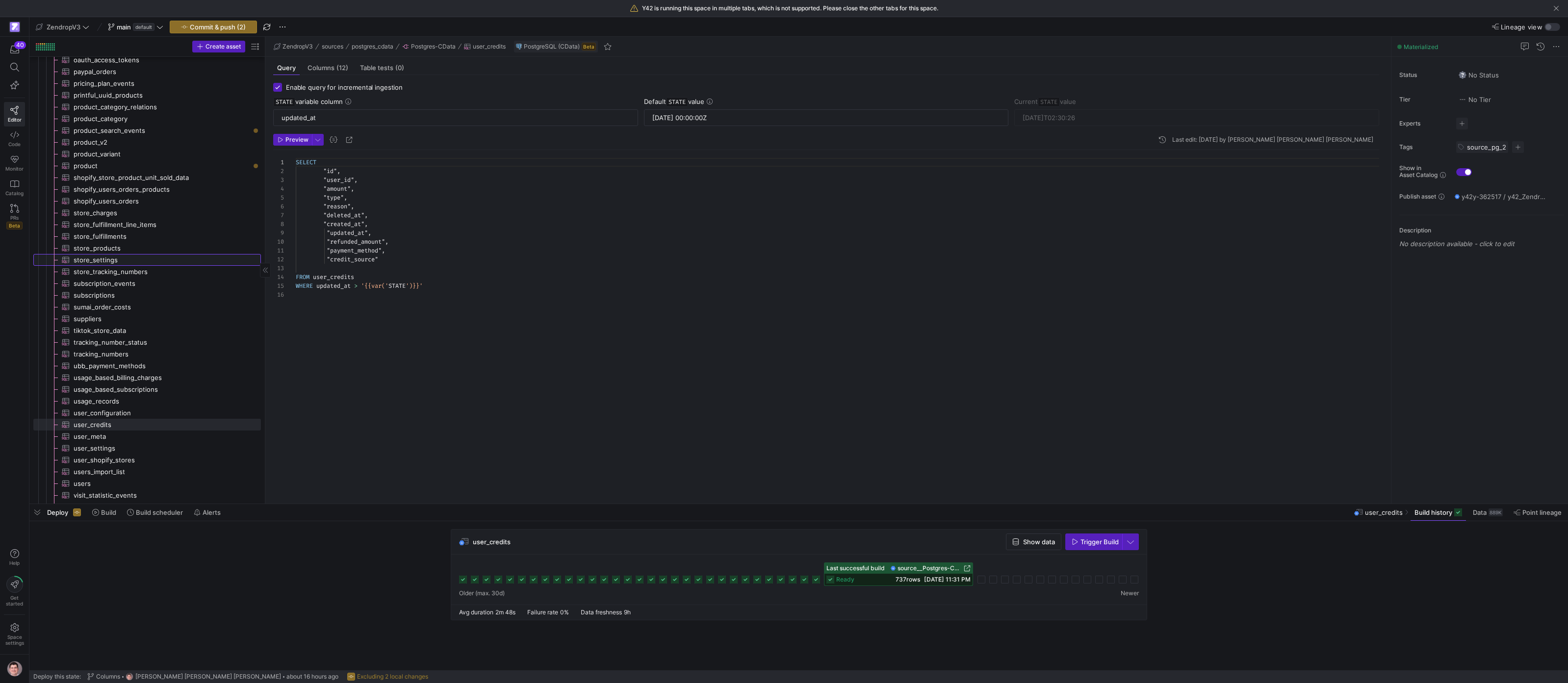
click at [106, 259] on span "store_settings​​​​​​​​​" at bounding box center [161, 260] width 176 height 12
type input "2025-02-27 00:00:00Z"
type input "2025-09-11T10:58:10"
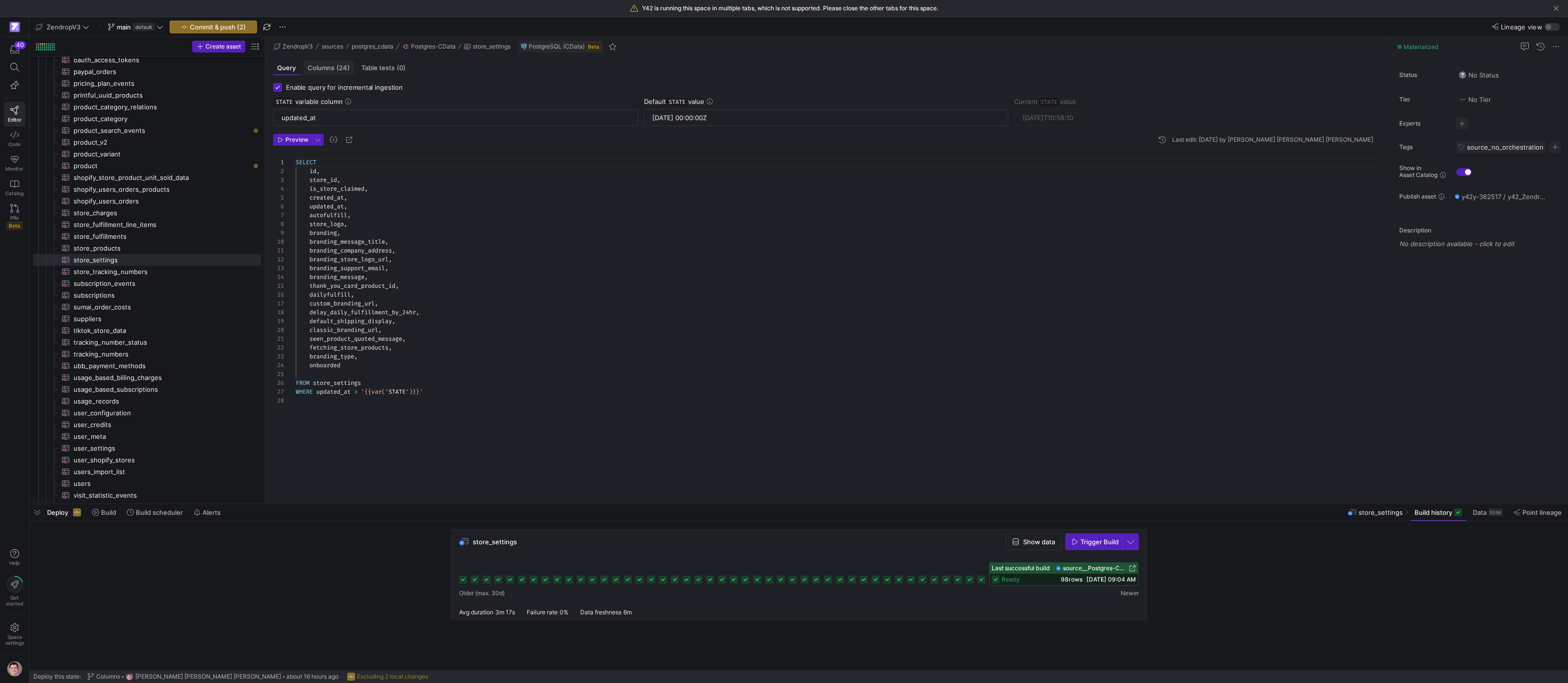
click at [337, 63] on div "Columns (24)" at bounding box center [329, 68] width 50 height 14
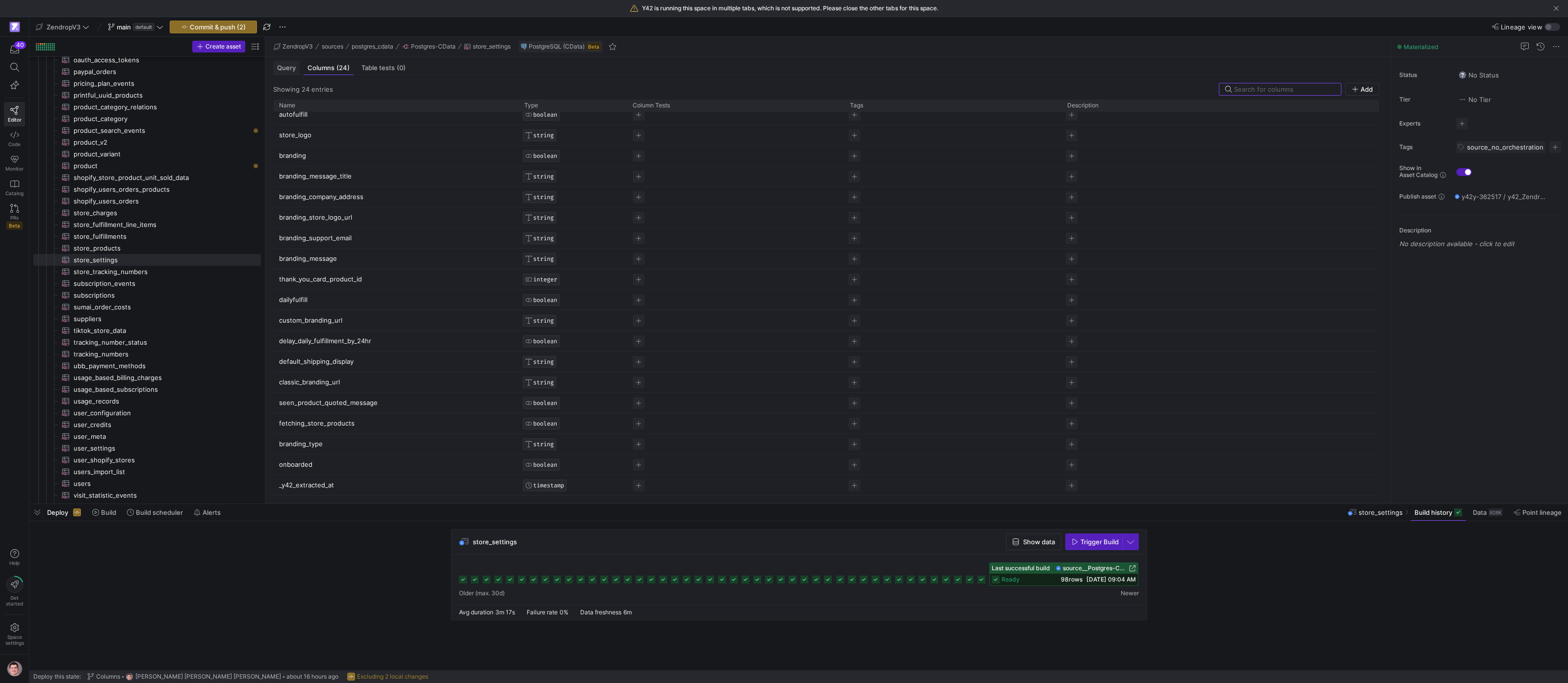
click at [287, 74] on div "Query" at bounding box center [287, 68] width 27 height 14
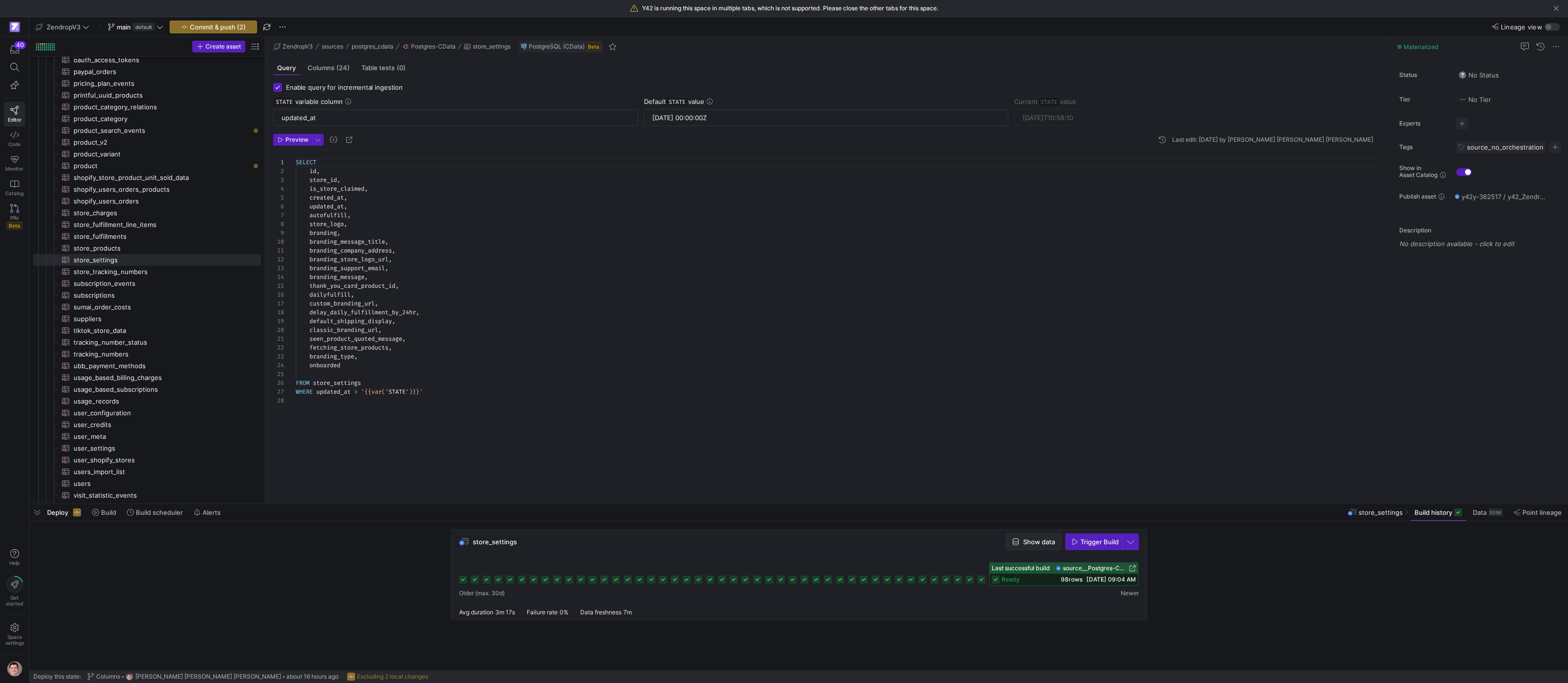
click at [724, 547] on span "button" at bounding box center [1033, 542] width 54 height 16
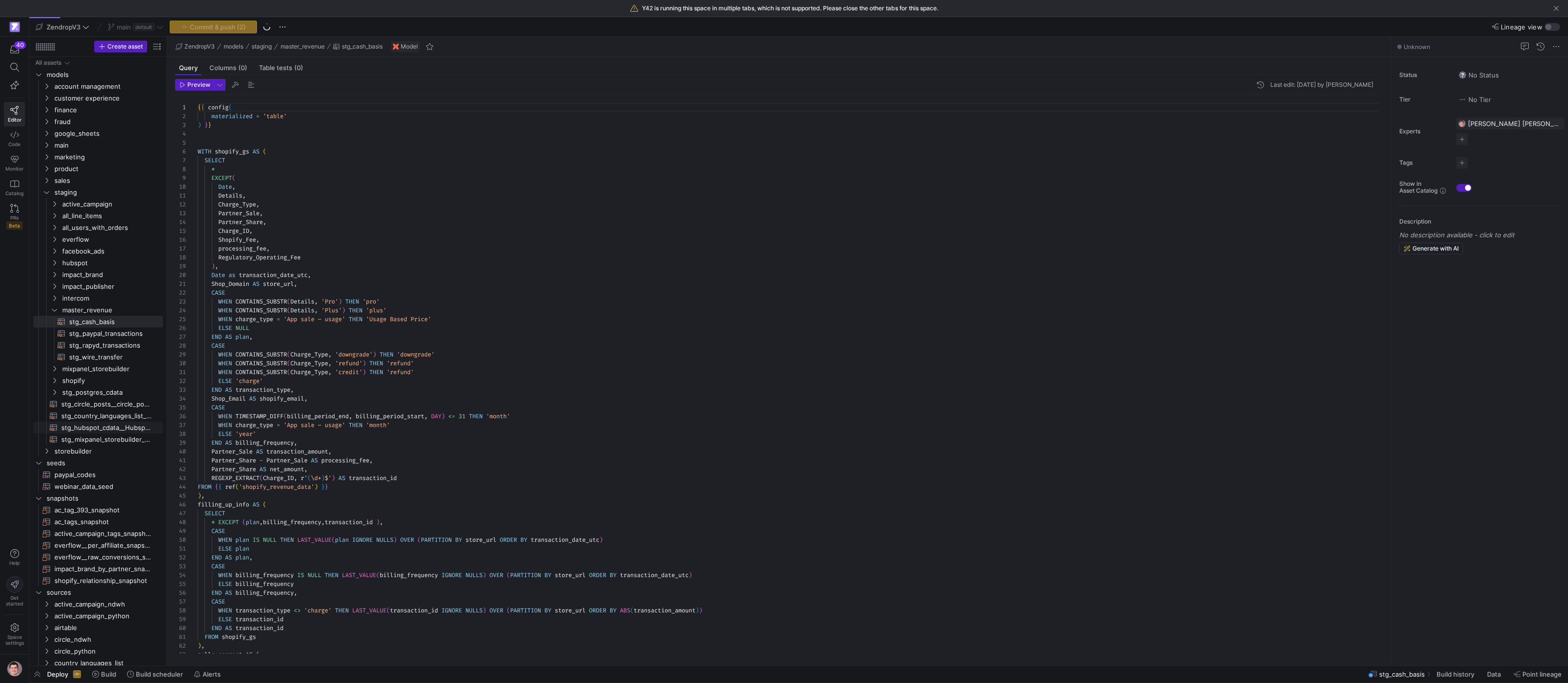
scroll to position [88, 0]
click at [281, 575] on div "Redirect to asset CONTROL ⏎" at bounding box center [296, 579] width 100 height 9
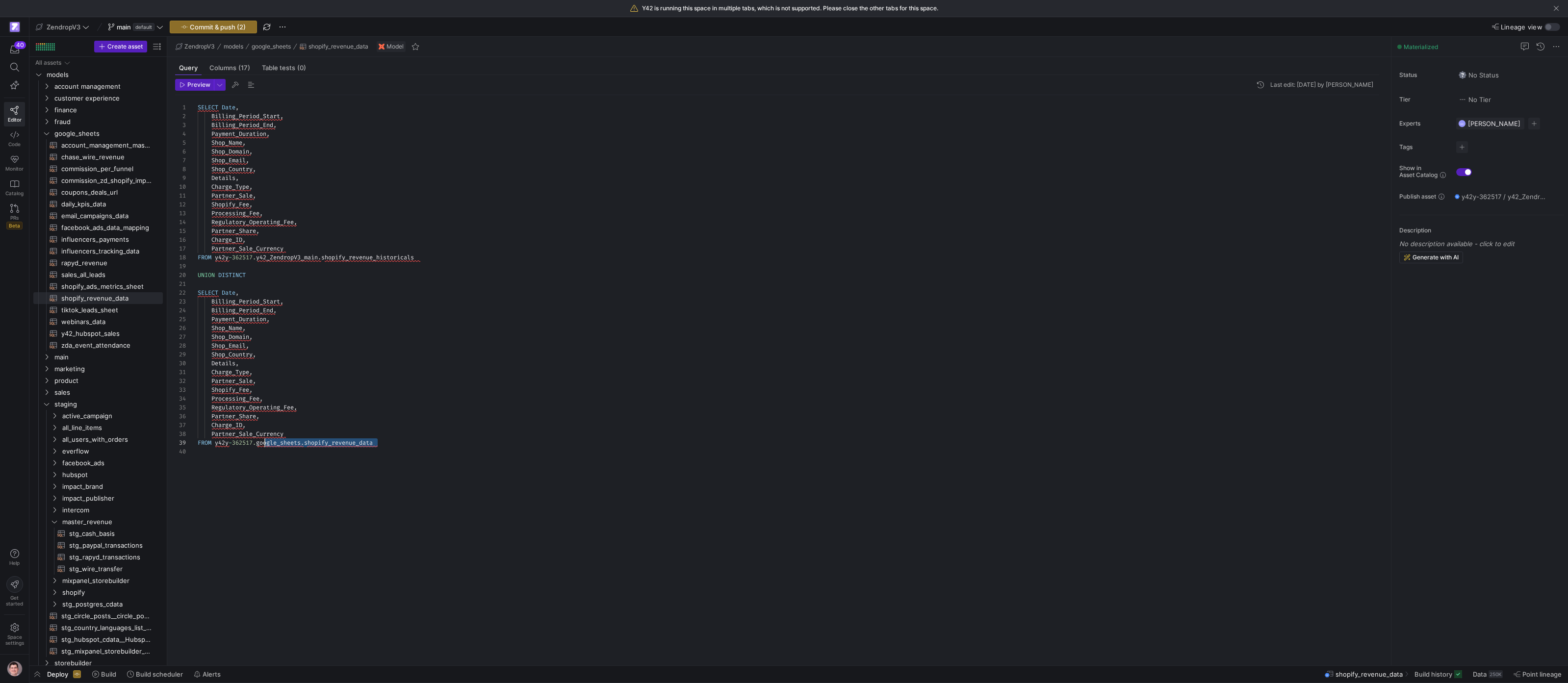
scroll to position [71, 67]
drag, startPoint x: 397, startPoint y: 446, endPoint x: 264, endPoint y: 444, distance: 133.0
click at [264, 444] on div "SELECT Date , Billing_Period_Start , Billing_Period_End , Payment_Duration , Sh…" at bounding box center [793, 374] width 1189 height 559
click at [483, 462] on div "SELECT Date , Billing_Period_Start , Billing_Period_End , Payment_Duration , Sh…" at bounding box center [793, 374] width 1189 height 559
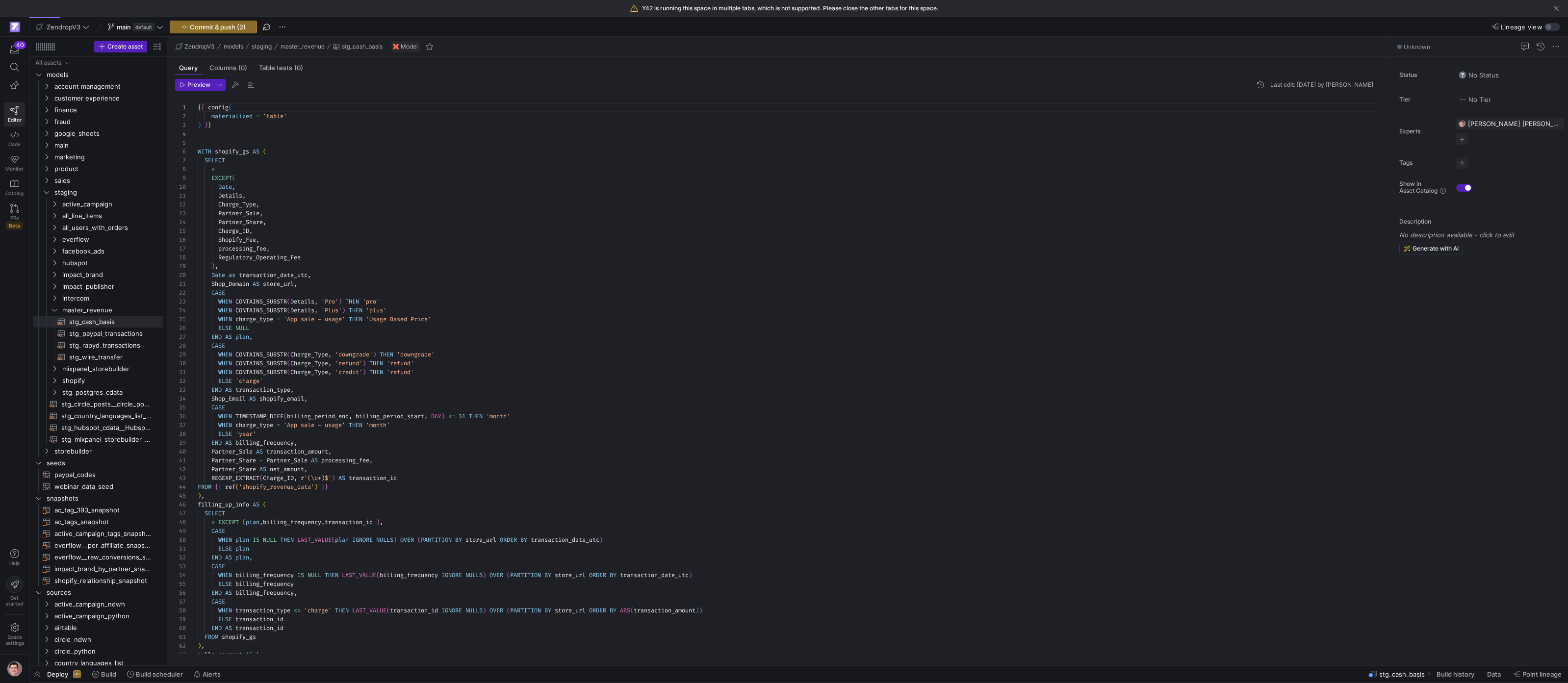
scroll to position [88, 0]
click at [399, 477] on div at bounding box center [784, 342] width 1568 height 683
click at [278, 580] on span "Redirect to asset" at bounding box center [272, 579] width 52 height 8
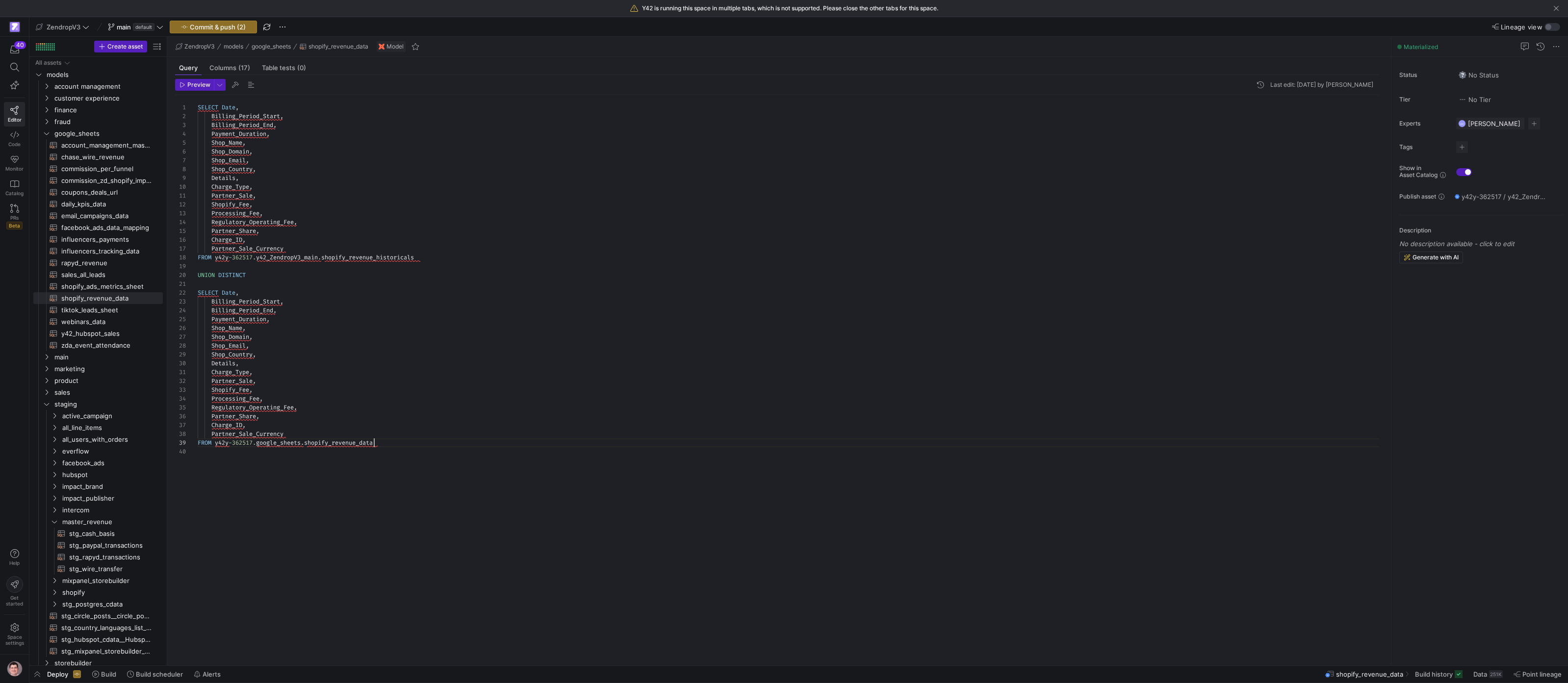
scroll to position [71, 177]
click at [375, 441] on div "SELECT Date , Billing_Period_Start , Billing_Period_End , Payment_Duration , Sh…" at bounding box center [793, 374] width 1189 height 559
click at [236, 161] on div "SELECT Date , Billing_Period_Start , Billing_Period_End , Payment_Duration , Sh…" at bounding box center [793, 374] width 1189 height 559
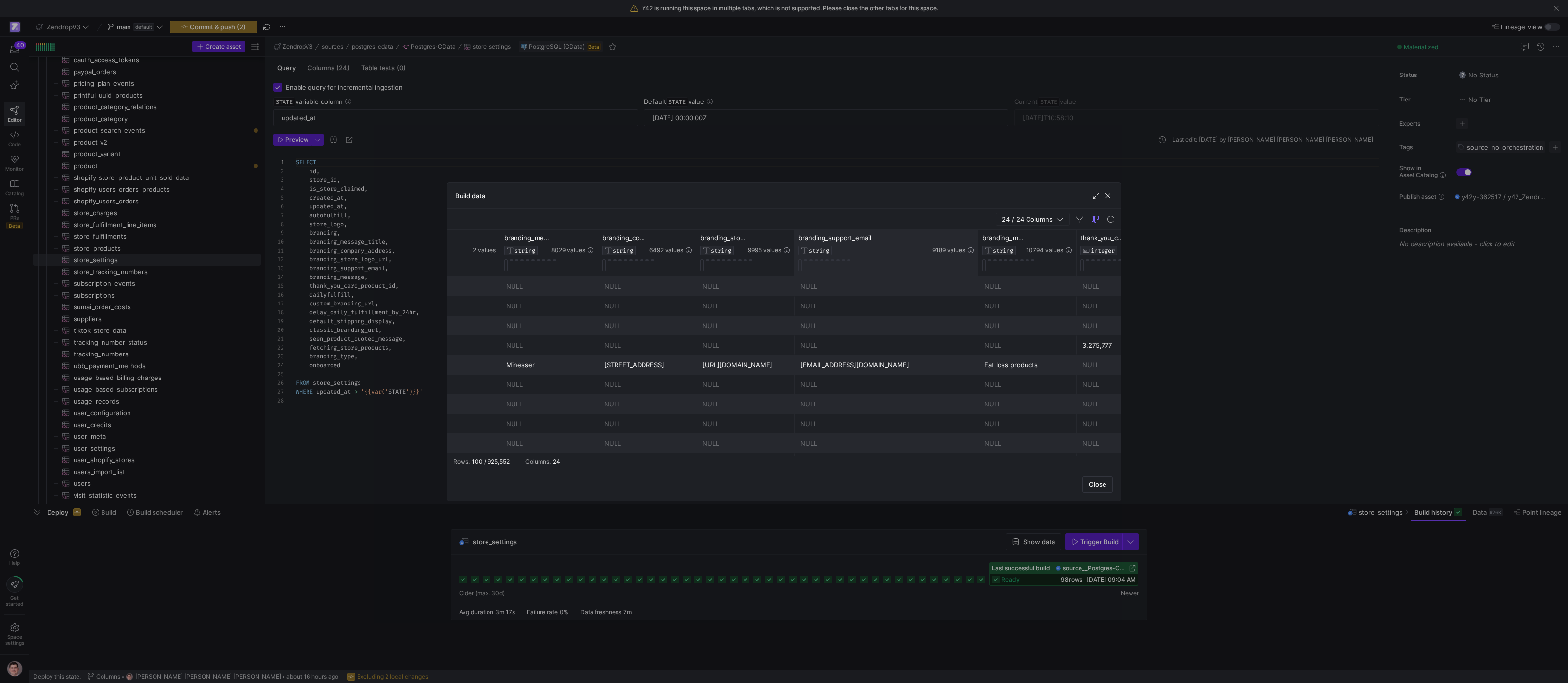
drag, startPoint x: 892, startPoint y: 238, endPoint x: 976, endPoint y: 240, distance: 84.0
click at [978, 240] on div at bounding box center [978, 253] width 4 height 46
drag, startPoint x: 908, startPoint y: 242, endPoint x: 986, endPoint y: 242, distance: 78.0
click at [986, 242] on div at bounding box center [987, 253] width 4 height 46
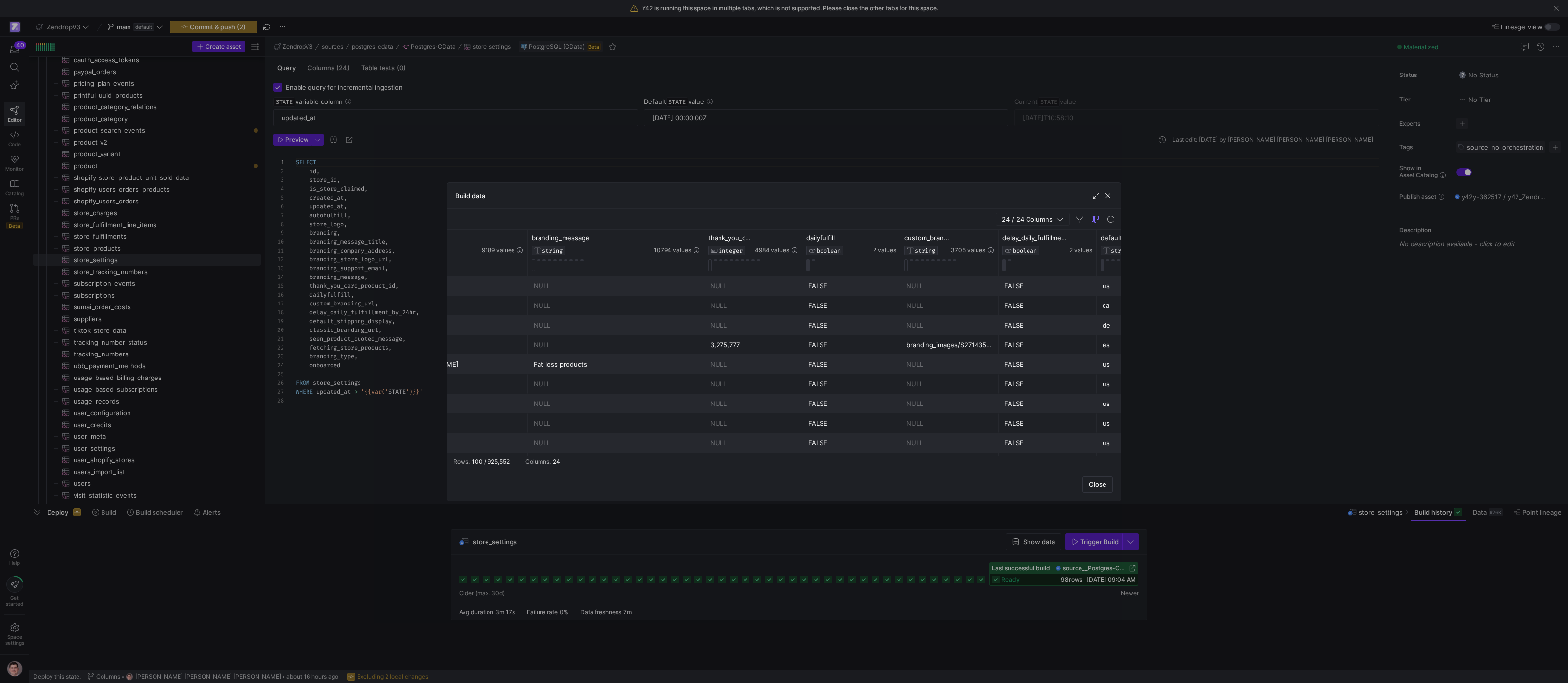
click at [387, 342] on div at bounding box center [784, 342] width 1568 height 683
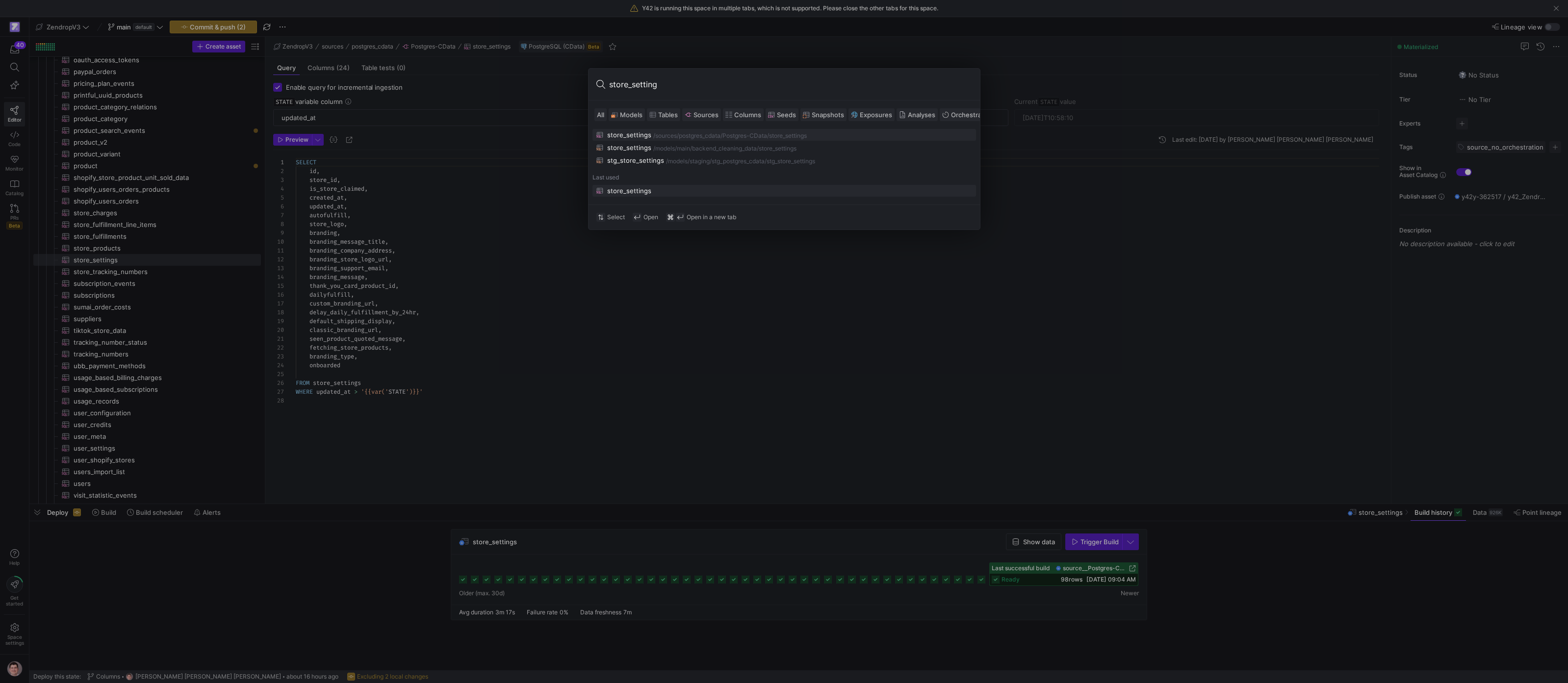
type input "store_settings"
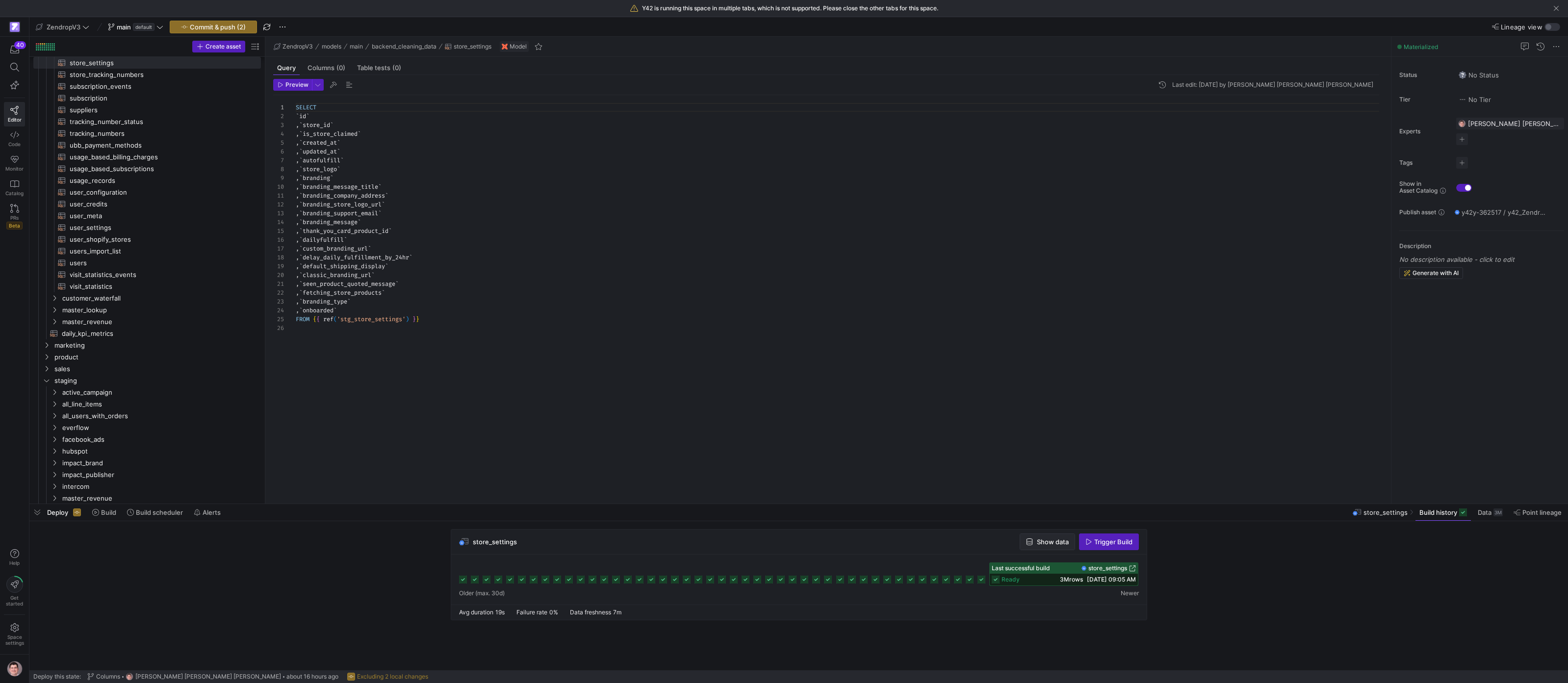
click at [1056, 543] on span "Show data" at bounding box center [1052, 542] width 32 height 8
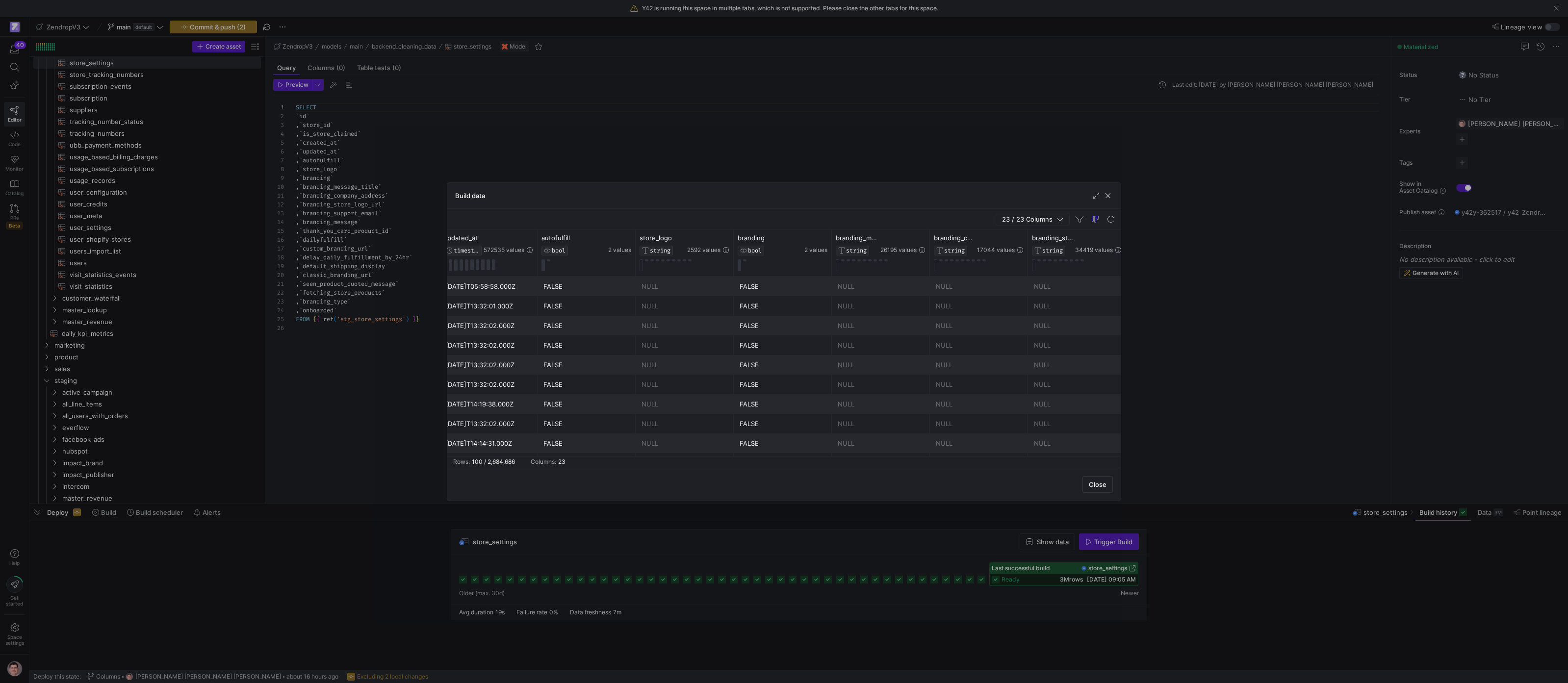
scroll to position [0, 424]
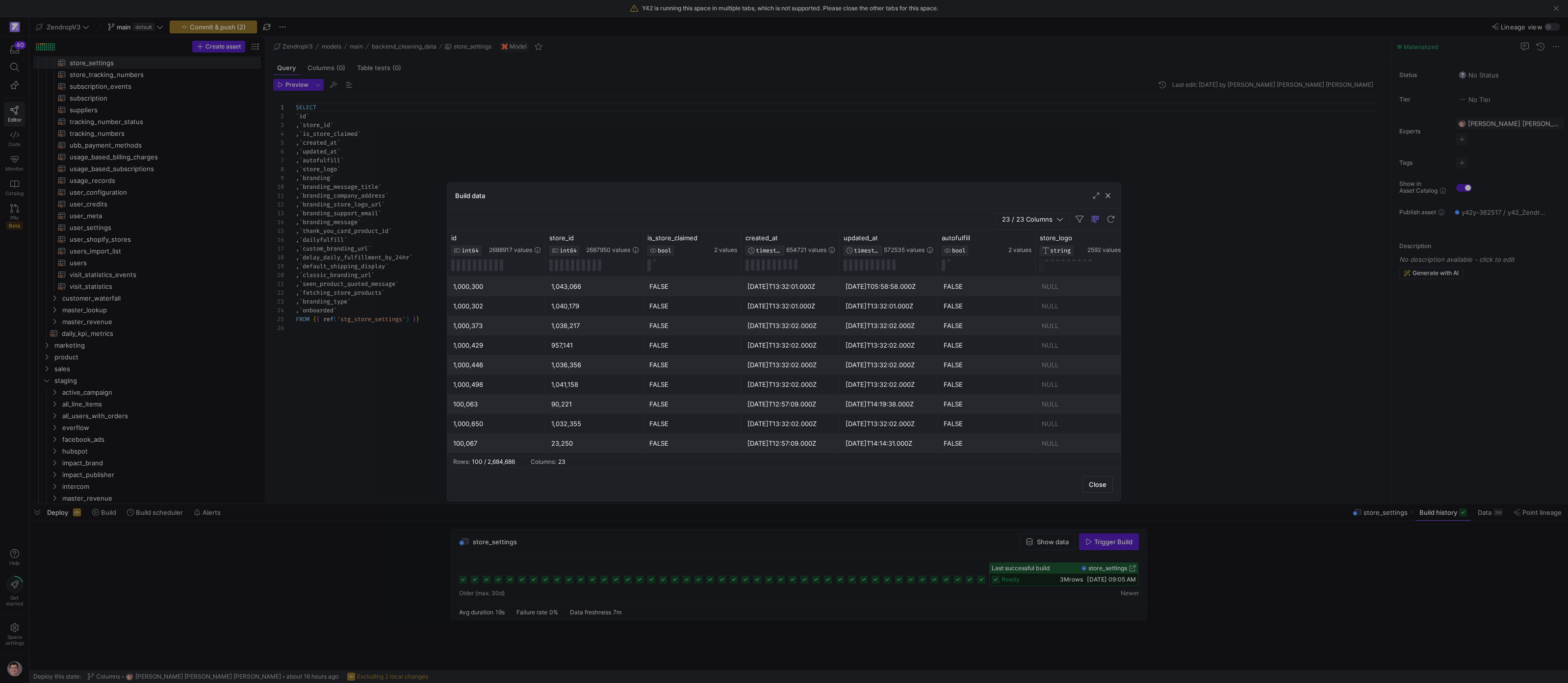
click at [372, 429] on div at bounding box center [784, 342] width 1568 height 683
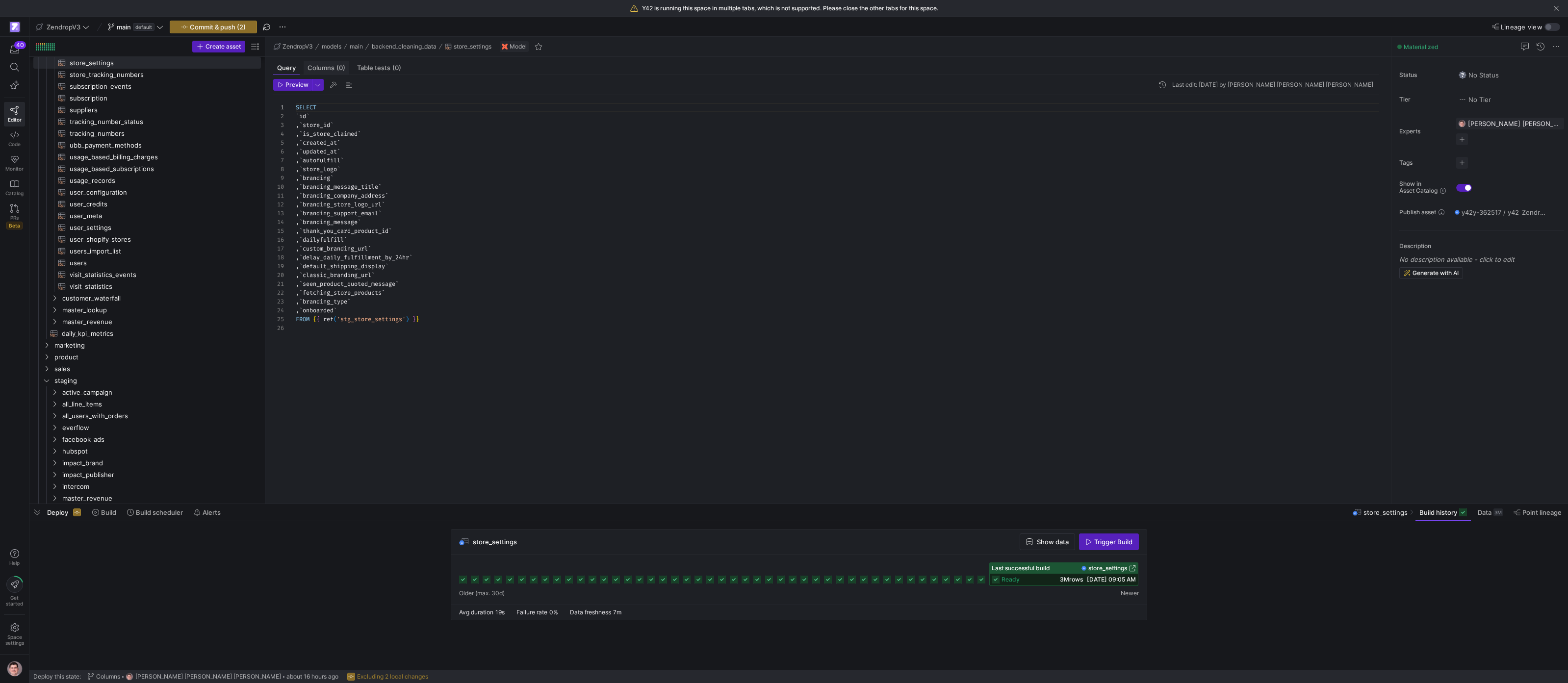
click at [332, 63] on div "Columns (0)" at bounding box center [326, 68] width 46 height 14
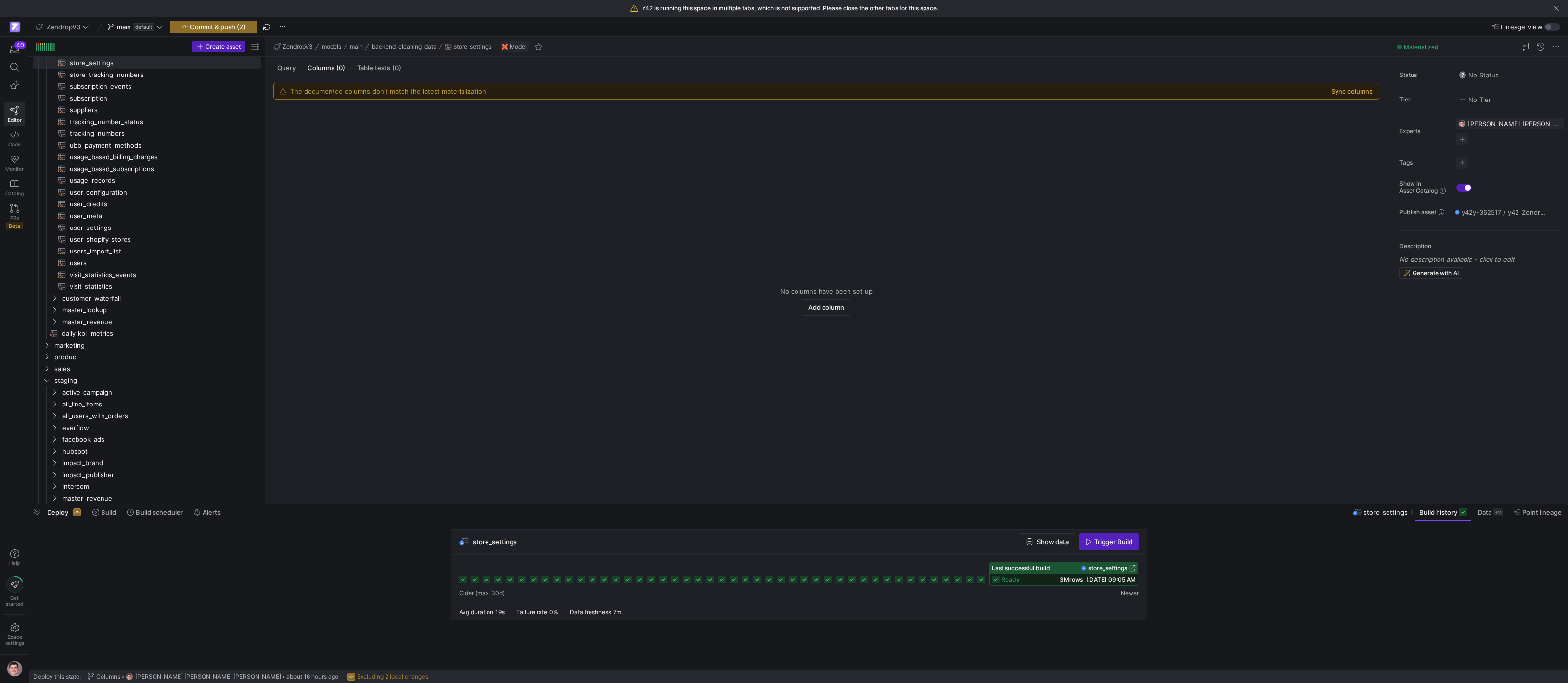
click at [1366, 89] on button "Sync columns" at bounding box center [1352, 91] width 41 height 8
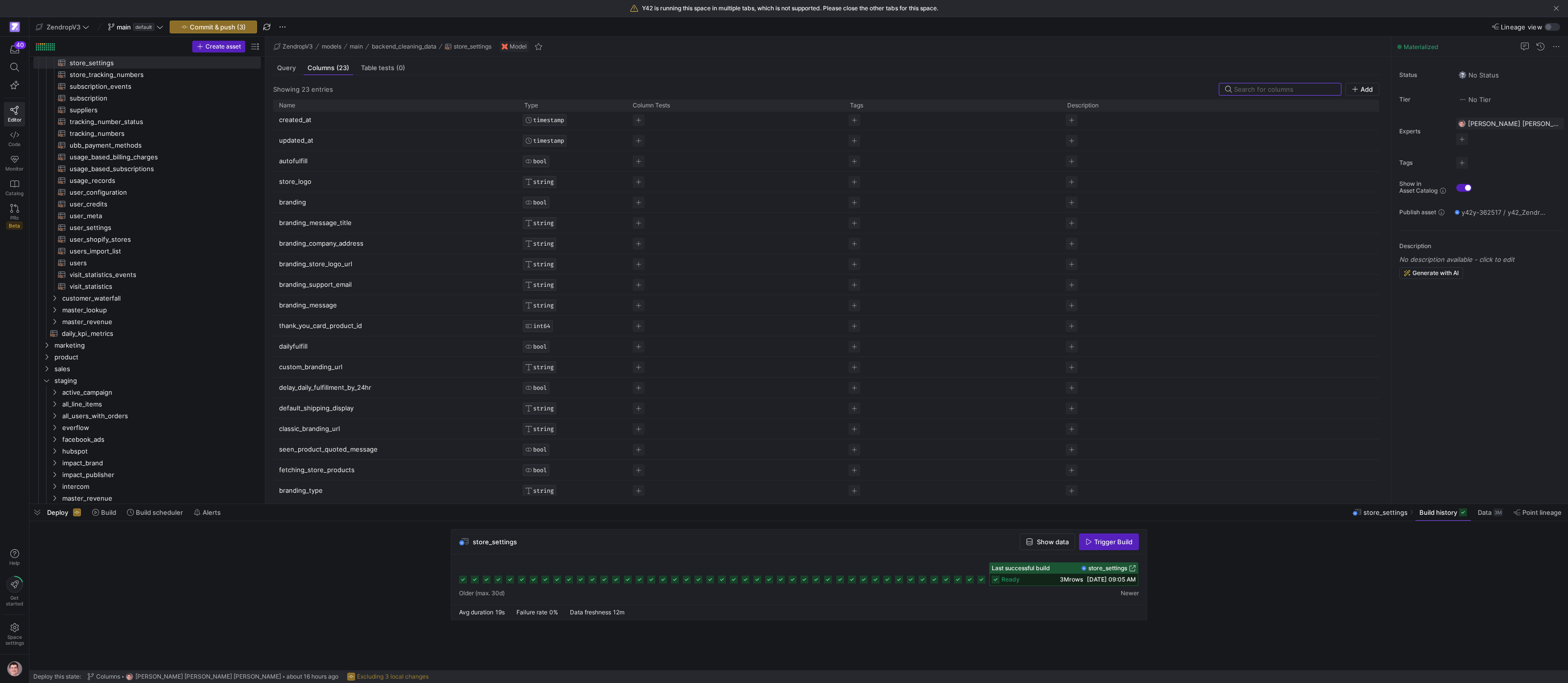
scroll to position [69, 0]
click at [1062, 548] on span "button" at bounding box center [1047, 542] width 54 height 16
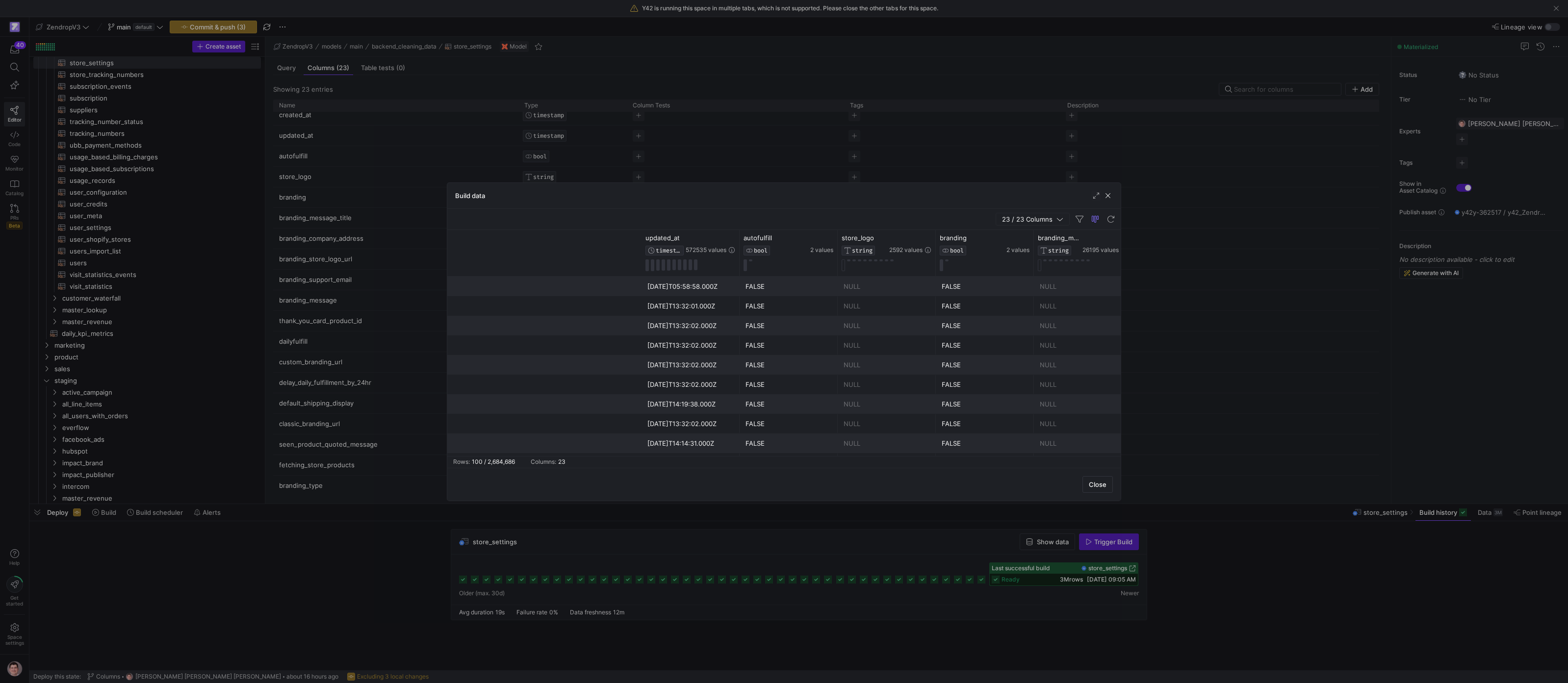
scroll to position [0, 606]
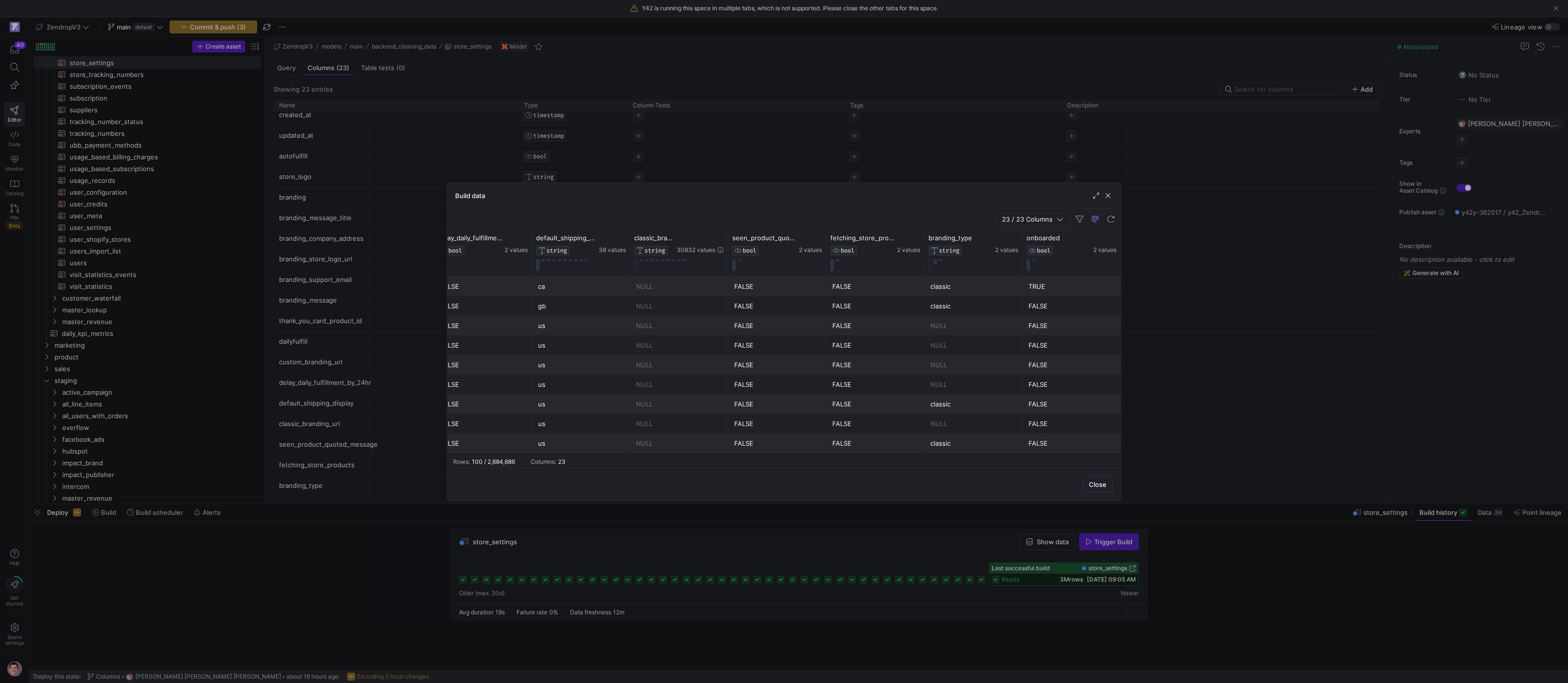
click at [814, 527] on div at bounding box center [784, 342] width 1568 height 683
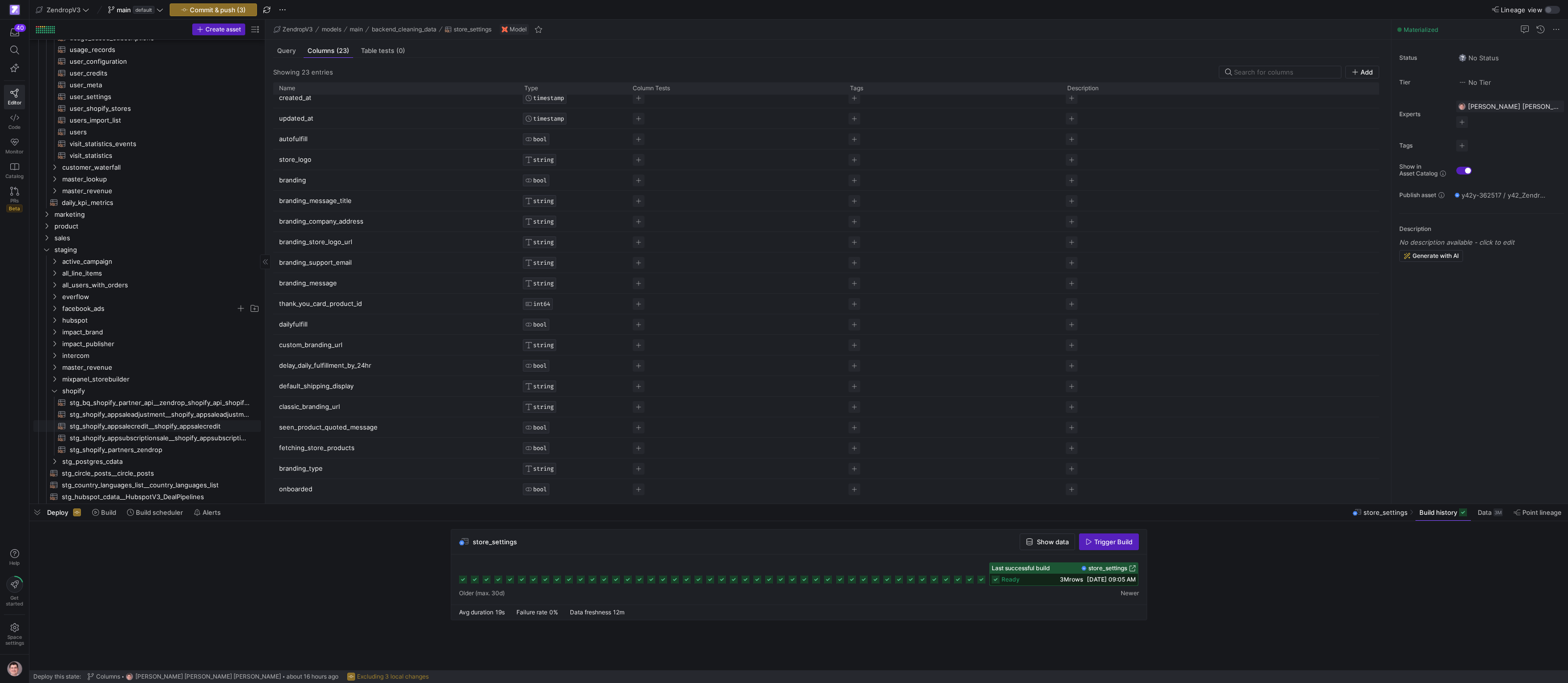
scroll to position [514, 0]
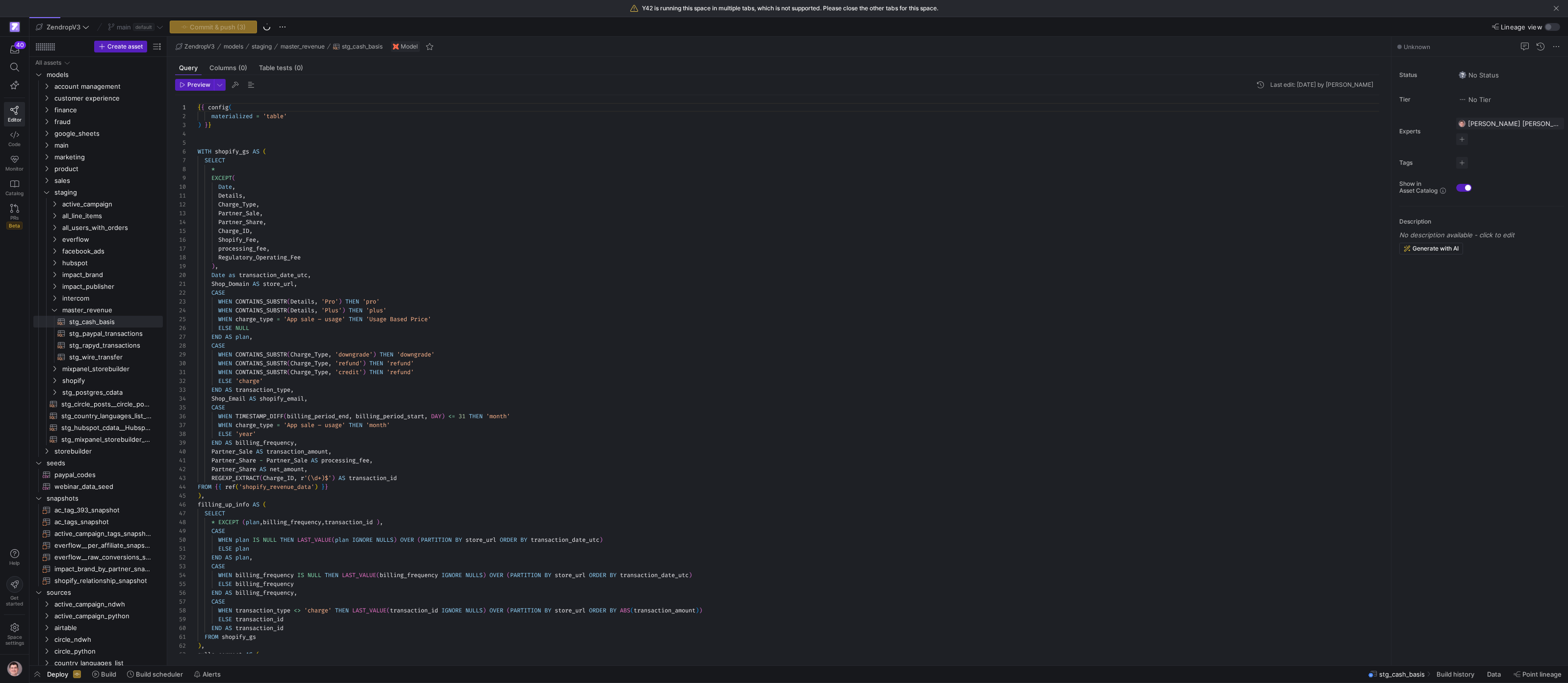
scroll to position [88, 0]
click at [284, 582] on span "Redirect to asset" at bounding box center [272, 579] width 52 height 8
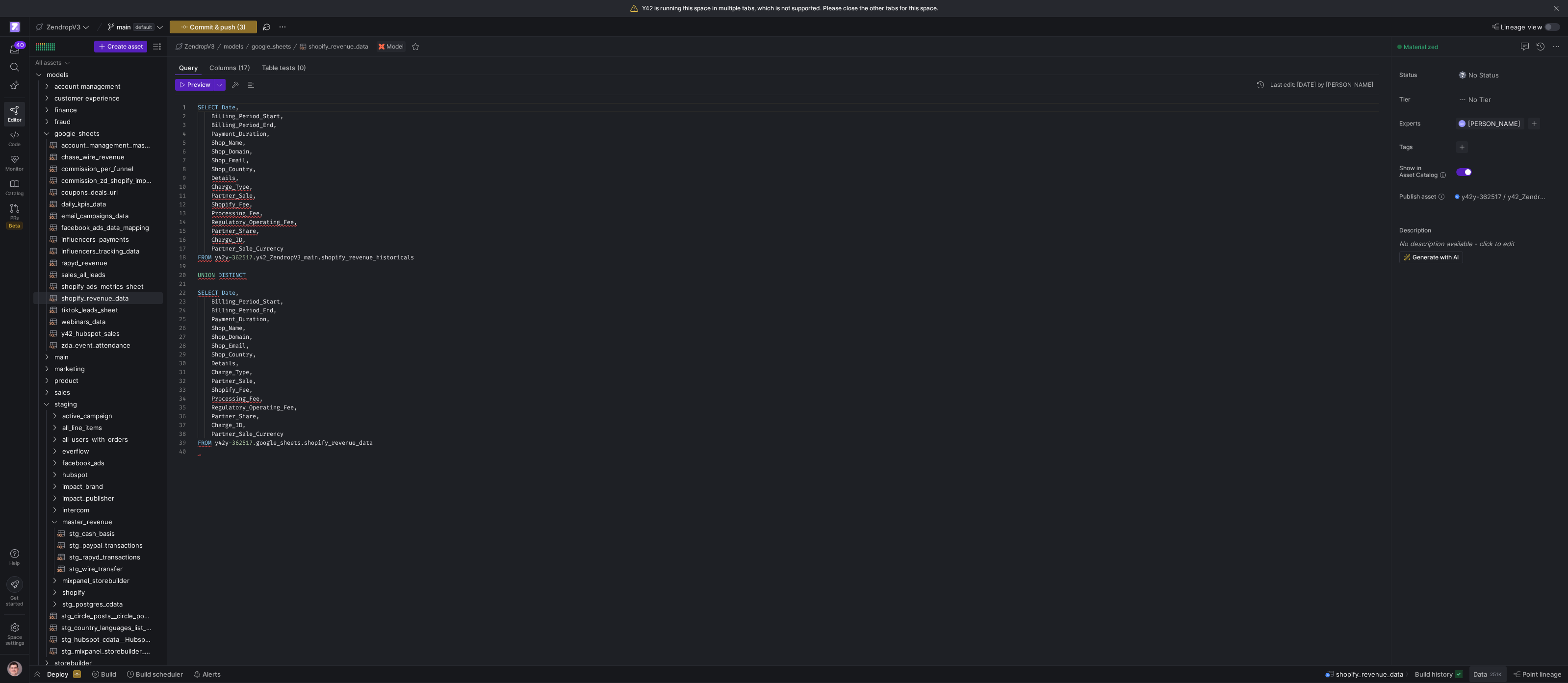
click at [1485, 671] on span "Data" at bounding box center [1480, 674] width 14 height 8
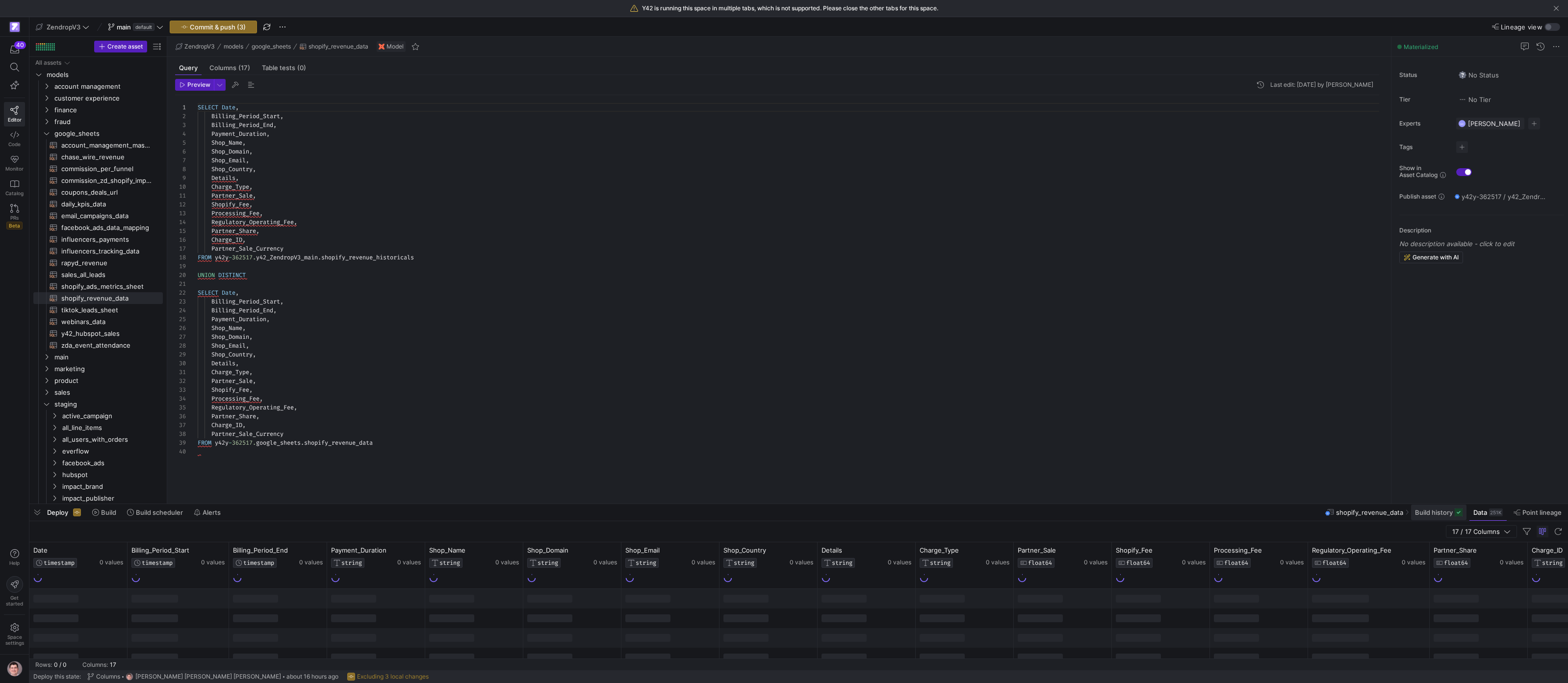
click at [1437, 517] on span at bounding box center [1438, 513] width 55 height 16
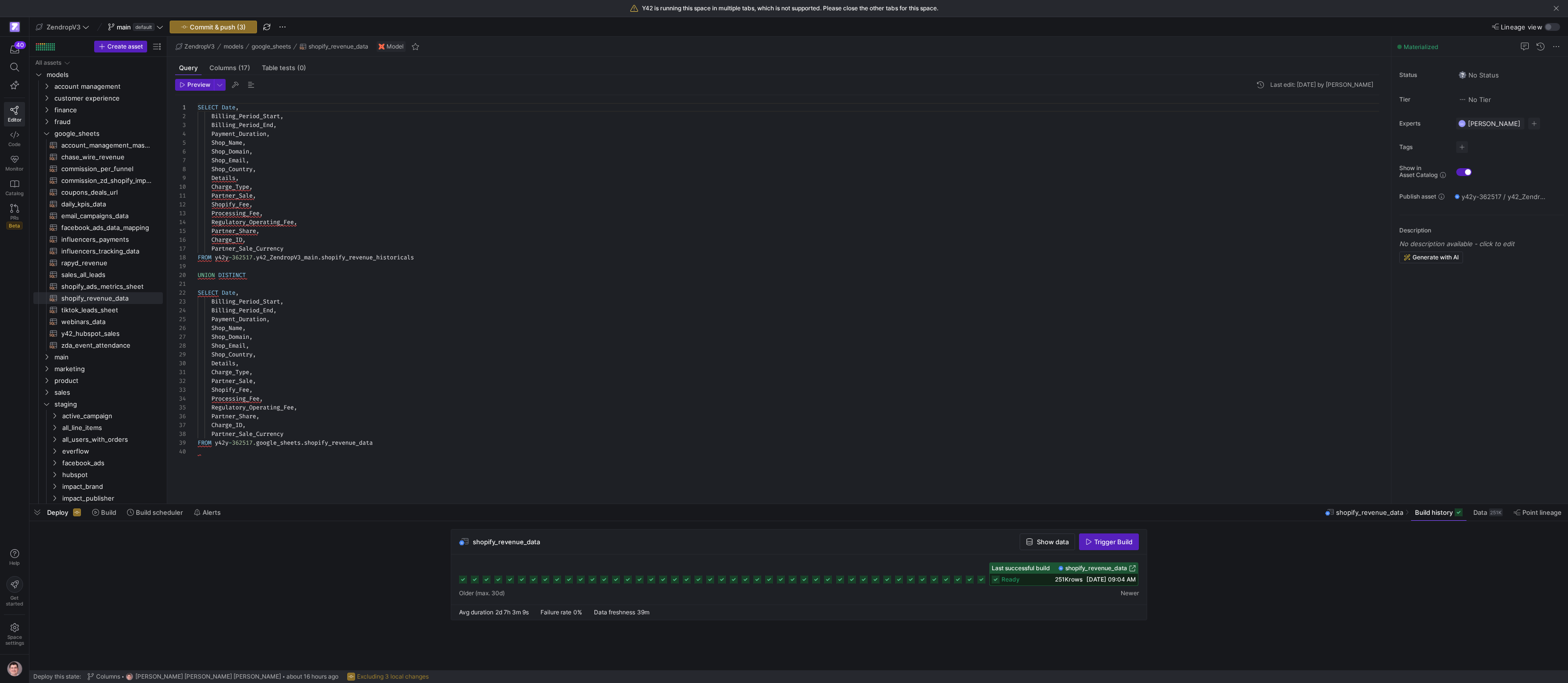
click at [1104, 570] on span "shopify_revenue_data" at bounding box center [1096, 568] width 62 height 7
